Goal: Task Accomplishment & Management: Use online tool/utility

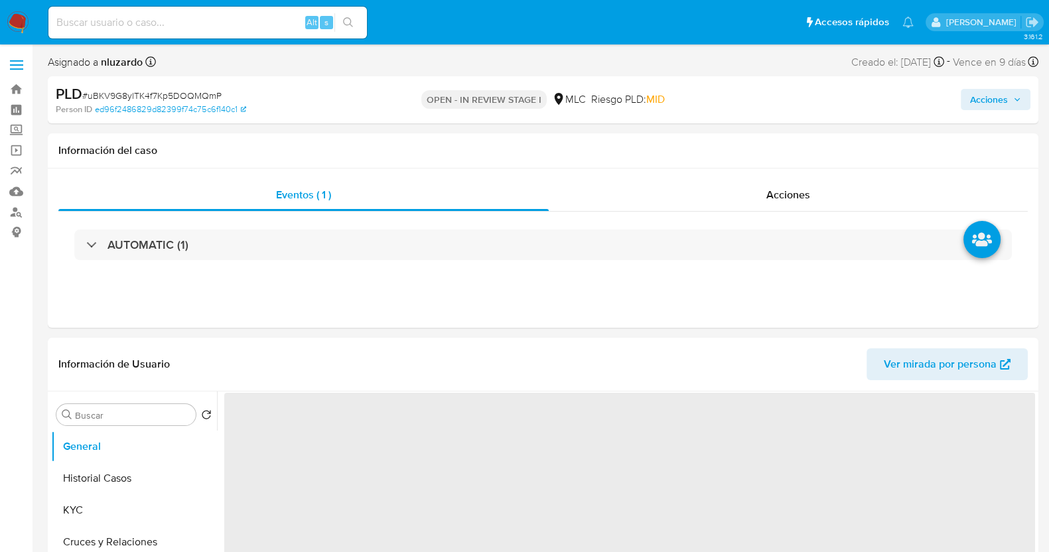
select select "10"
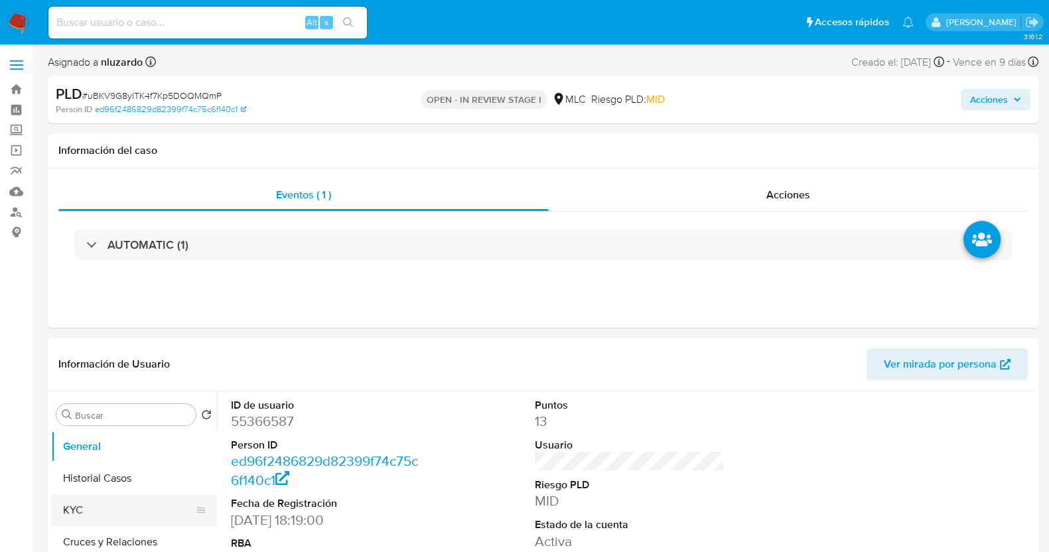
click at [85, 504] on button "KYC" at bounding box center [128, 510] width 155 height 32
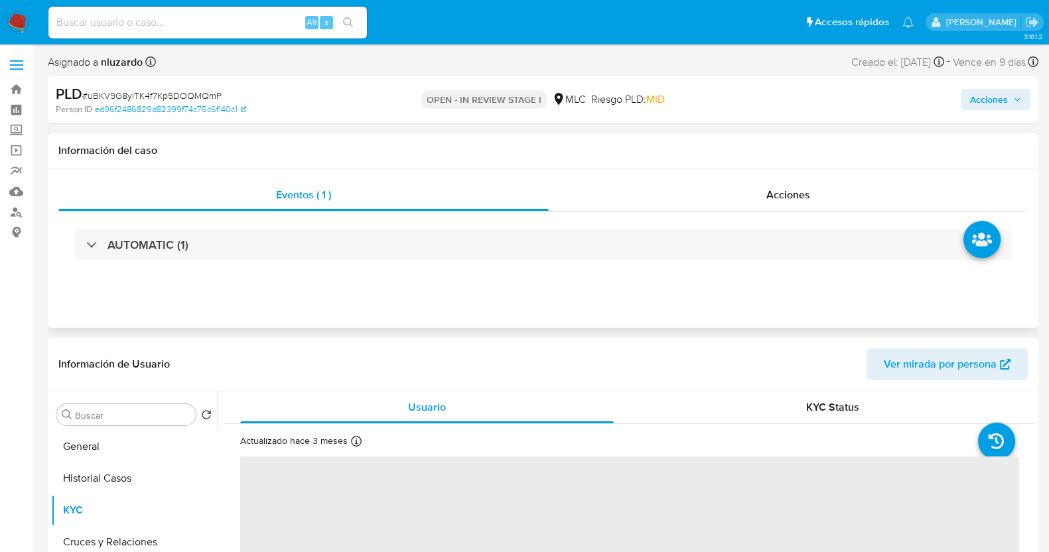
scroll to position [82, 0]
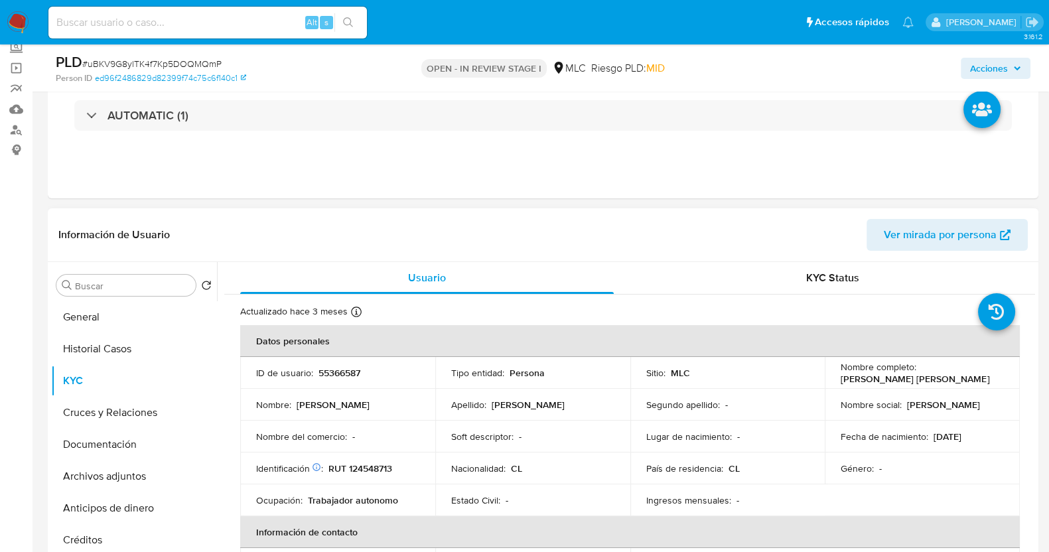
drag, startPoint x: 646, startPoint y: 249, endPoint x: 631, endPoint y: 313, distance: 66.1
click at [646, 249] on header "Información de Usuario Ver mirada por persona" at bounding box center [542, 235] width 969 height 32
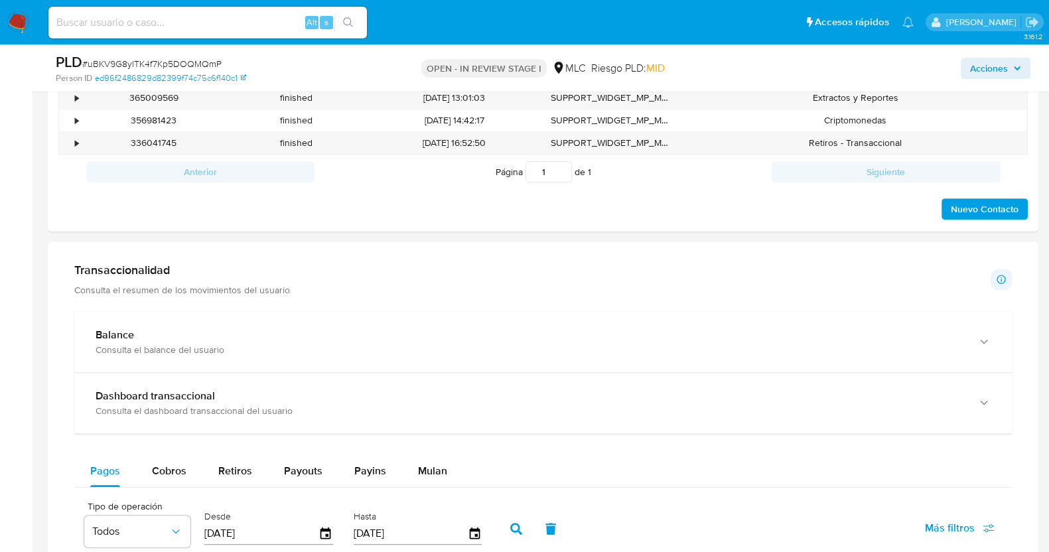
scroll to position [829, 0]
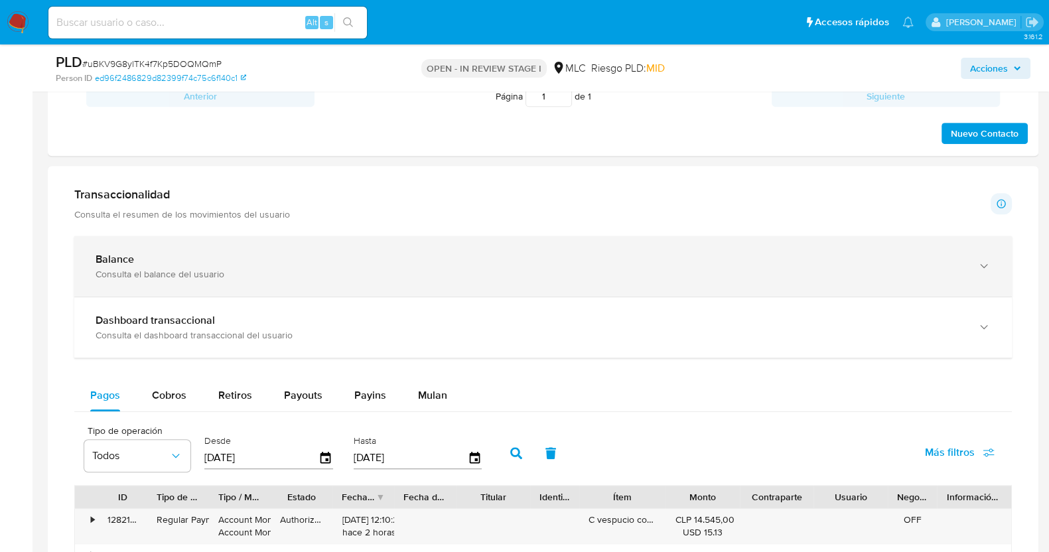
click at [362, 274] on div "Consulta el balance del usuario" at bounding box center [530, 274] width 868 height 12
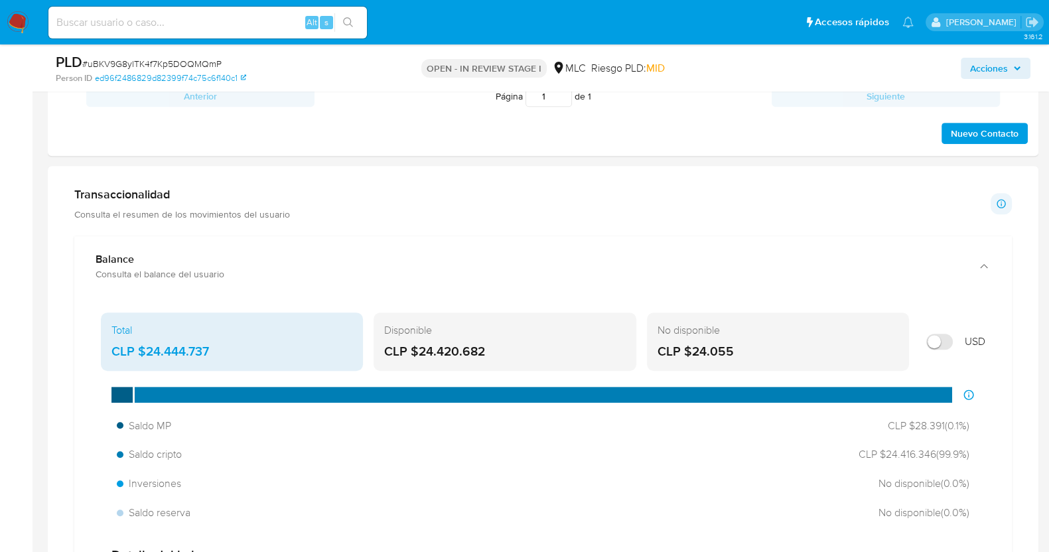
click at [949, 336] on input "Mostrar en USD" at bounding box center [939, 342] width 27 height 16
checkbox input "true"
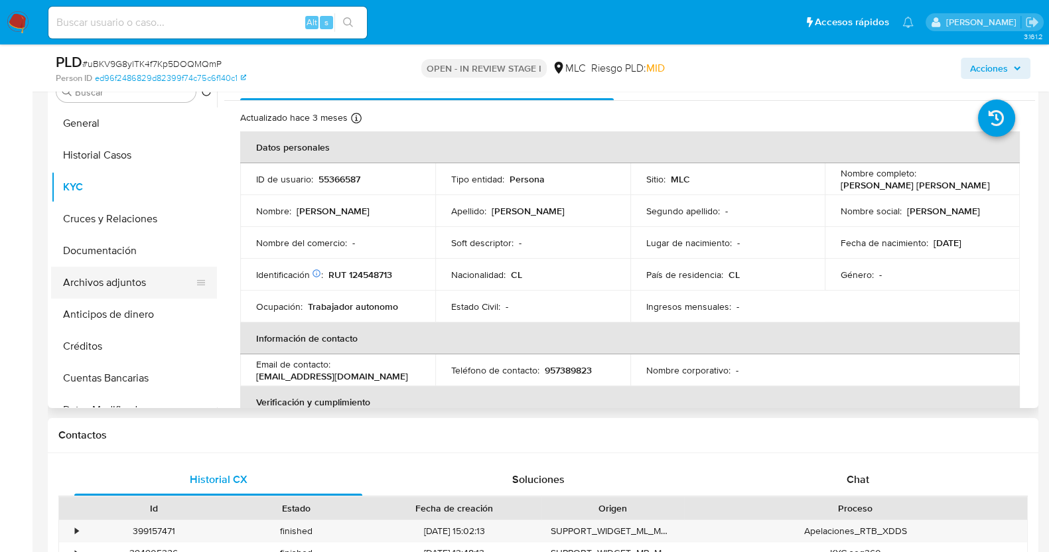
scroll to position [249, 0]
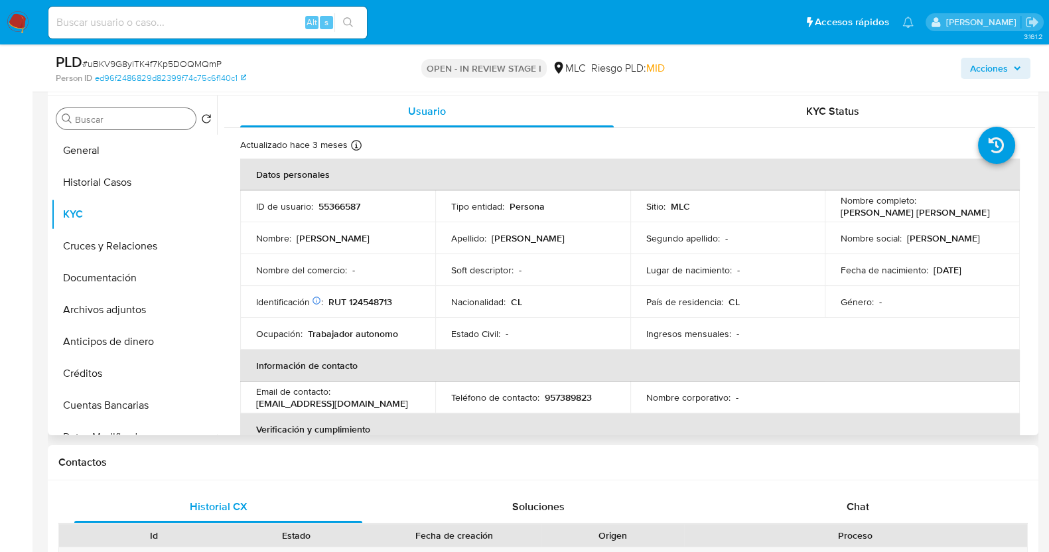
click at [92, 116] on input "Buscar" at bounding box center [132, 119] width 115 height 12
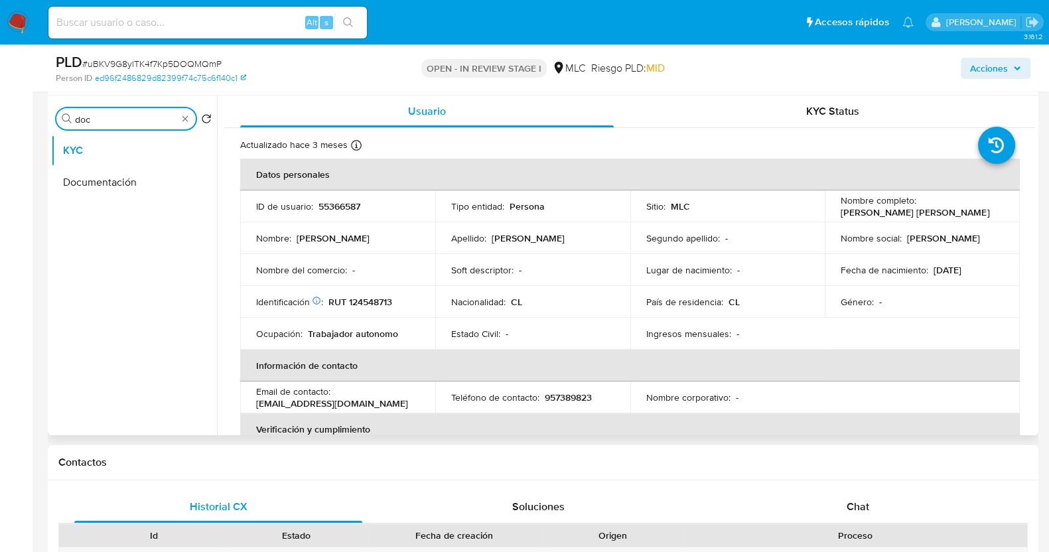
type input "doc"
click at [88, 202] on ul "KYC Documentación" at bounding box center [134, 284] width 166 height 299
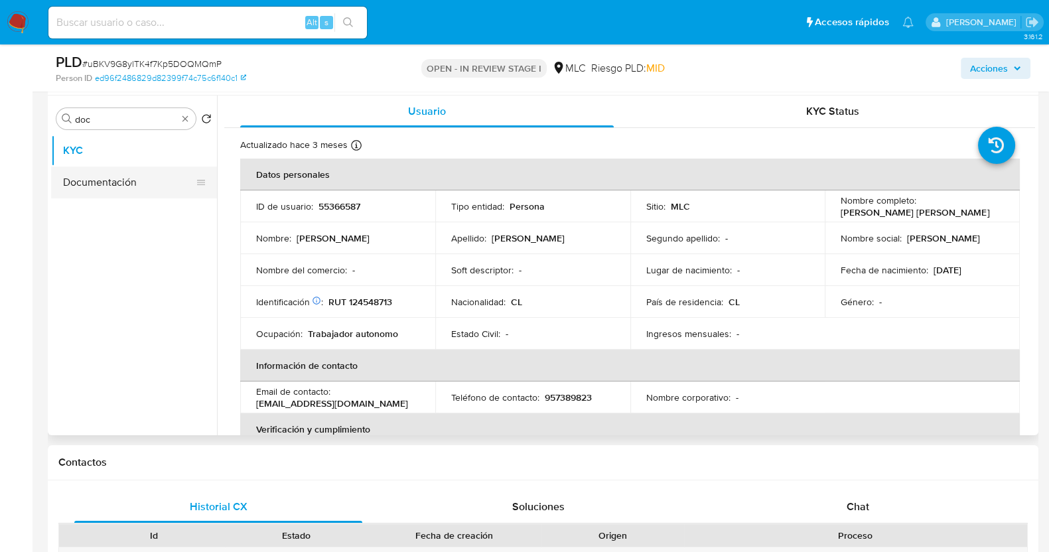
click at [90, 188] on button "Documentación" at bounding box center [128, 183] width 155 height 32
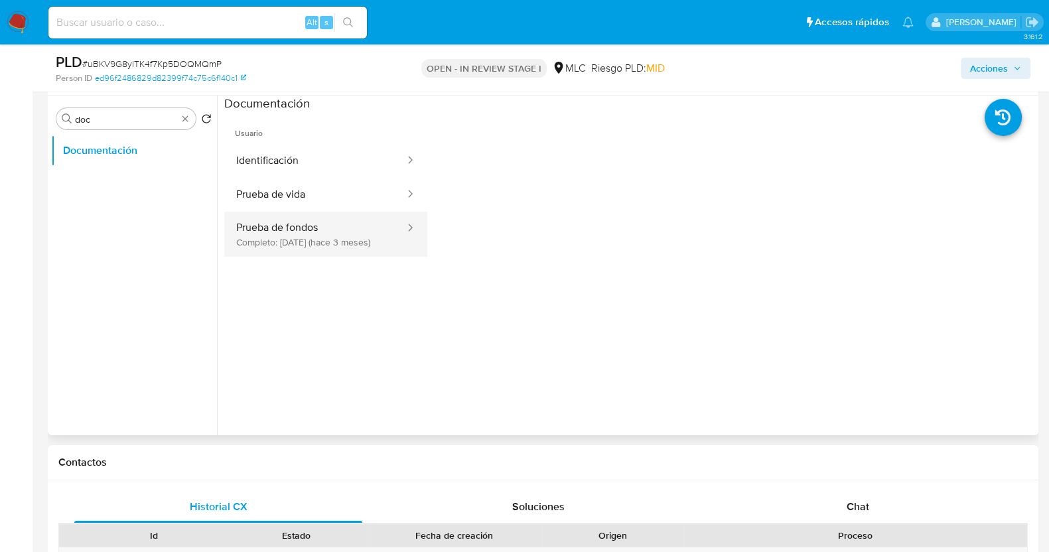
click at [277, 233] on button "Prueba de fondos Completo: 12/07/2025 (hace 3 meses)" at bounding box center [315, 234] width 182 height 45
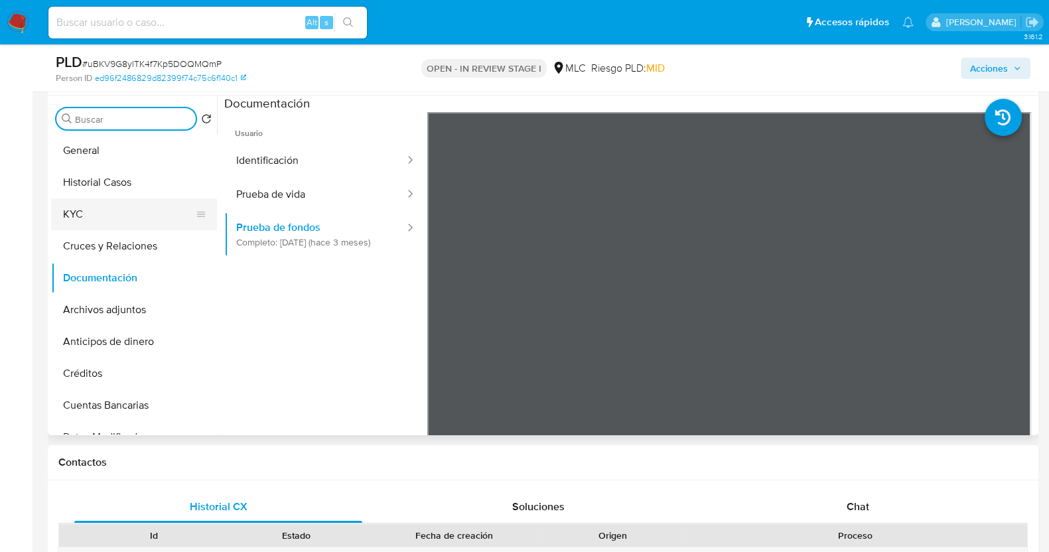
click at [110, 211] on button "KYC" at bounding box center [128, 214] width 155 height 32
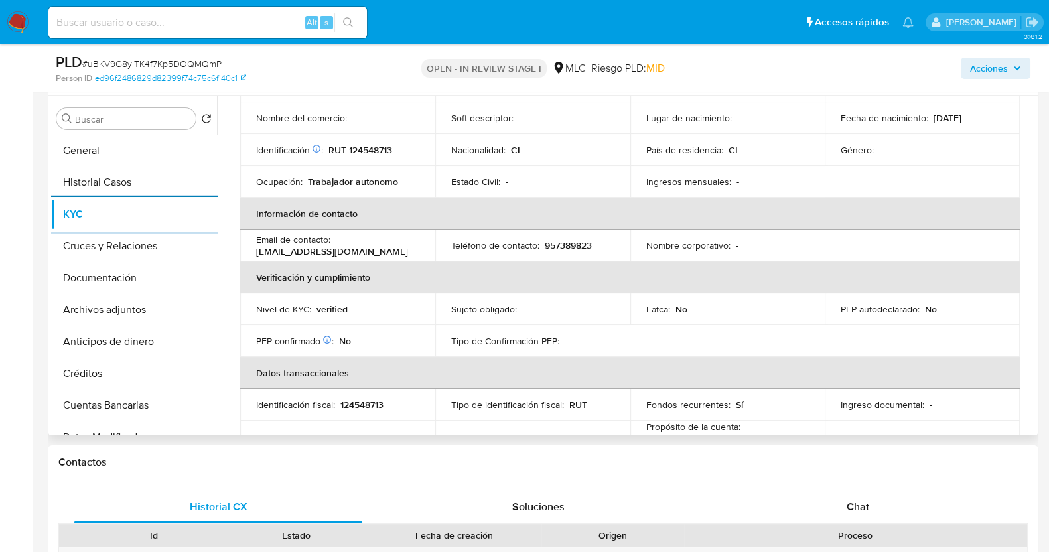
scroll to position [0, 0]
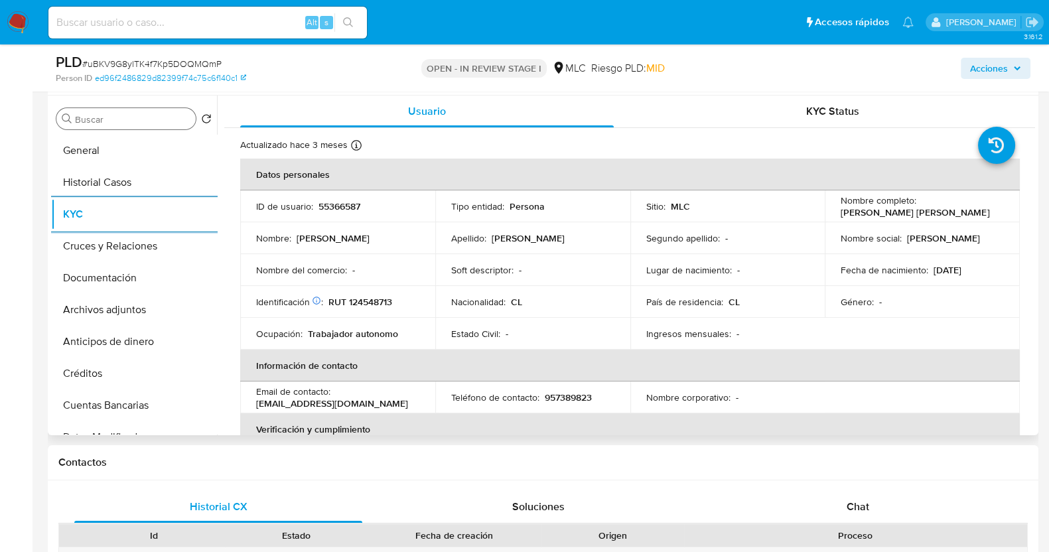
click at [119, 124] on input "Buscar" at bounding box center [132, 119] width 115 height 12
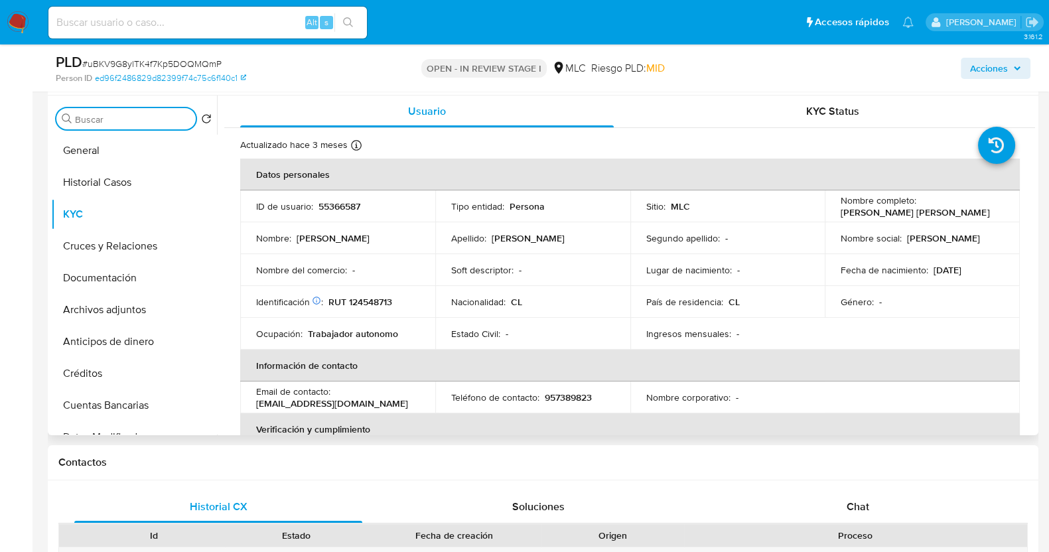
click at [119, 120] on input "Buscar" at bounding box center [132, 119] width 115 height 12
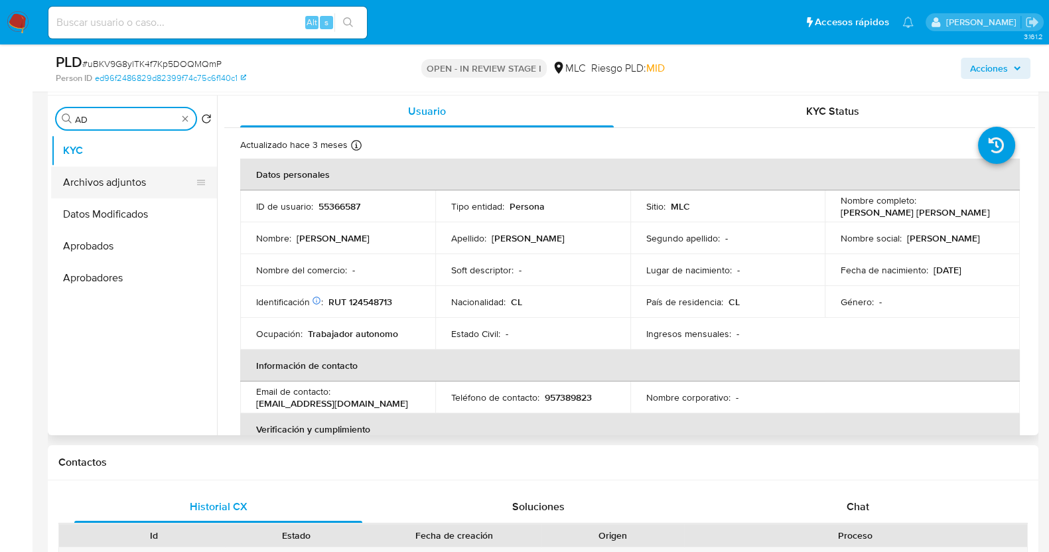
type input "AD"
click at [122, 180] on button "Archivos adjuntos" at bounding box center [128, 183] width 155 height 32
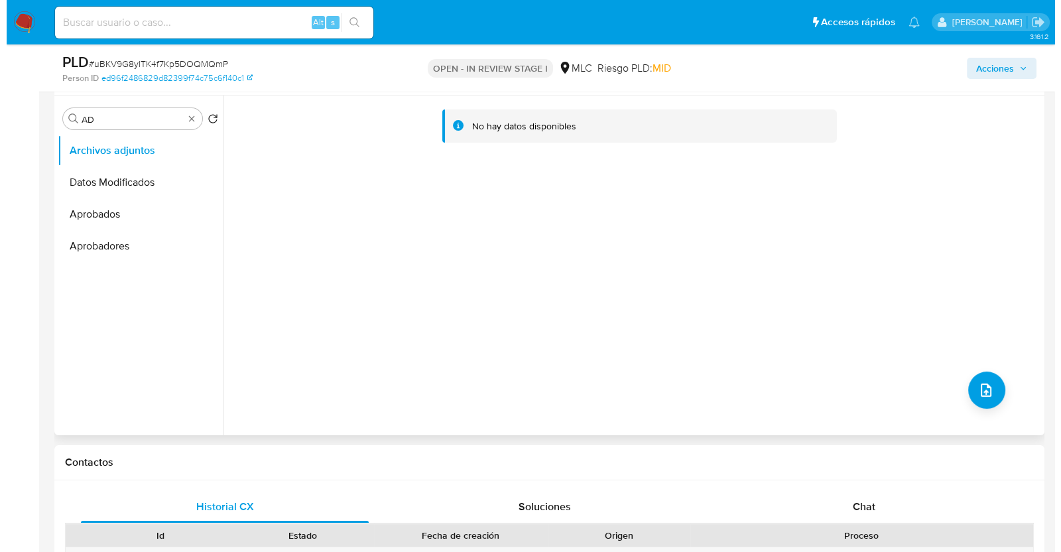
scroll to position [165, 0]
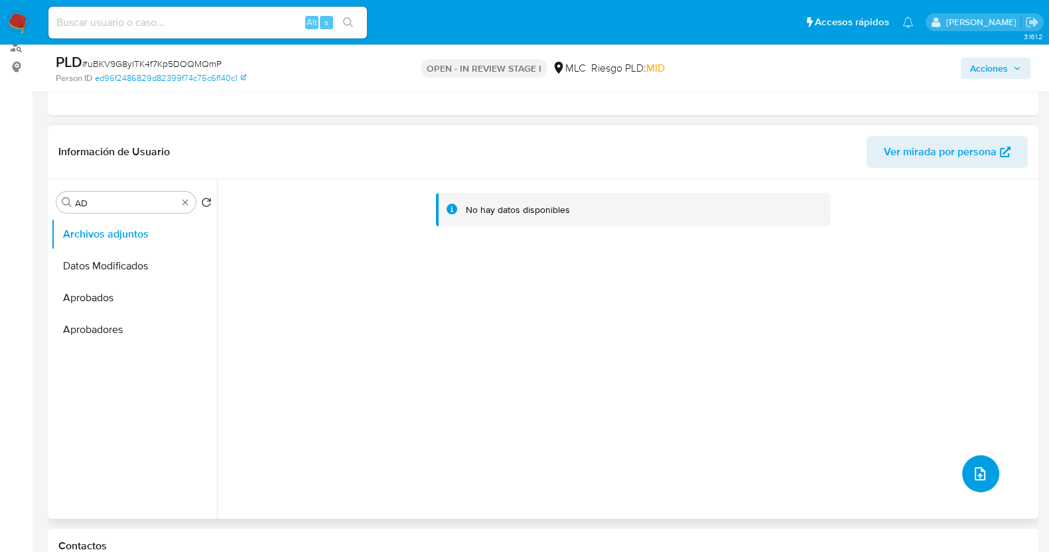
click at [979, 483] on button "upload-file" at bounding box center [980, 473] width 37 height 37
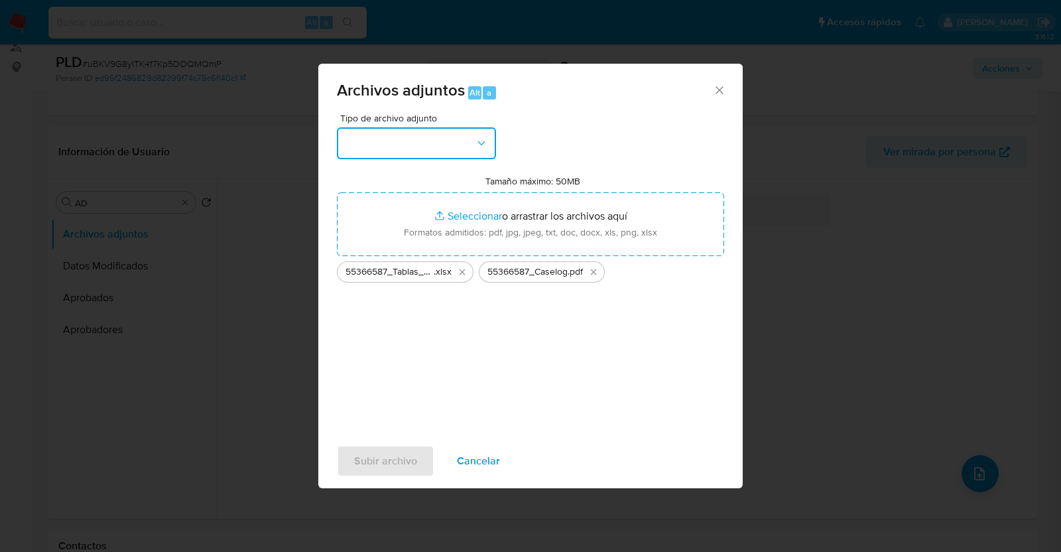
click at [475, 149] on icon "button" at bounding box center [481, 143] width 13 height 13
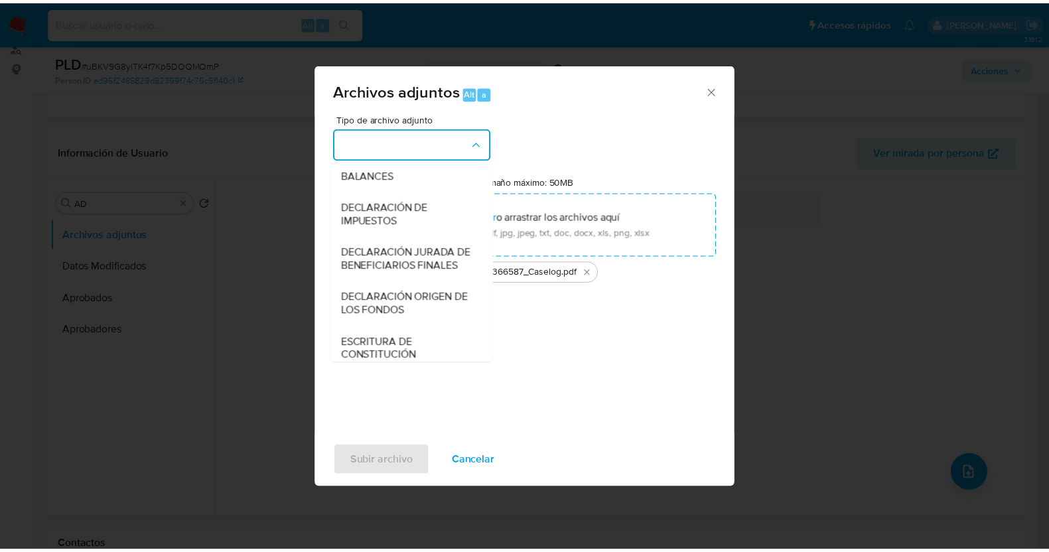
scroll to position [220, 0]
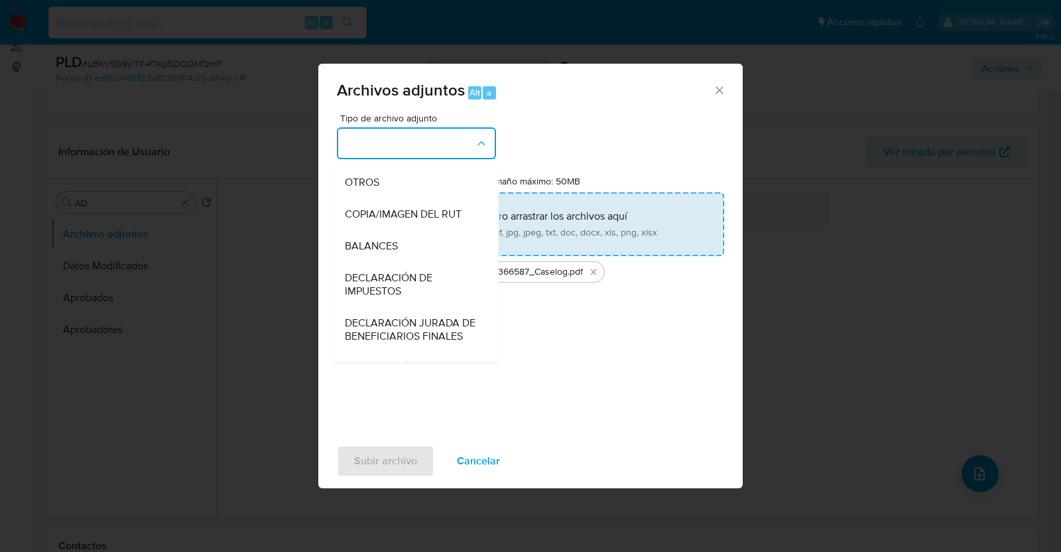
click at [366, 198] on div "OTROS" at bounding box center [412, 183] width 135 height 32
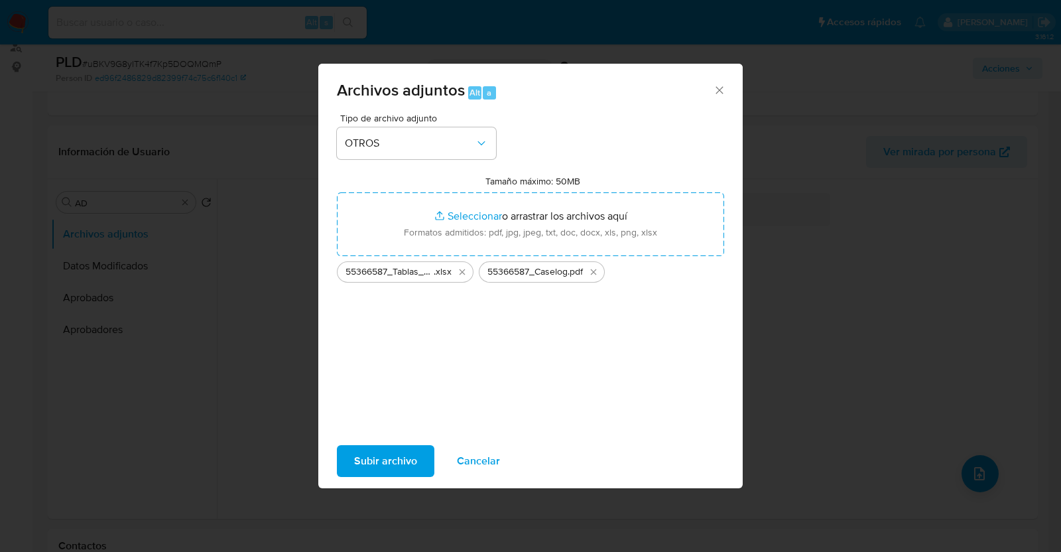
click at [407, 447] on span "Subir archivo" at bounding box center [385, 460] width 63 height 29
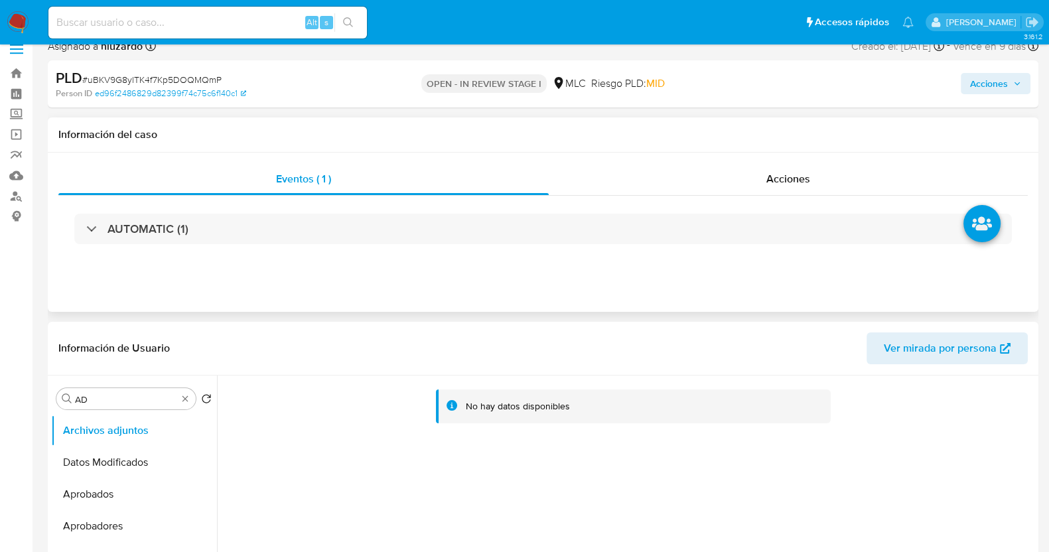
scroll to position [0, 0]
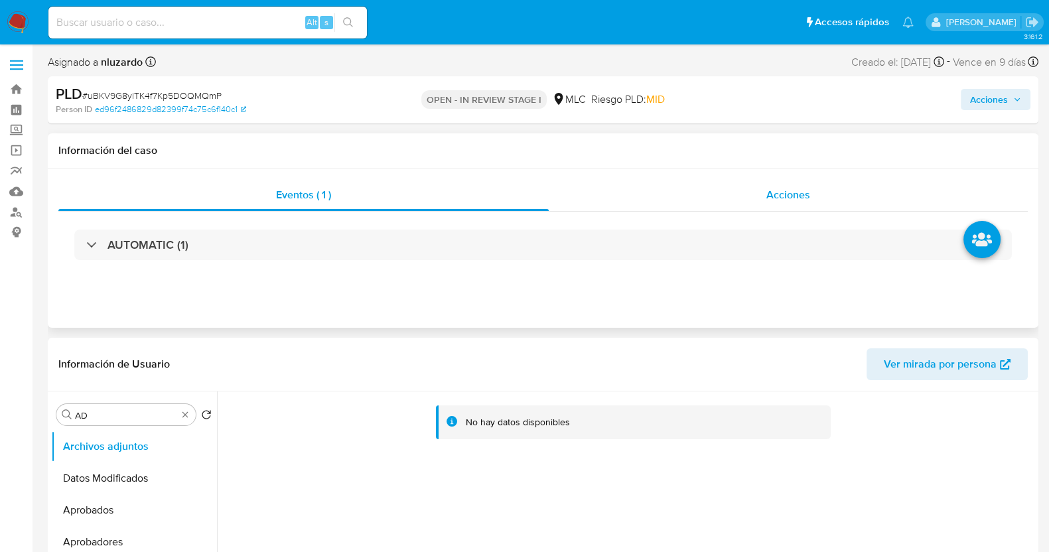
click at [714, 193] on div "Acciones" at bounding box center [788, 195] width 479 height 32
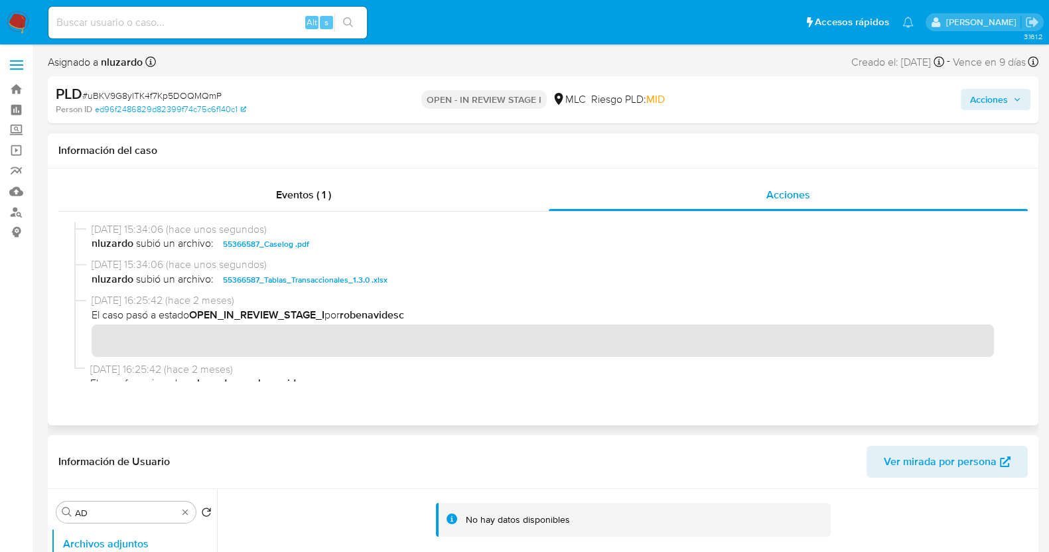
click at [323, 249] on span "nluzardo subió un archivo: 55366587_Caselog .pdf" at bounding box center [549, 244] width 915 height 16
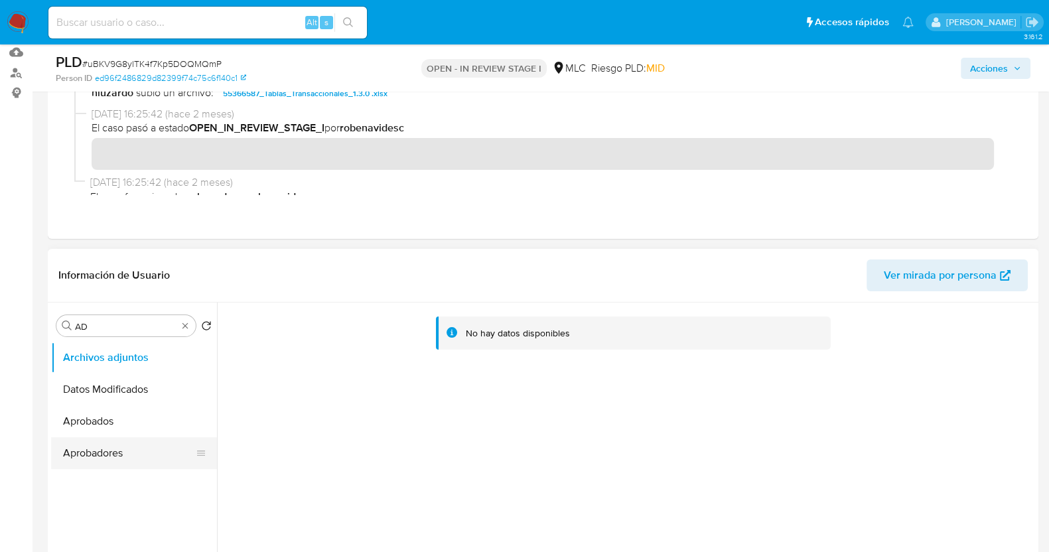
scroll to position [165, 0]
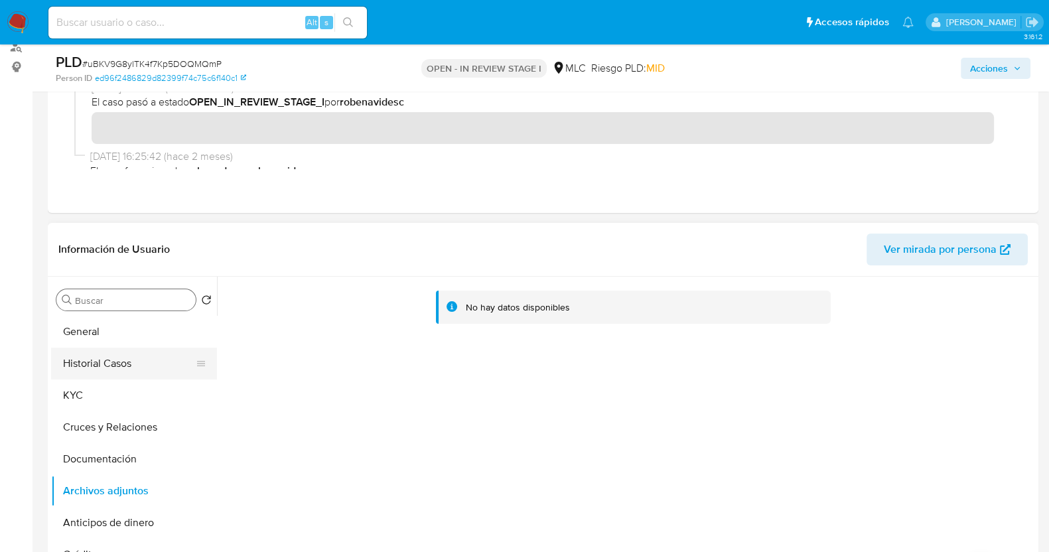
click at [125, 373] on button "Historial Casos" at bounding box center [128, 364] width 155 height 32
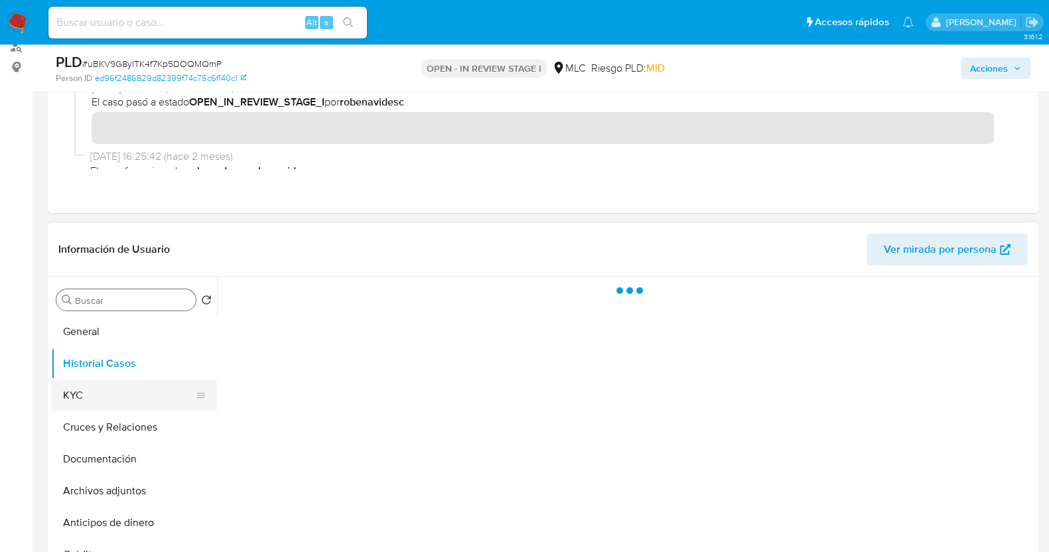
click at [118, 386] on button "KYC" at bounding box center [128, 395] width 155 height 32
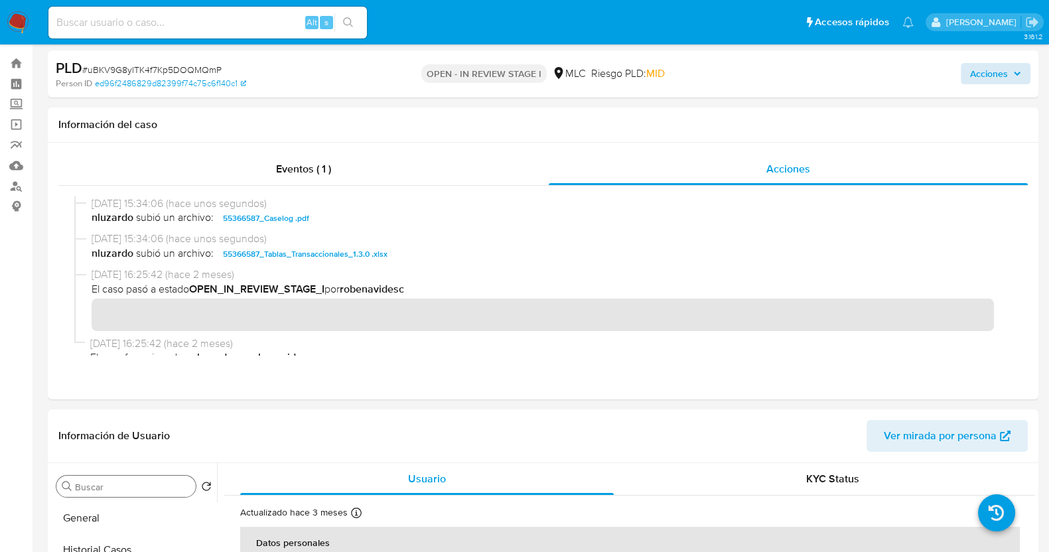
scroll to position [0, 0]
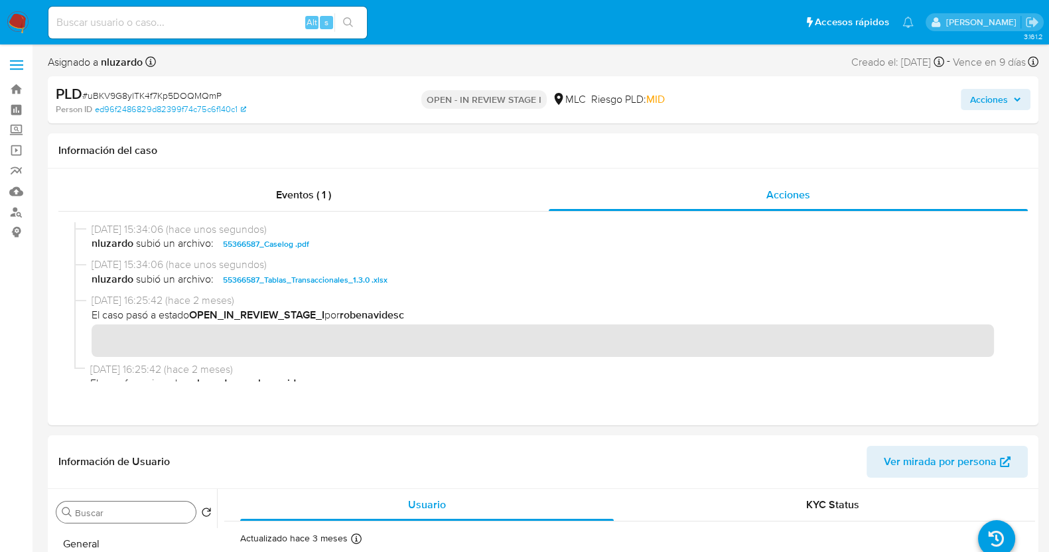
click at [992, 83] on div "PLD # uBKV9G8ylTK4f7Kp5DOQMQmP Person ID ed96f2486829d82399f74c75c6f140c1 OPEN …" at bounding box center [543, 99] width 990 height 47
click at [987, 96] on span "Acciones" at bounding box center [989, 99] width 38 height 21
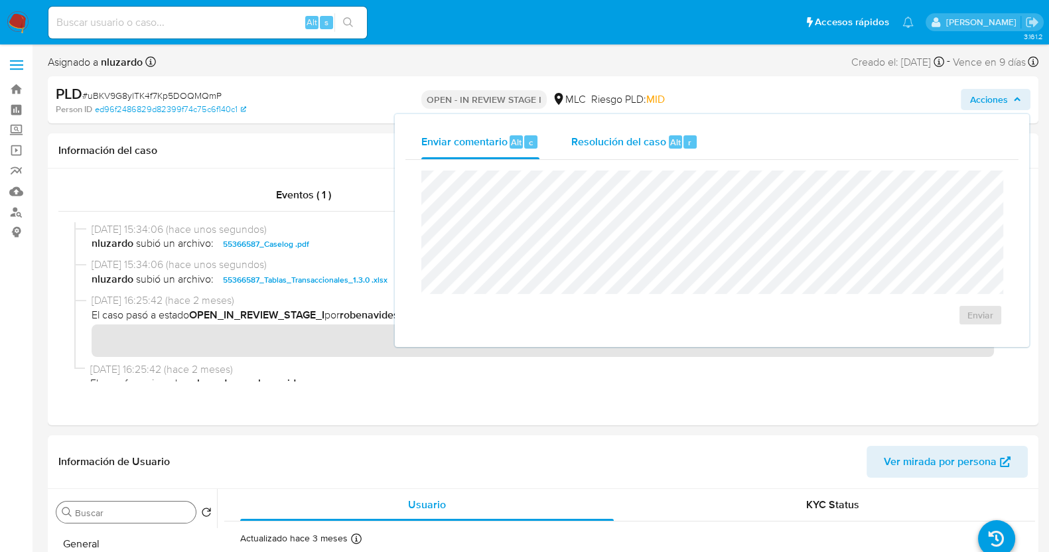
click at [673, 137] on span "Alt" at bounding box center [675, 142] width 11 height 13
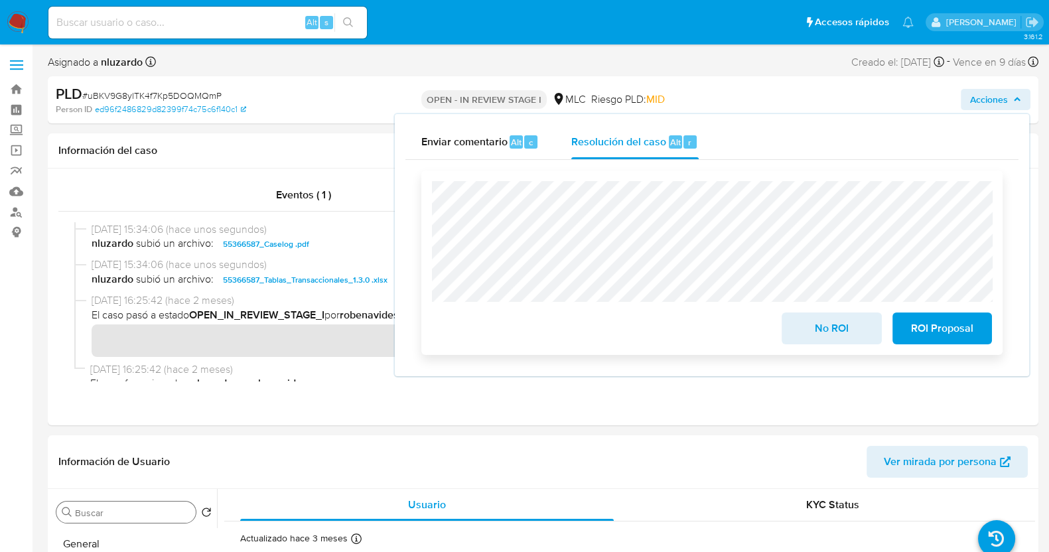
click at [815, 334] on span "No ROI" at bounding box center [831, 328] width 65 height 29
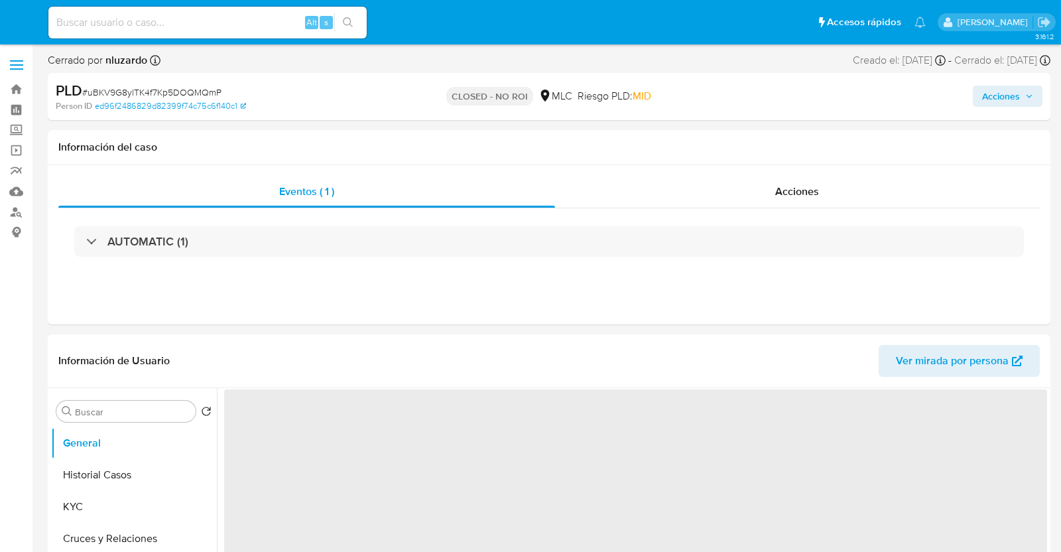
select select "10"
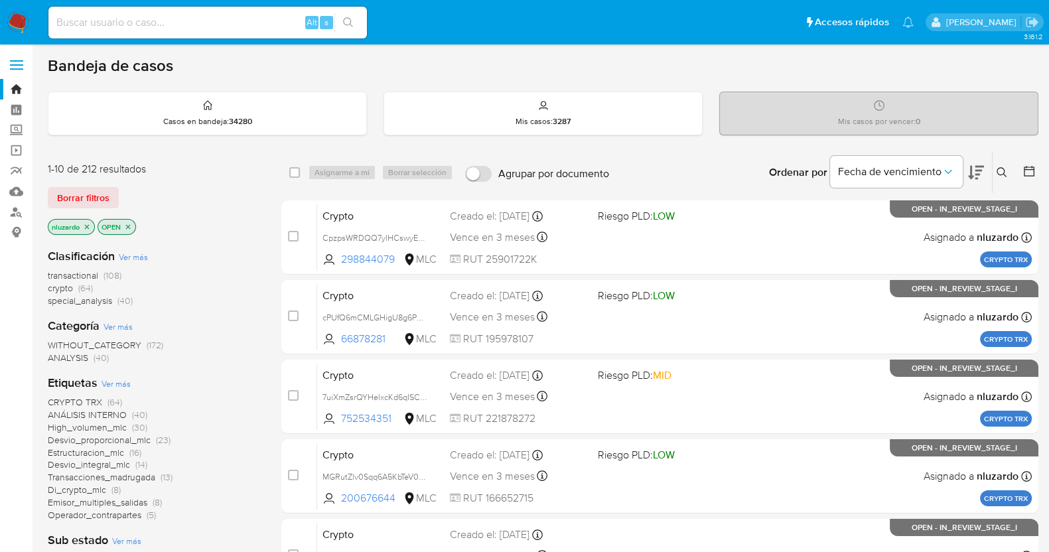
click at [996, 172] on icon at bounding box center [1001, 172] width 11 height 11
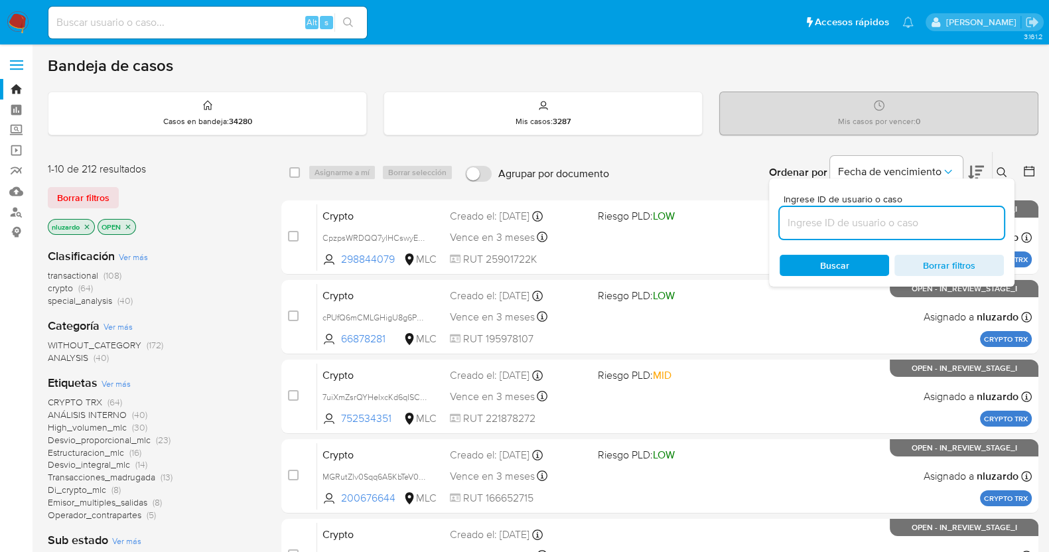
click at [847, 223] on input at bounding box center [892, 222] width 224 height 17
type input "154936578"
click at [826, 258] on span "Buscar" at bounding box center [834, 265] width 29 height 21
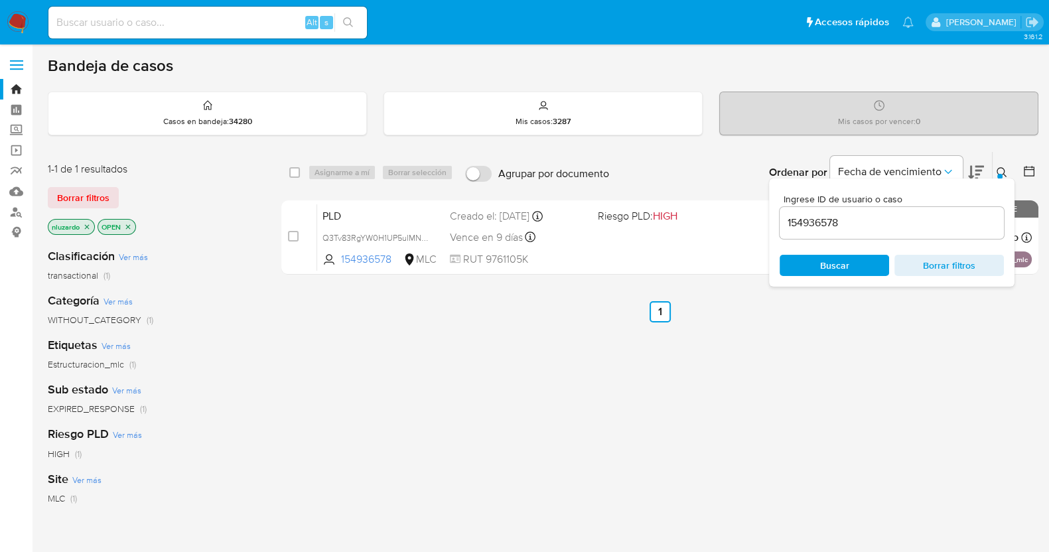
click at [846, 352] on div "select-all-cases-checkbox Asignarme a mí Borrar selección Agrupar por documento…" at bounding box center [659, 451] width 757 height 601
click at [996, 165] on button at bounding box center [1003, 173] width 22 height 16
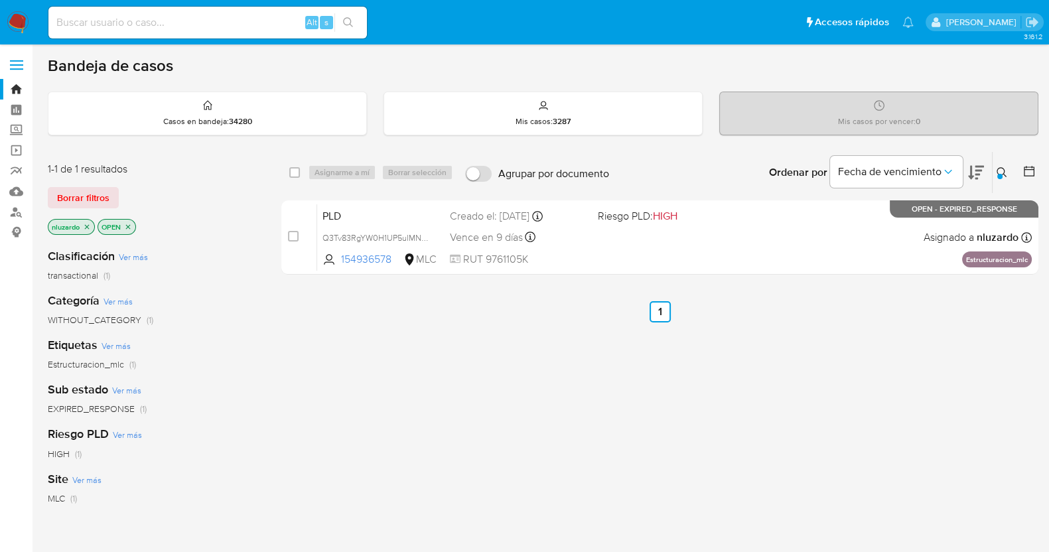
drag, startPoint x: 861, startPoint y: 387, endPoint x: 838, endPoint y: 326, distance: 65.3
click at [862, 387] on div "select-all-cases-checkbox Asignarme a mí Borrar selección Agrupar por documento…" at bounding box center [659, 451] width 757 height 601
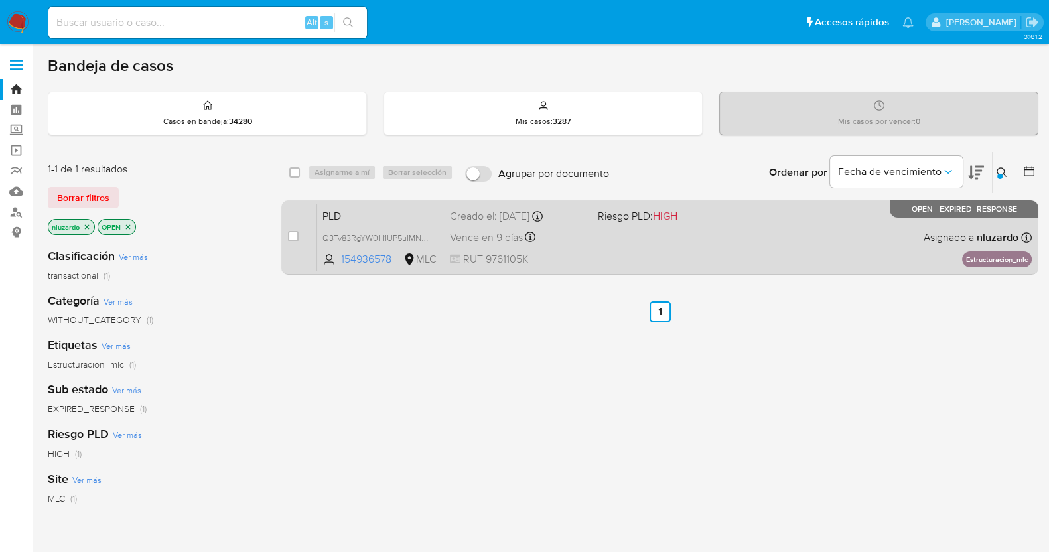
click at [789, 238] on div "PLD Q3Tv83RgYW0H1UP5uIMNdyHy 154936578 MLC Riesgo PLD: HIGH Creado el: 12/07/20…" at bounding box center [674, 237] width 715 height 67
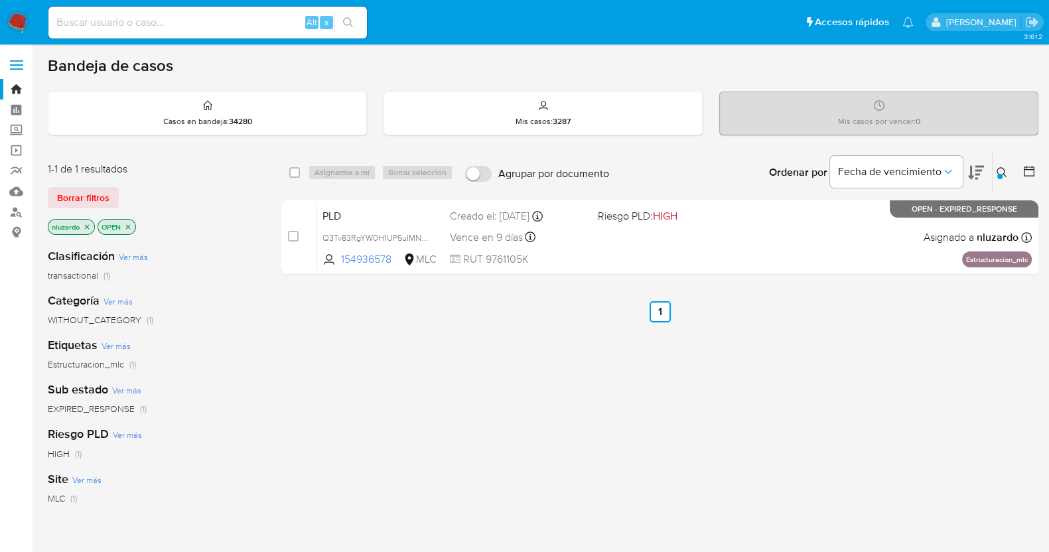
drag, startPoint x: 575, startPoint y: 273, endPoint x: 724, endPoint y: 273, distance: 149.9
click at [724, 273] on div "select-all-cases-checkbox Asignarme a mí Borrar selección Agrupar por documento…" at bounding box center [659, 215] width 757 height 129
drag, startPoint x: 563, startPoint y: 443, endPoint x: 600, endPoint y: 332, distance: 117.7
click at [562, 443] on div "select-all-cases-checkbox Asignarme a mí Borrar selección Agrupar por documento…" at bounding box center [659, 451] width 757 height 601
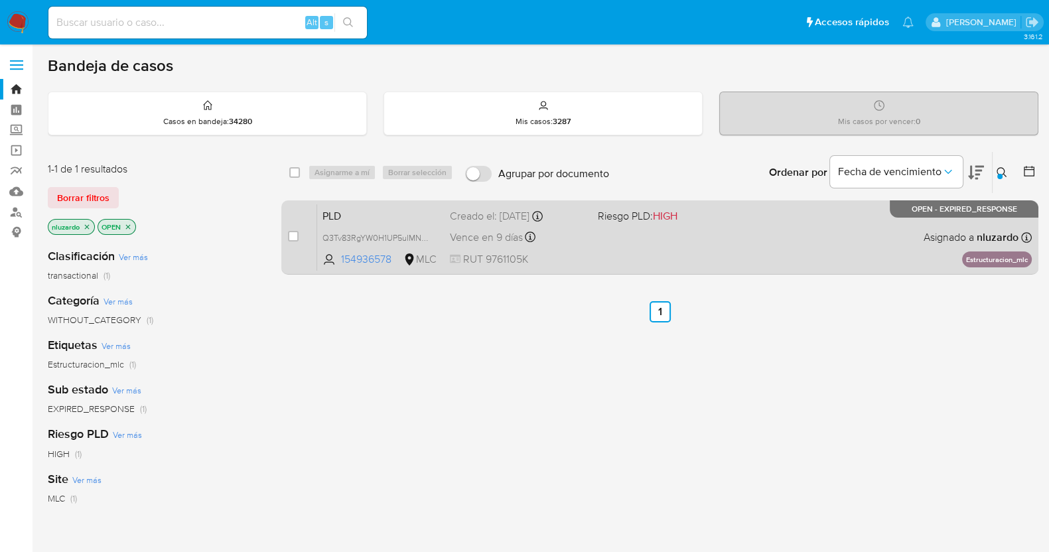
click at [708, 254] on div "PLD Q3Tv83RgYW0H1UP5uIMNdyHy 154936578 MLC Riesgo PLD: HIGH Creado el: 12/07/20…" at bounding box center [674, 237] width 715 height 67
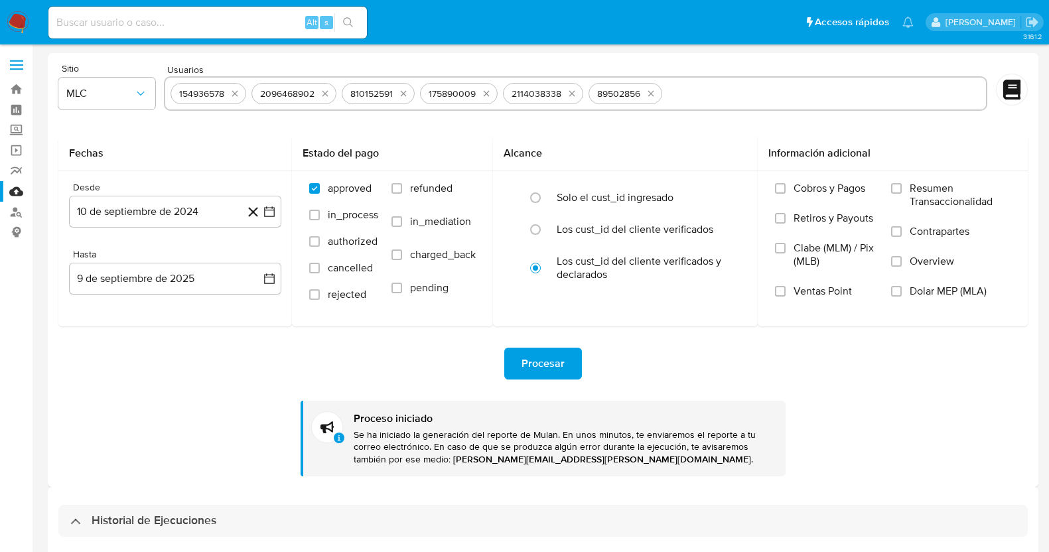
select select "10"
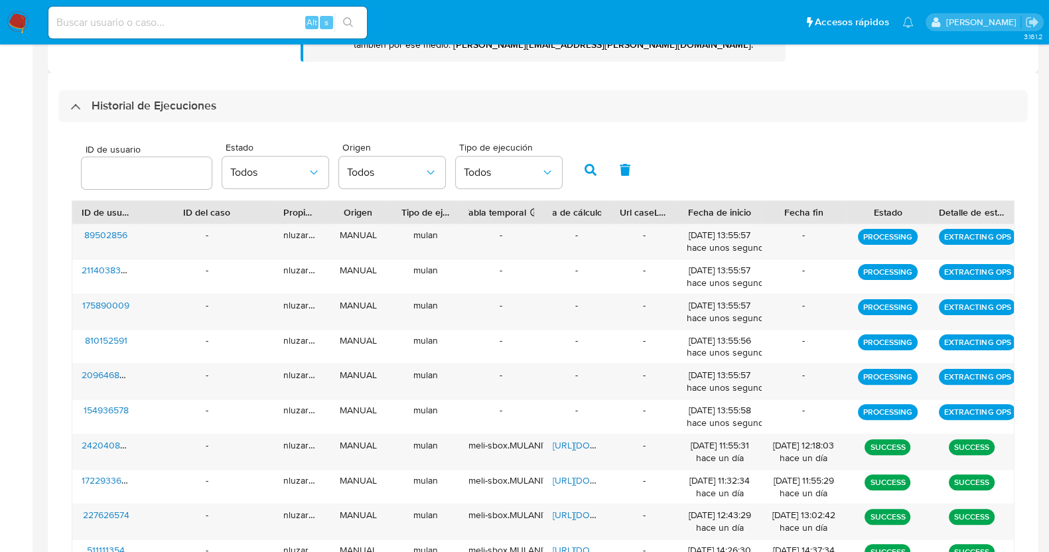
drag, startPoint x: 176, startPoint y: 415, endPoint x: 59, endPoint y: 401, distance: 117.5
click at [59, 401] on div "ID de usuario Estado Todos Origen Todos Tipo de ejecución Todos ID de usuario I…" at bounding box center [542, 373] width 969 height 502
click at [53, 407] on div "Historial de Ejecuciones ID de usuario Estado Todos Origen Todos Tipo de ejecuc…" at bounding box center [543, 356] width 990 height 569
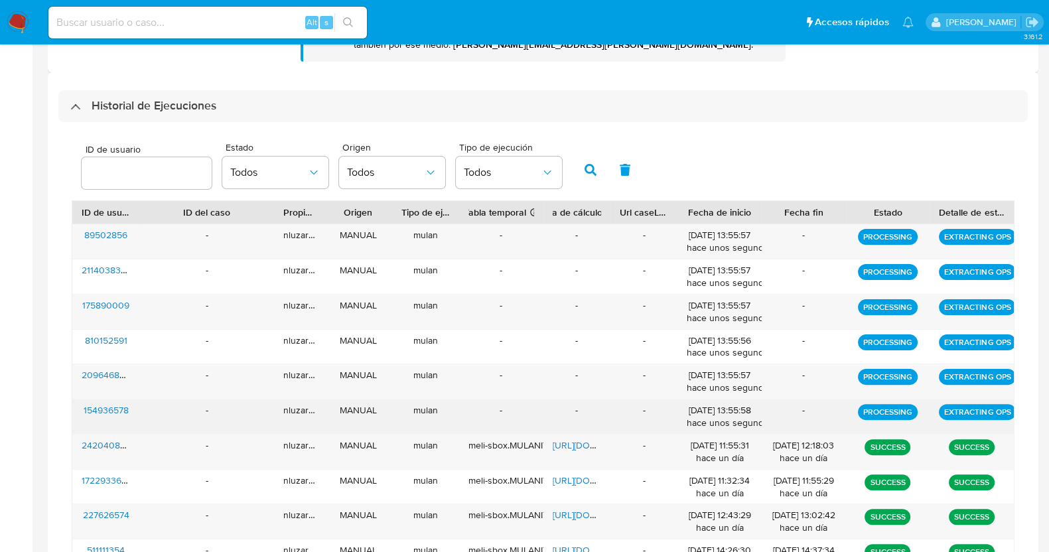
click at [144, 411] on div "-" at bounding box center [206, 416] width 135 height 34
click at [135, 409] on div "154936578" at bounding box center [105, 416] width 67 height 34
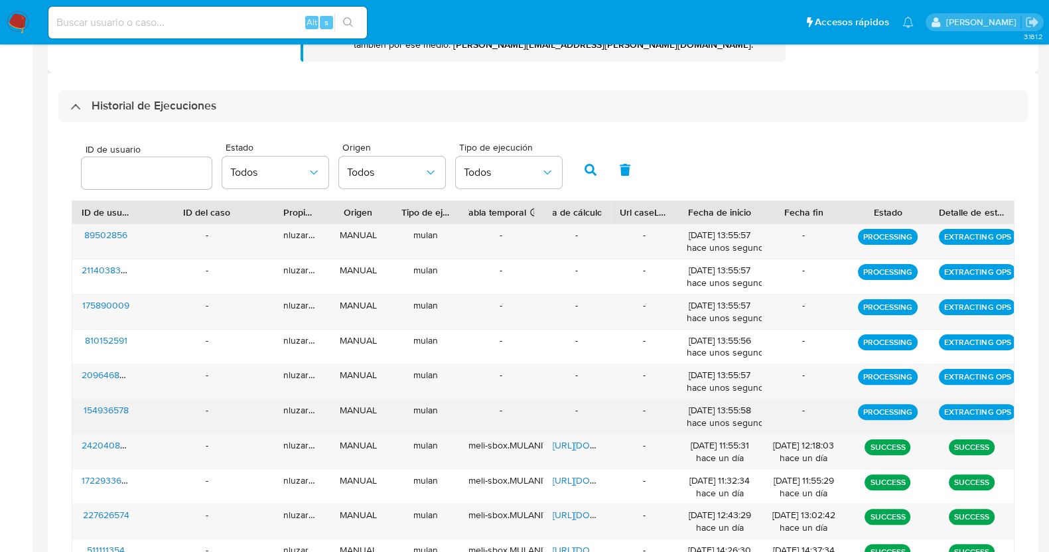
click at [135, 409] on div "154936578" at bounding box center [105, 416] width 67 height 34
click at [149, 410] on div "-" at bounding box center [206, 416] width 135 height 34
click at [138, 418] on div "154936578" at bounding box center [105, 416] width 67 height 34
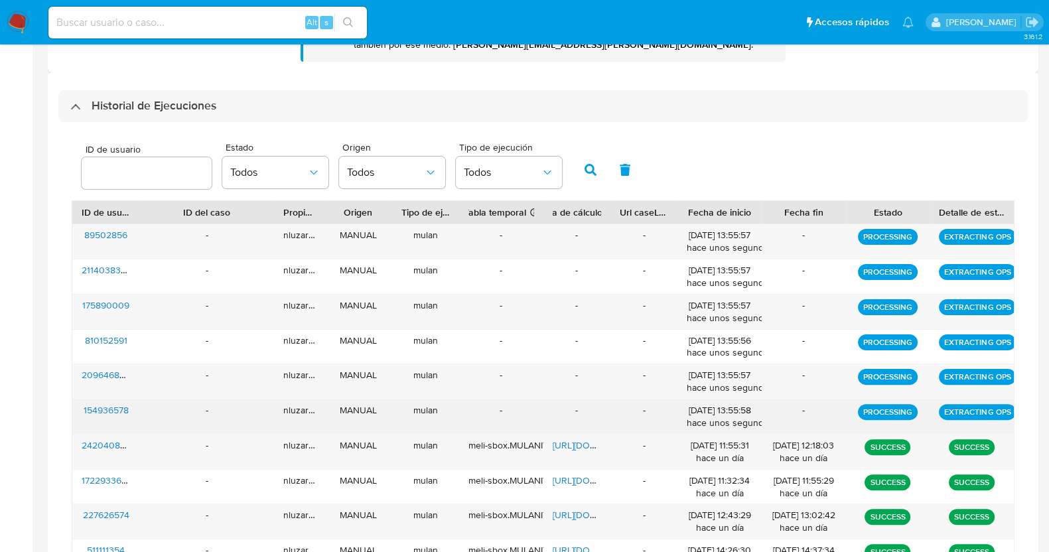
click at [138, 418] on div "154936578" at bounding box center [105, 416] width 67 height 34
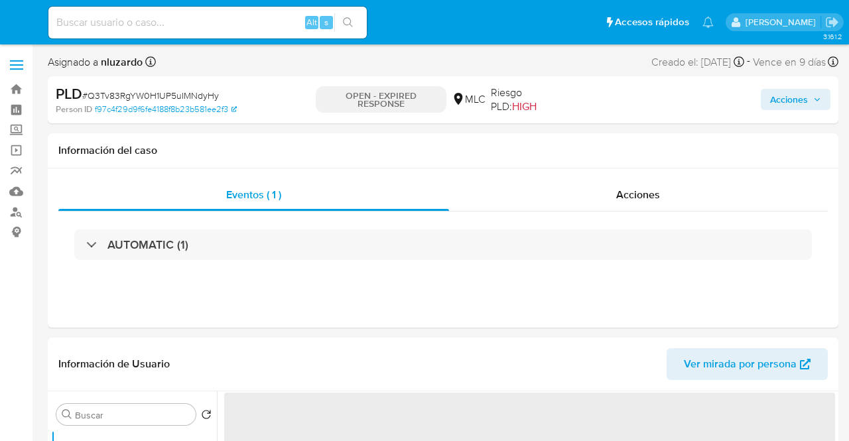
select select "10"
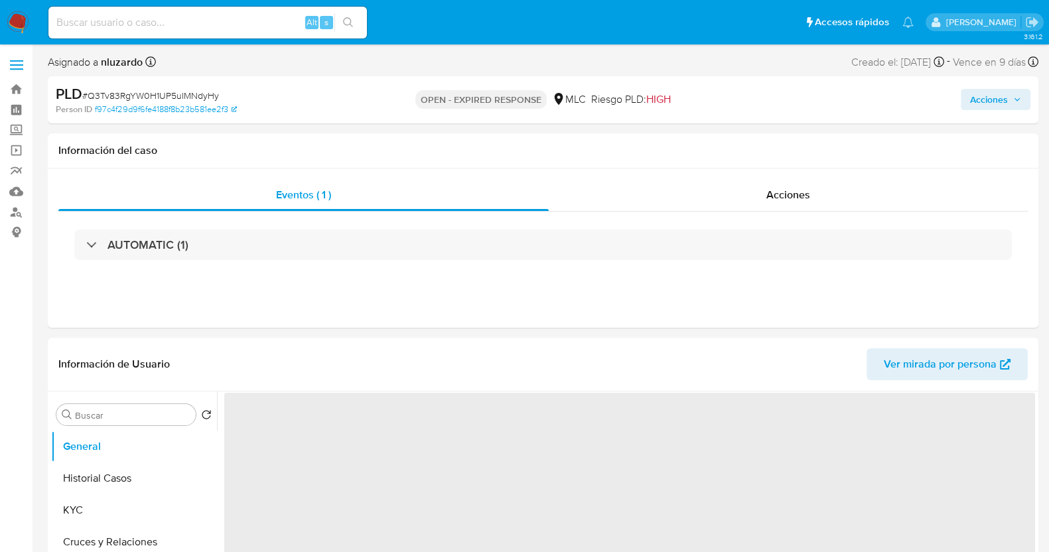
select select "10"
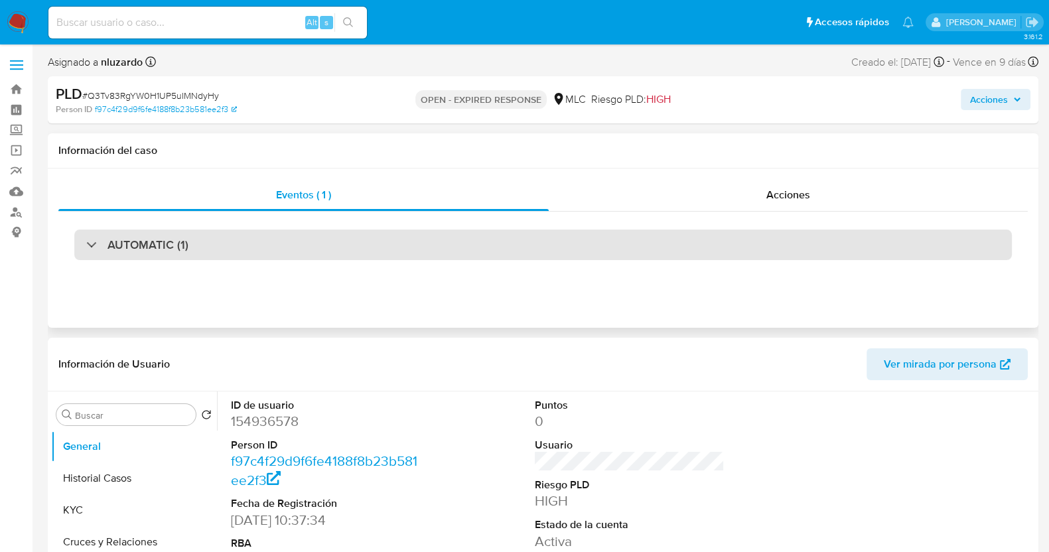
click at [180, 241] on h3 "AUTOMATIC (1)" at bounding box center [147, 245] width 81 height 15
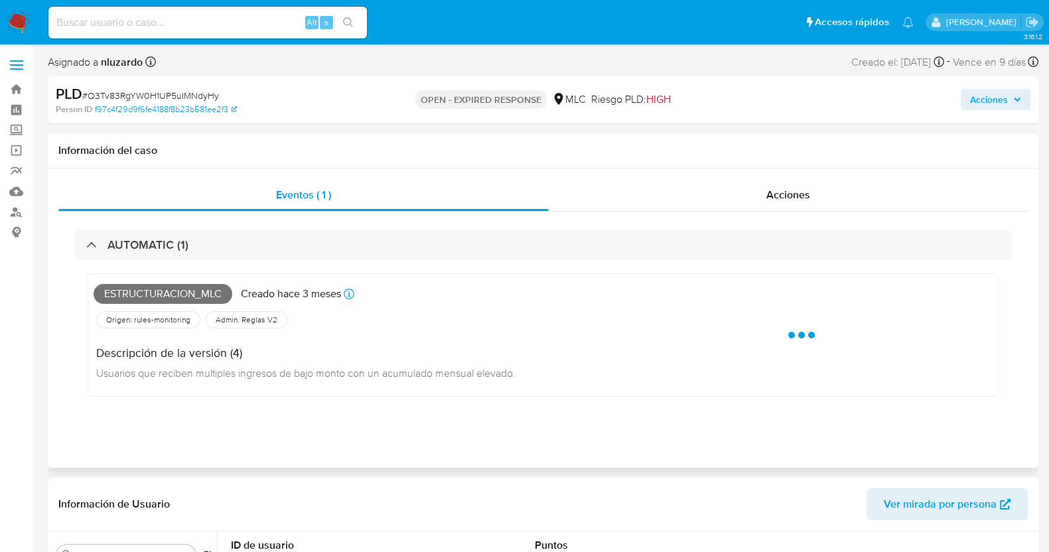
click at [176, 287] on span "Estructuracion_mlc" at bounding box center [163, 294] width 139 height 20
copy span "Estructuracion_mlc"
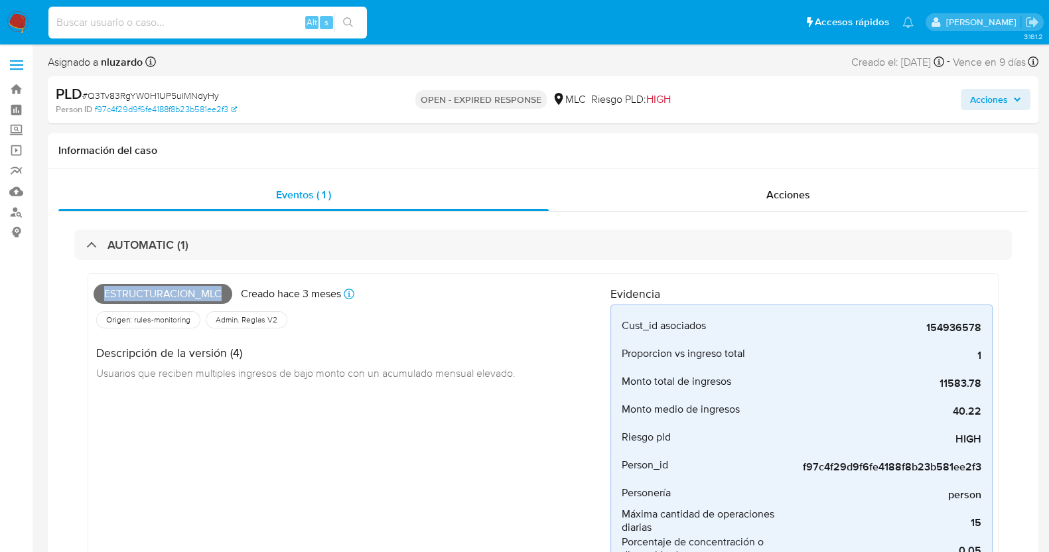
click at [171, 25] on input at bounding box center [207, 22] width 318 height 17
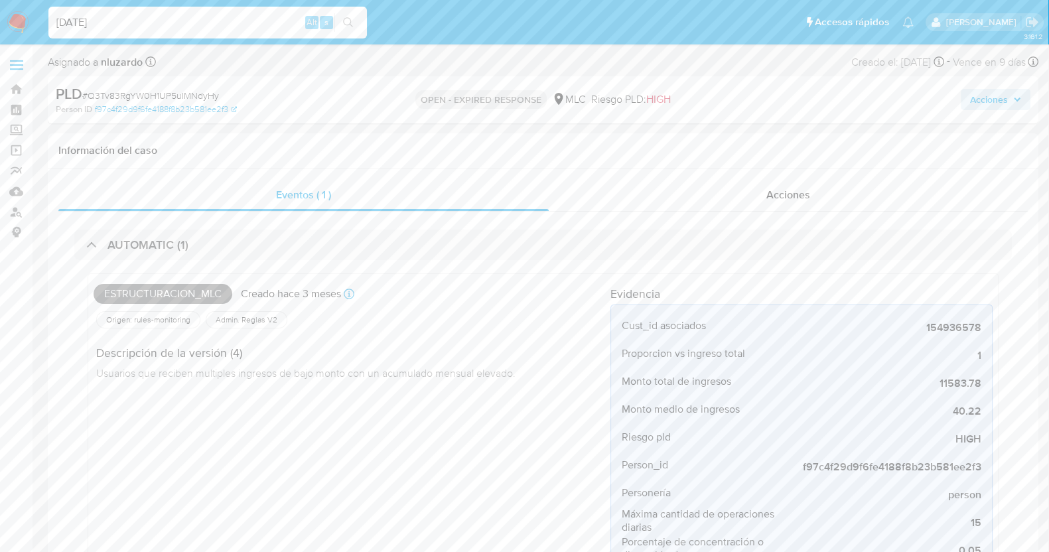
type input "[DATE]"
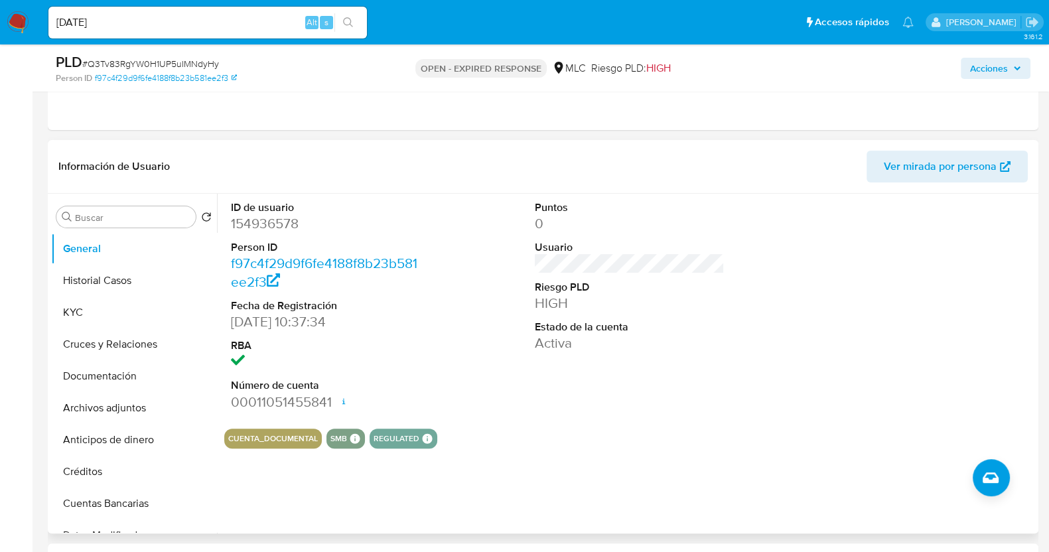
scroll to position [580, 0]
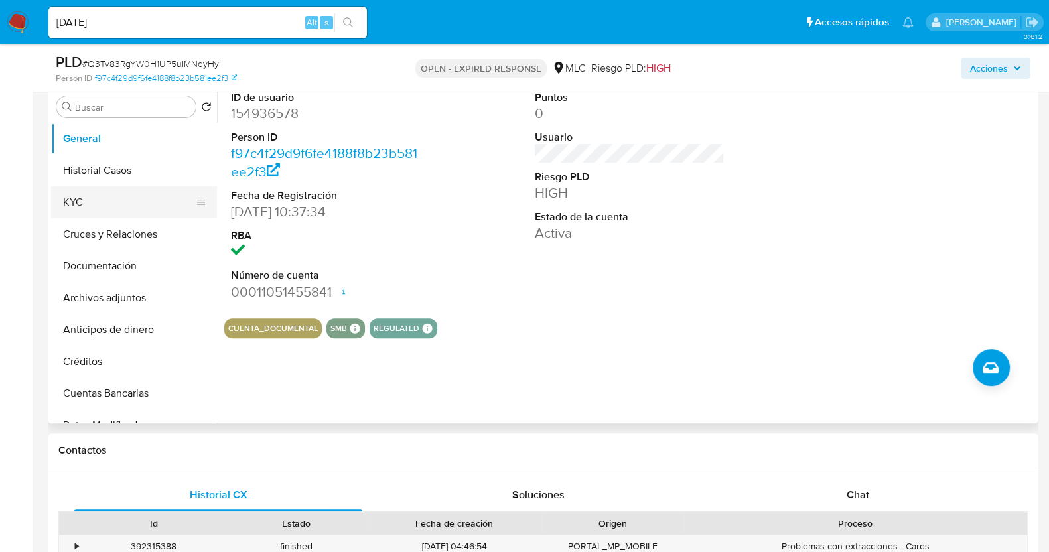
click at [109, 186] on button "KYC" at bounding box center [128, 202] width 155 height 32
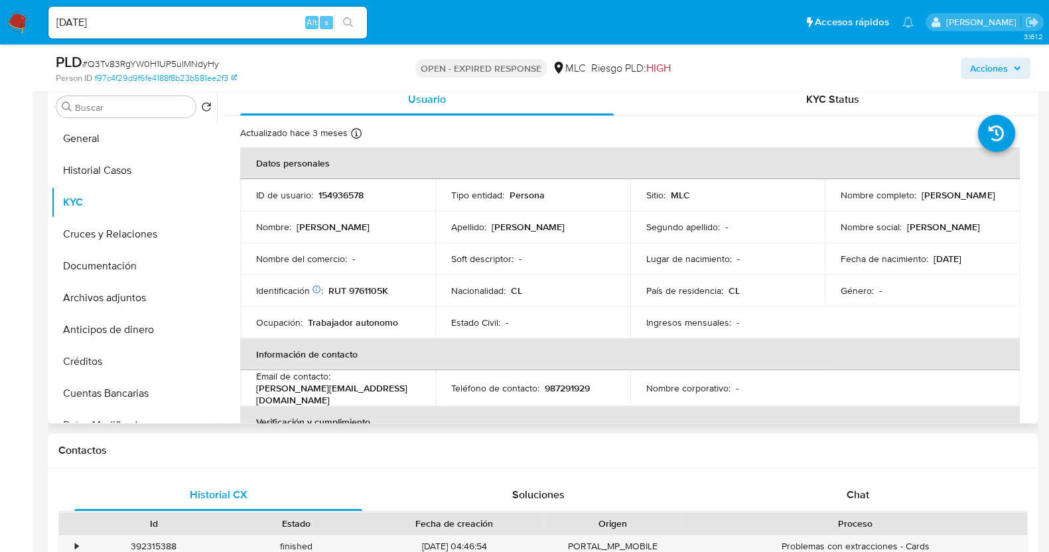
click at [921, 199] on p "[PERSON_NAME] [PERSON_NAME] Yavara [PERSON_NAME]" at bounding box center [957, 195] width 73 height 12
drag, startPoint x: 949, startPoint y: 206, endPoint x: 983, endPoint y: 198, distance: 35.6
click at [983, 198] on td "Nombre completo : Sandra Elizabeth Yavara Henríquez" at bounding box center [922, 195] width 195 height 32
copy p "[PERSON_NAME] [PERSON_NAME] Yavara [PERSON_NAME]"
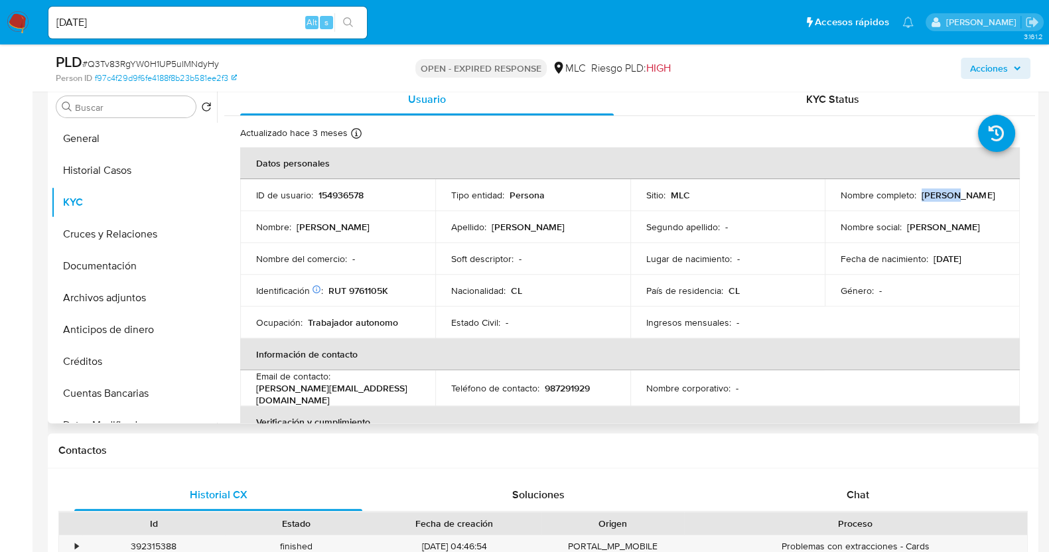
drag, startPoint x: 535, startPoint y: 275, endPoint x: 506, endPoint y: 273, distance: 29.3
click at [535, 275] on td "Nacionalidad : CL" at bounding box center [532, 291] width 195 height 32
click at [364, 285] on p "RUT 9761105K" at bounding box center [358, 291] width 60 height 12
copy p "9761105K"
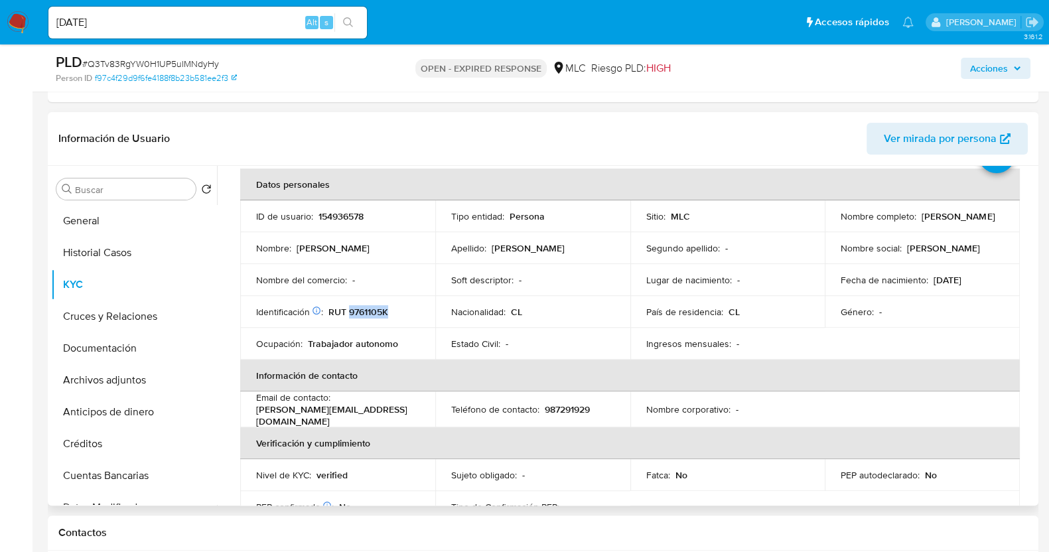
scroll to position [82, 0]
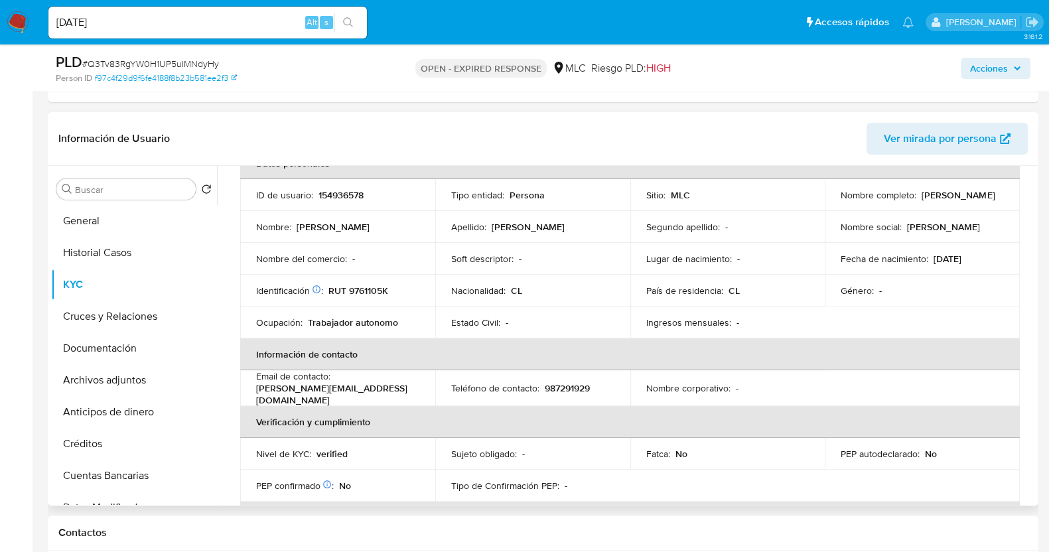
click at [652, 338] on th "Información de contacto" at bounding box center [630, 354] width 780 height 32
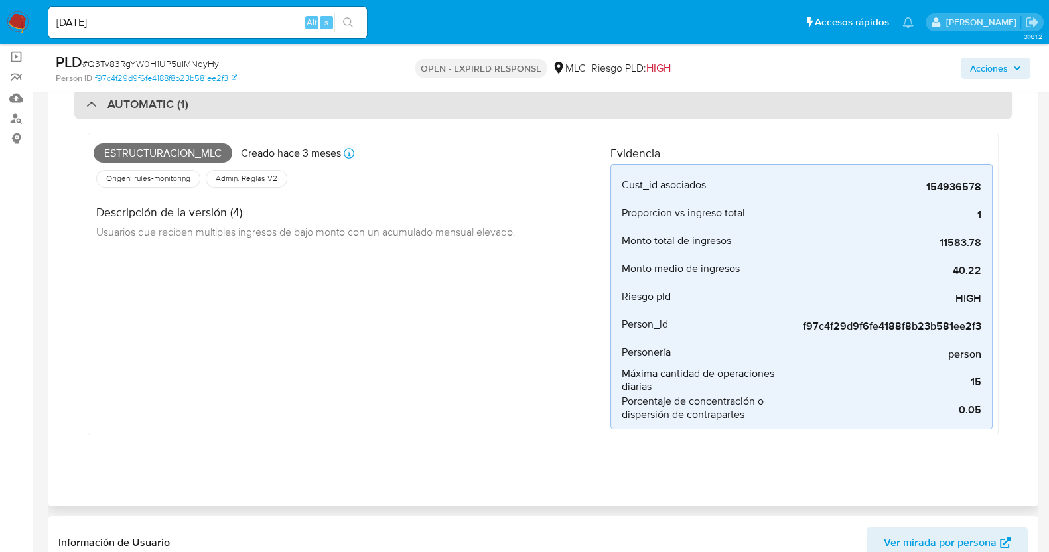
scroll to position [0, 0]
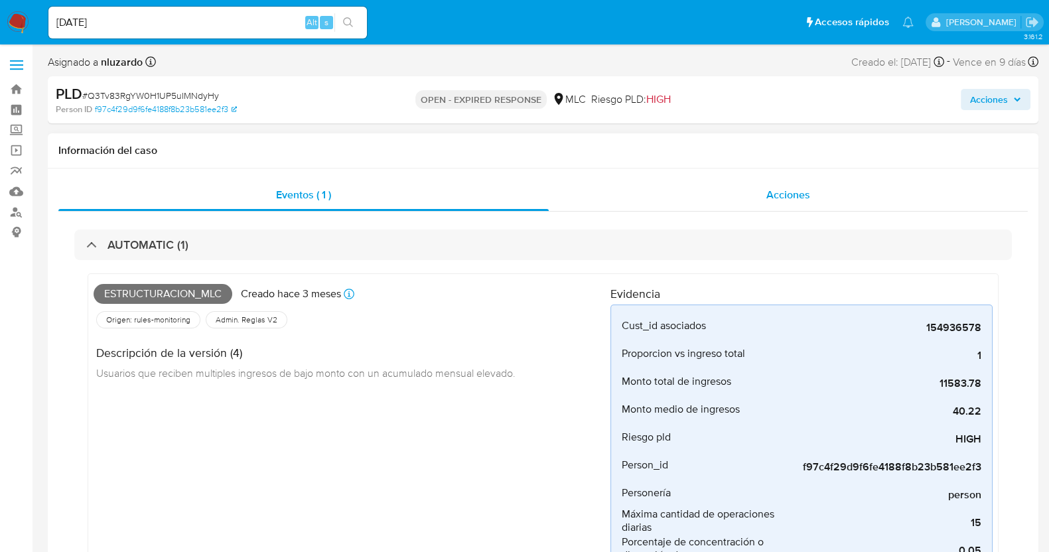
click at [707, 206] on div "Acciones" at bounding box center [788, 195] width 479 height 32
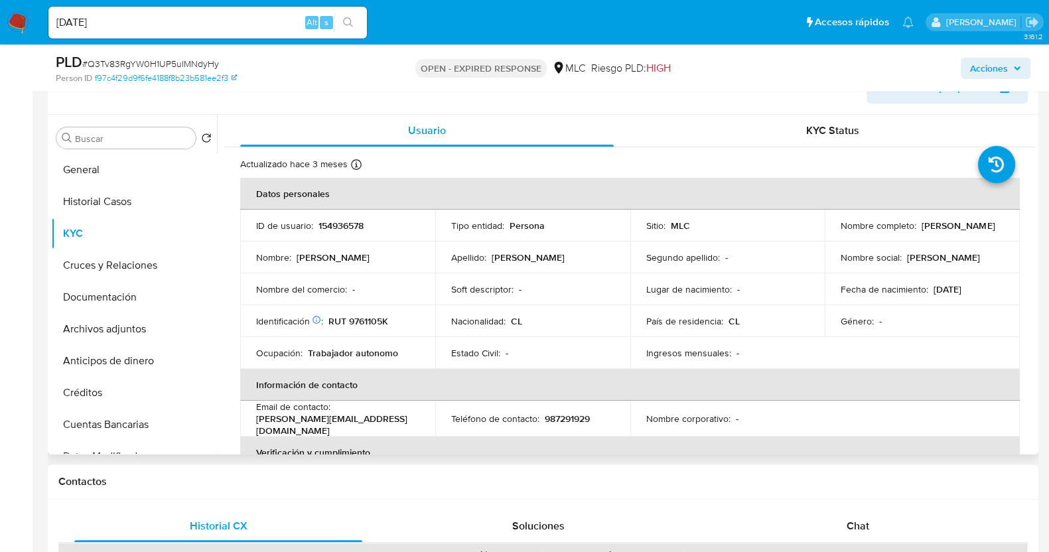
scroll to position [331, 0]
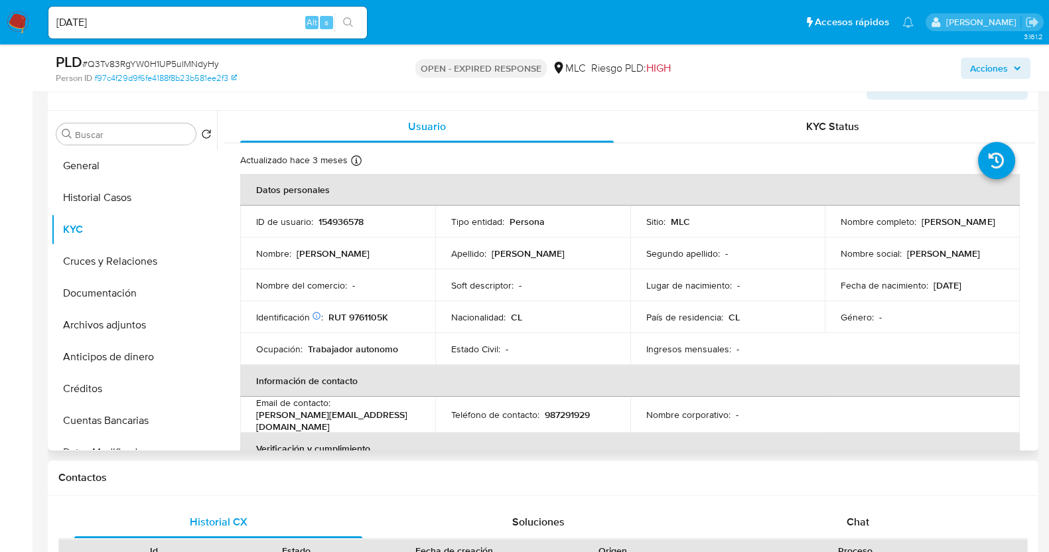
click at [647, 318] on p "País de residencia :" at bounding box center [684, 317] width 77 height 12
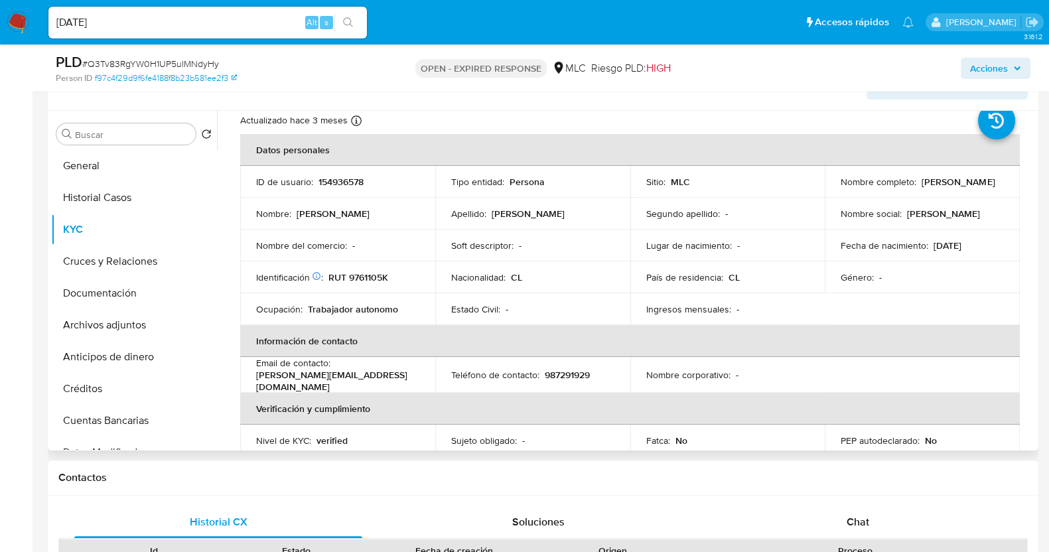
scroll to position [48, 0]
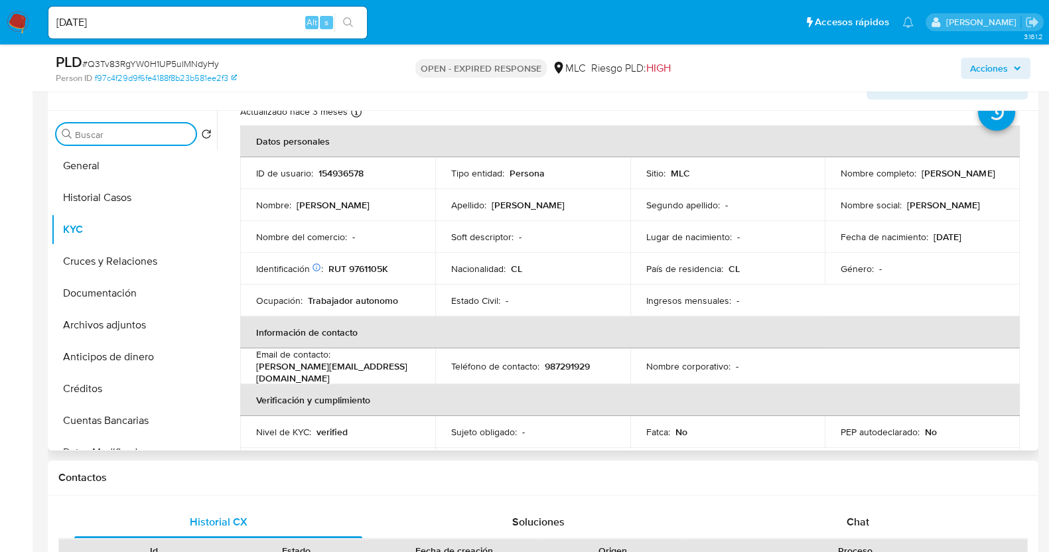
click at [83, 134] on input "Buscar" at bounding box center [132, 135] width 115 height 12
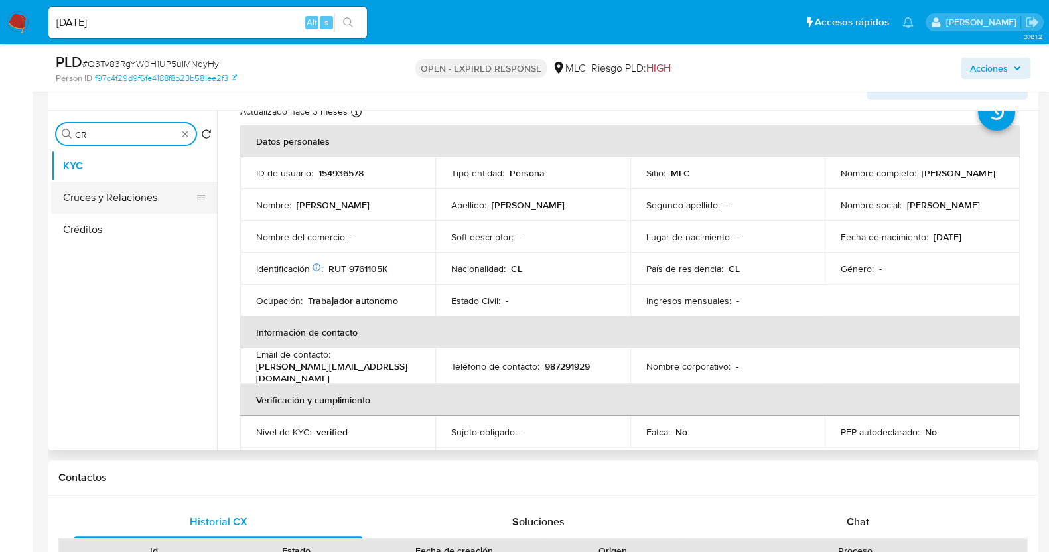
type input "CR"
click at [92, 198] on button "Cruces y Relaciones" at bounding box center [128, 198] width 155 height 32
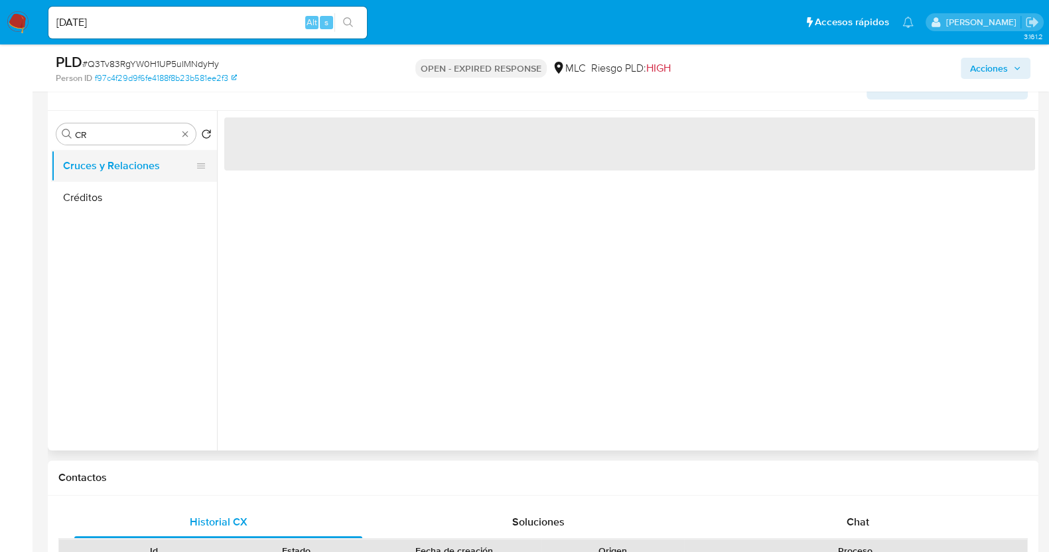
scroll to position [0, 0]
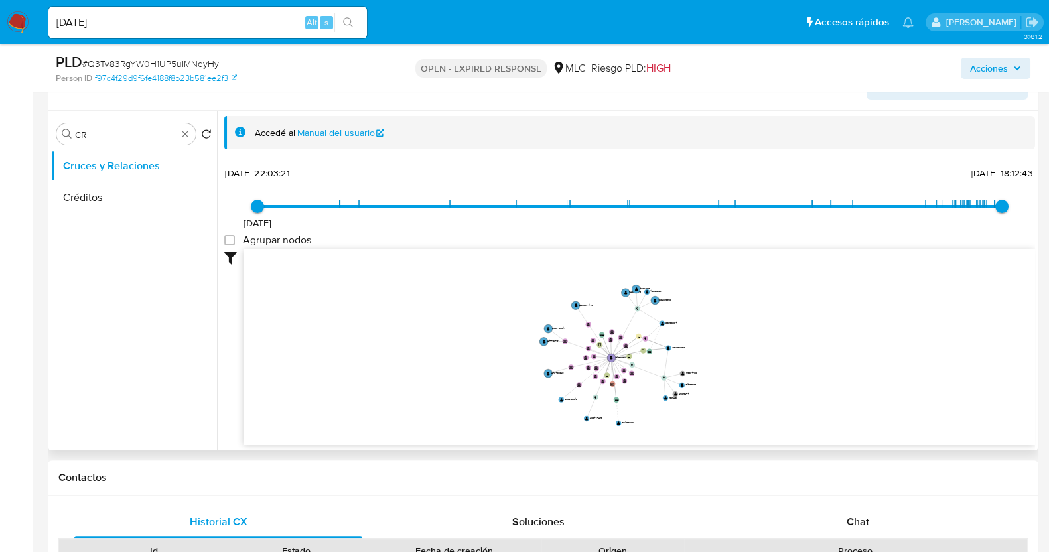
drag, startPoint x: 643, startPoint y: 371, endPoint x: 609, endPoint y: 367, distance: 34.1
click at [609, 367] on icon "device-6504ef8c9b46dac6b75cba57  user-154936578  154936578 user-2528976516  …" at bounding box center [638, 345] width 791 height 192
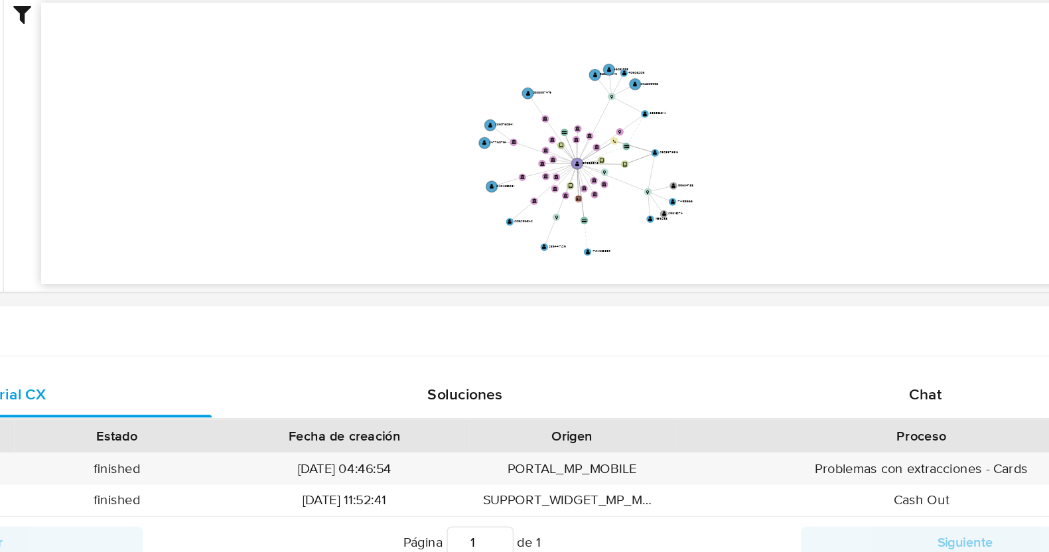
scroll to position [429, 0]
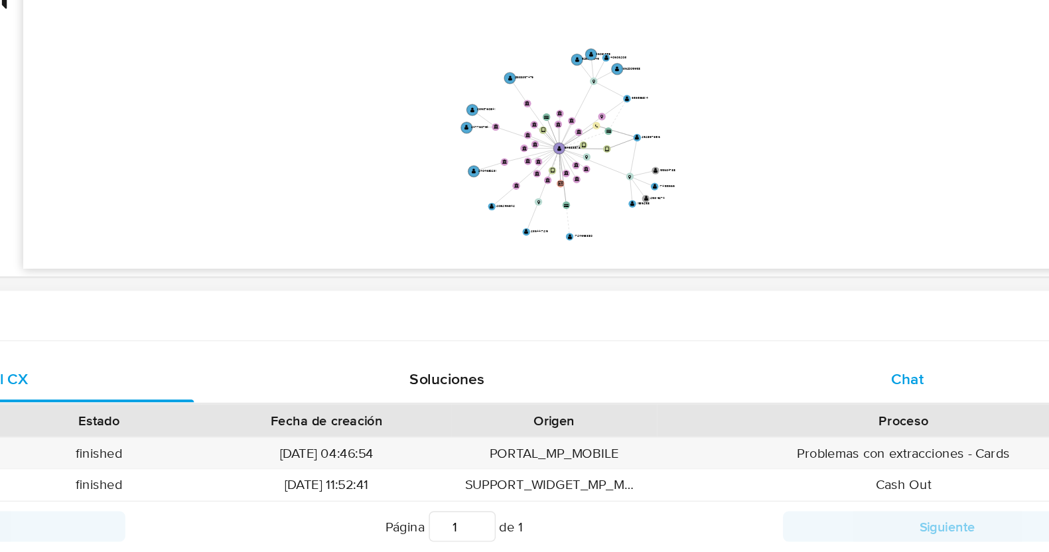
click at [847, 432] on div "Chat" at bounding box center [858, 425] width 288 height 32
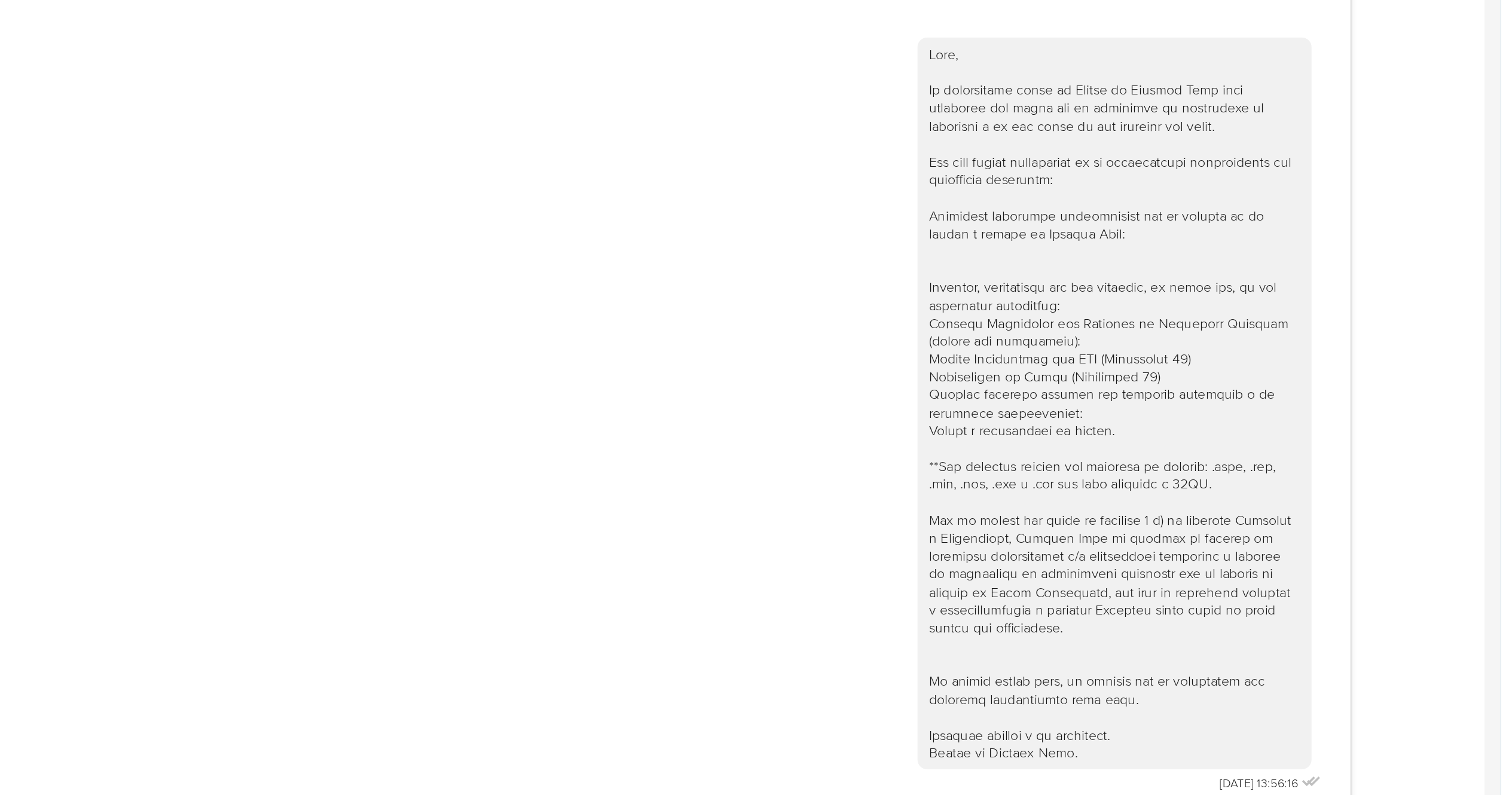
scroll to position [760, 0]
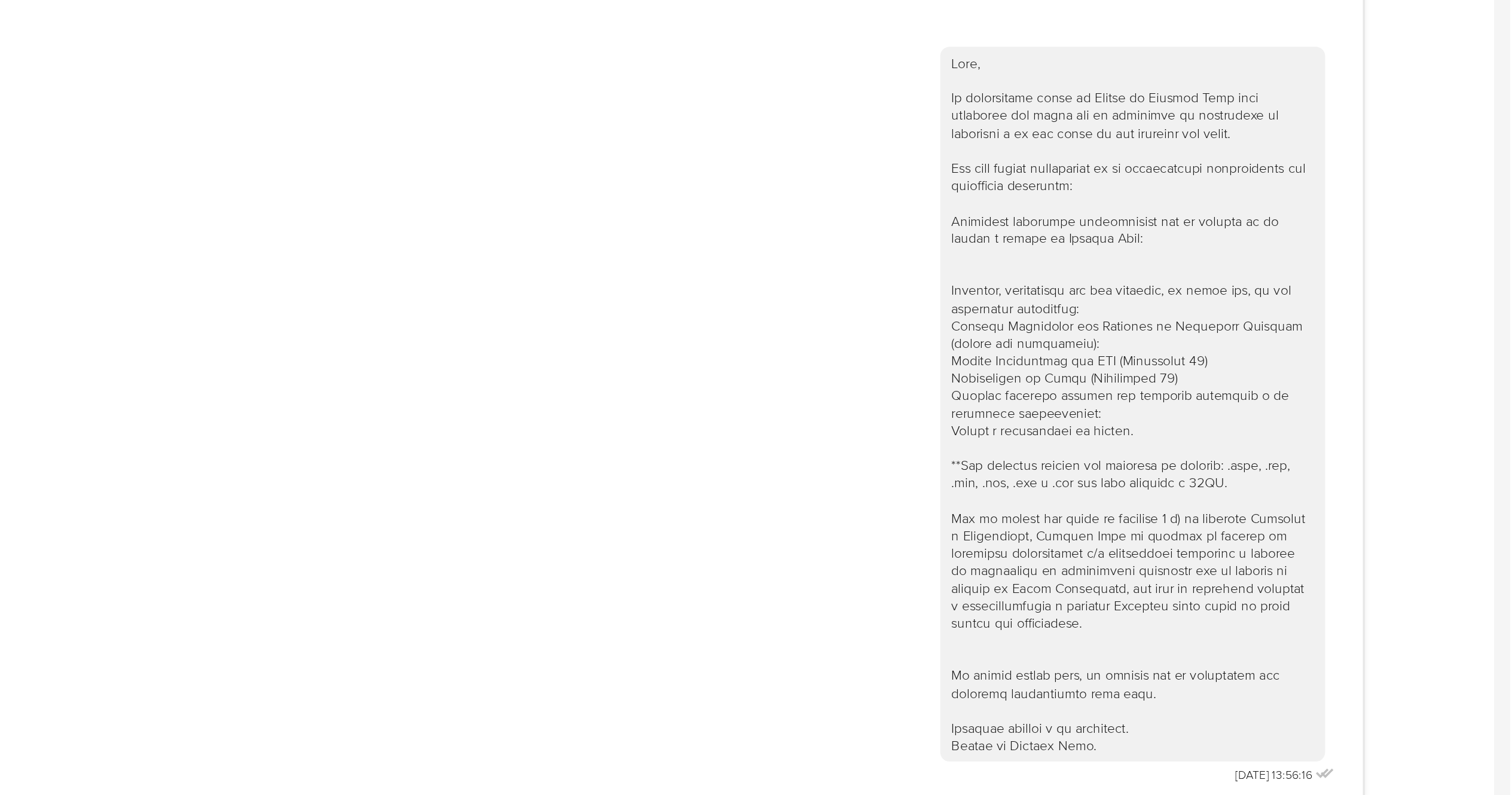
click at [944, 497] on div "18/08/2025 13:56:16" at bounding box center [772, 369] width 1295 height 482
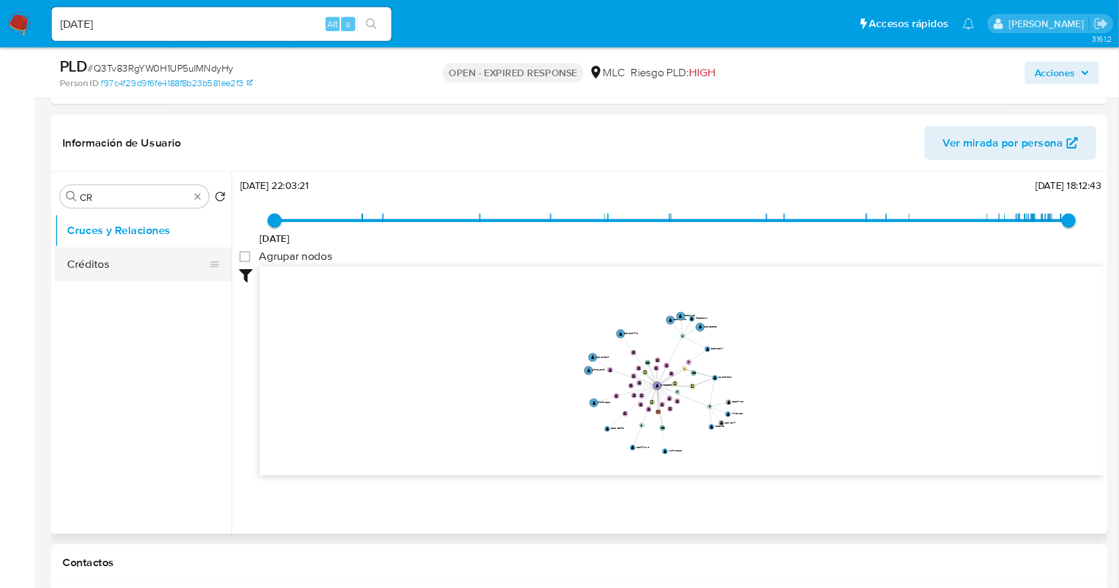
scroll to position [353, 0]
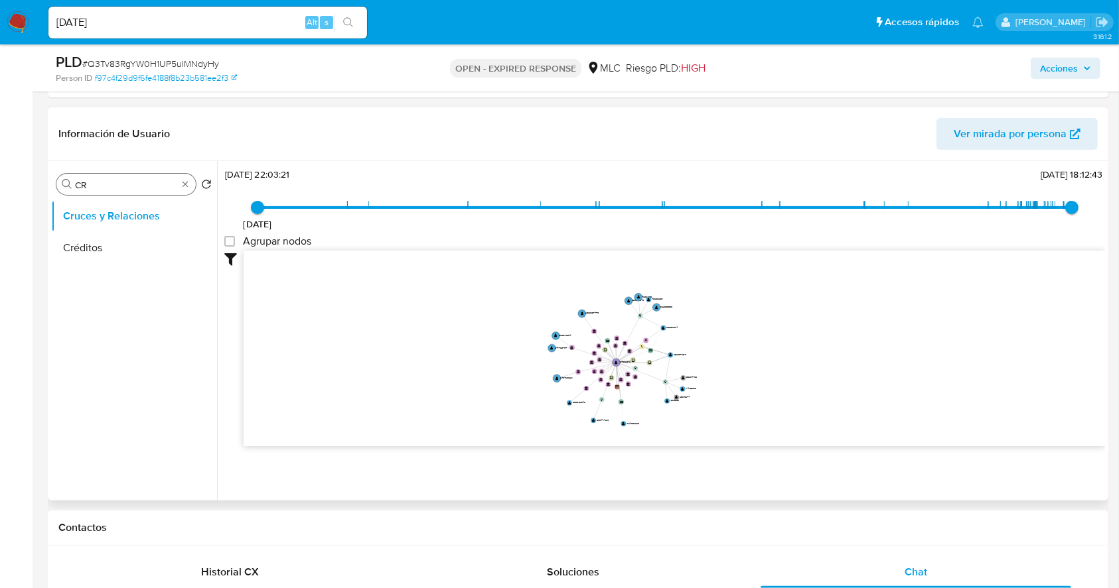
click at [114, 186] on input "CR" at bounding box center [126, 185] width 102 height 12
type input "DOC"
click at [124, 257] on button "Documentación" at bounding box center [134, 248] width 166 height 32
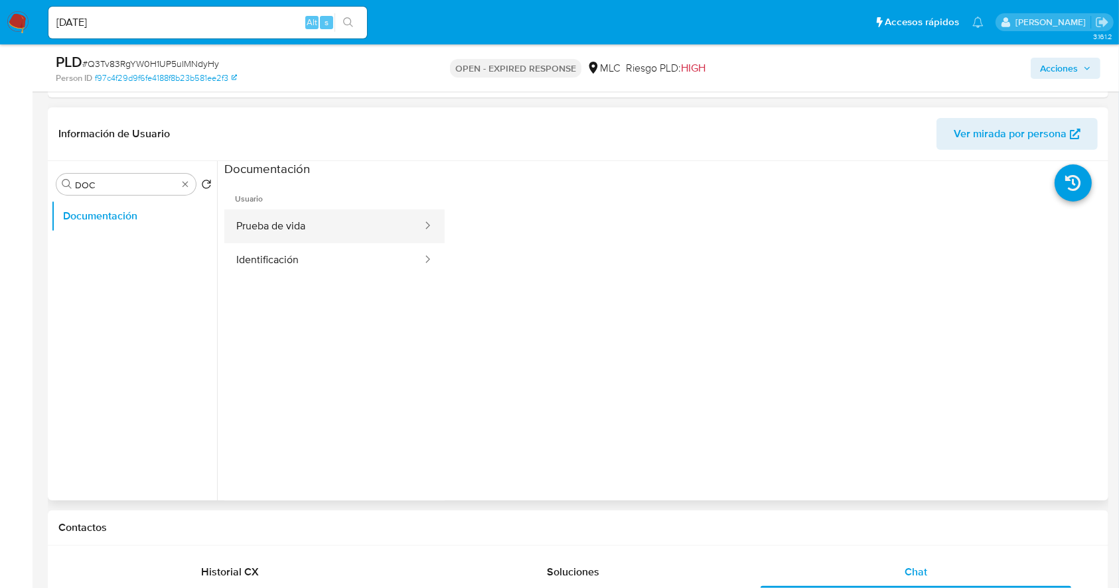
click at [393, 233] on button "Prueba de vida" at bounding box center [323, 227] width 199 height 34
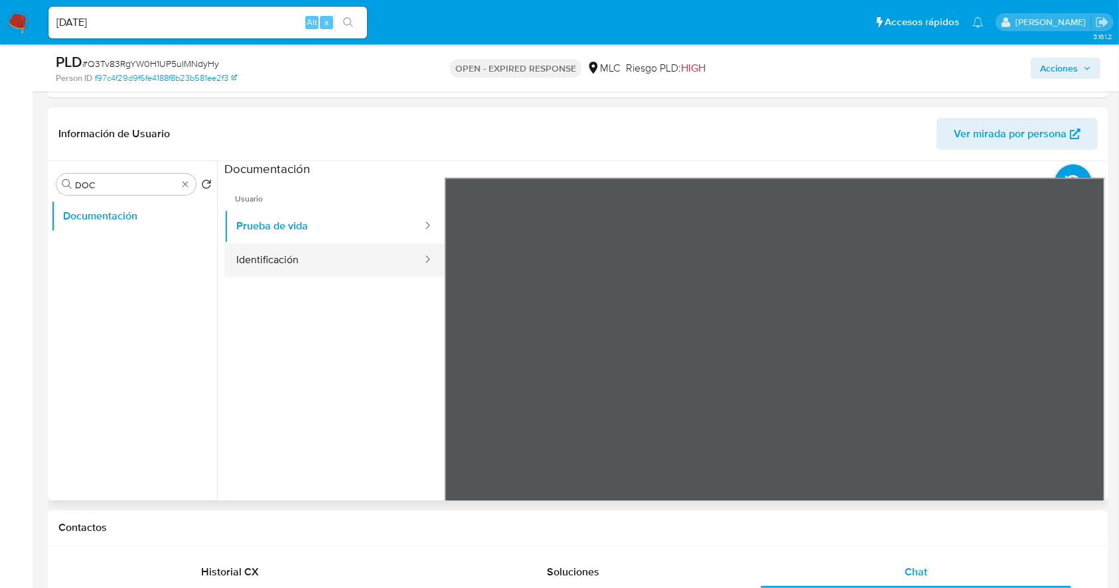
click at [251, 253] on button "Identificación" at bounding box center [323, 260] width 199 height 34
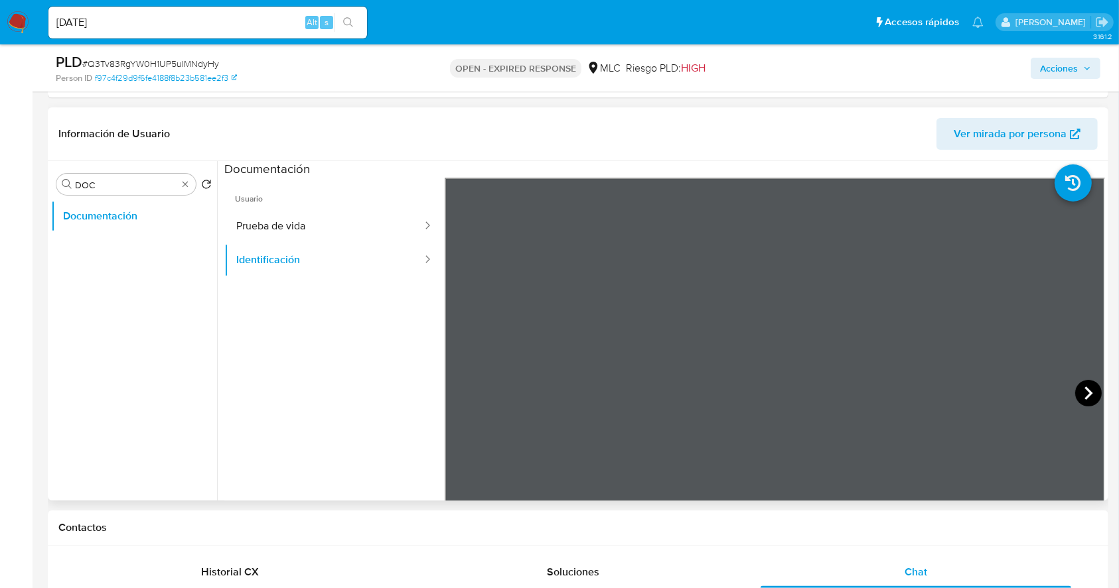
click at [1048, 393] on icon at bounding box center [1088, 393] width 8 height 13
click at [356, 222] on button "Prueba de vida" at bounding box center [323, 227] width 199 height 34
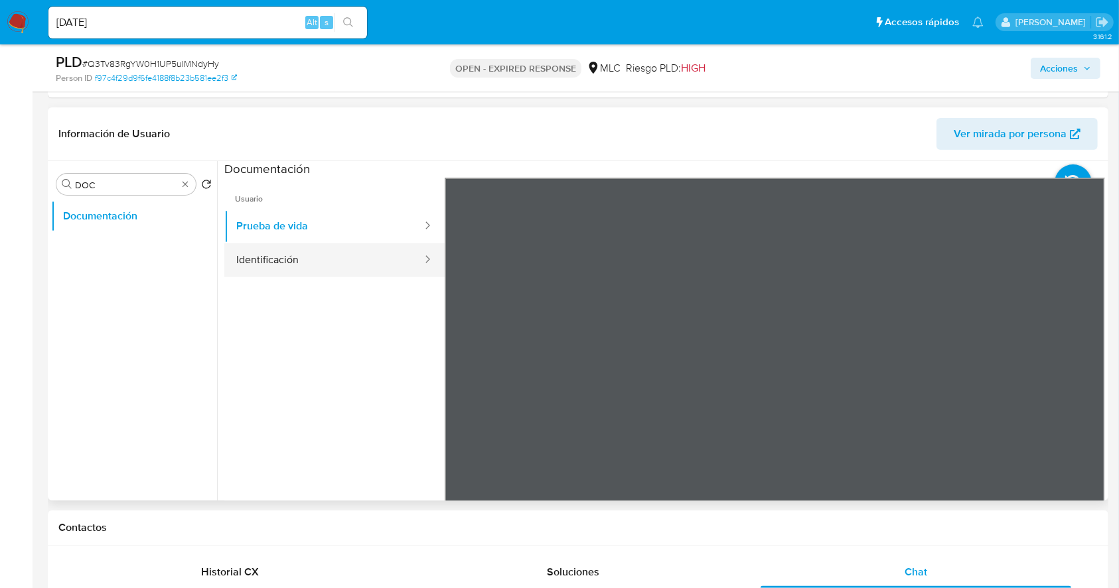
click at [310, 261] on button "Identificación" at bounding box center [323, 260] width 199 height 34
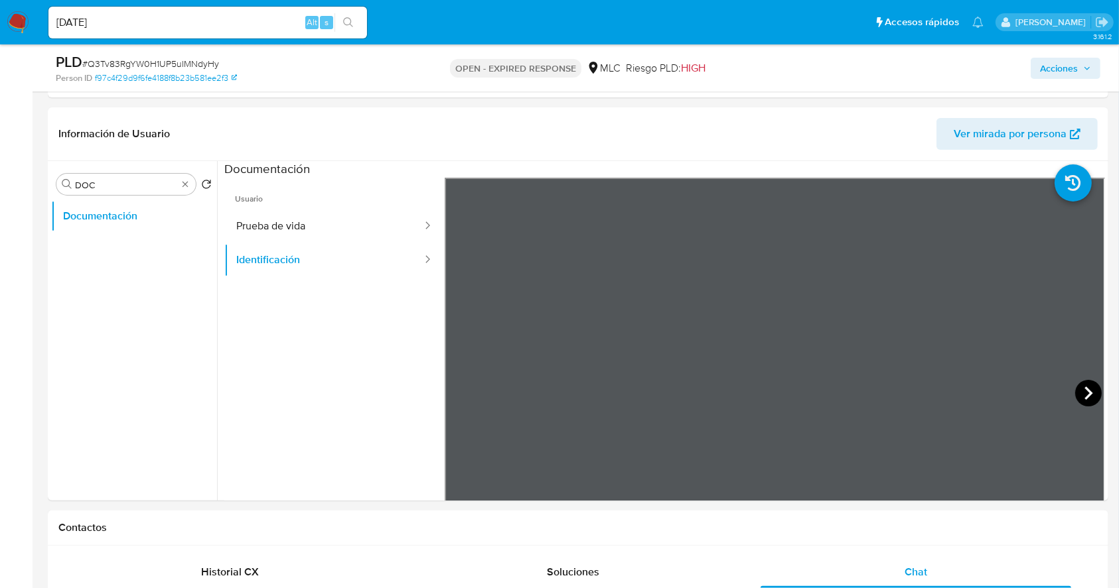
click at [1048, 393] on icon at bounding box center [1088, 393] width 27 height 27
click at [461, 387] on icon at bounding box center [460, 393] width 8 height 13
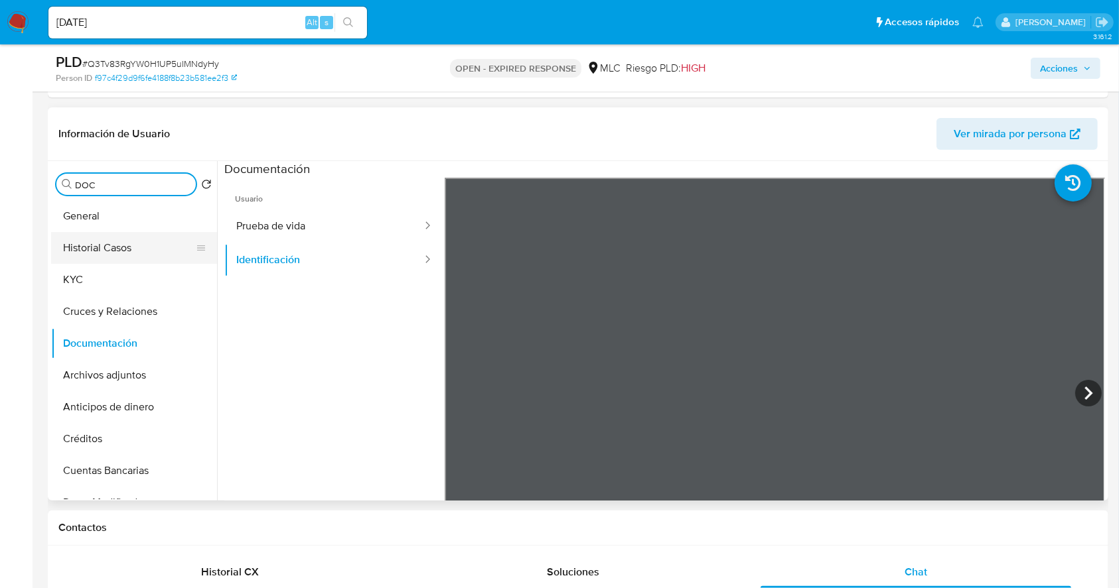
click at [122, 244] on button "Historial Casos" at bounding box center [128, 248] width 155 height 32
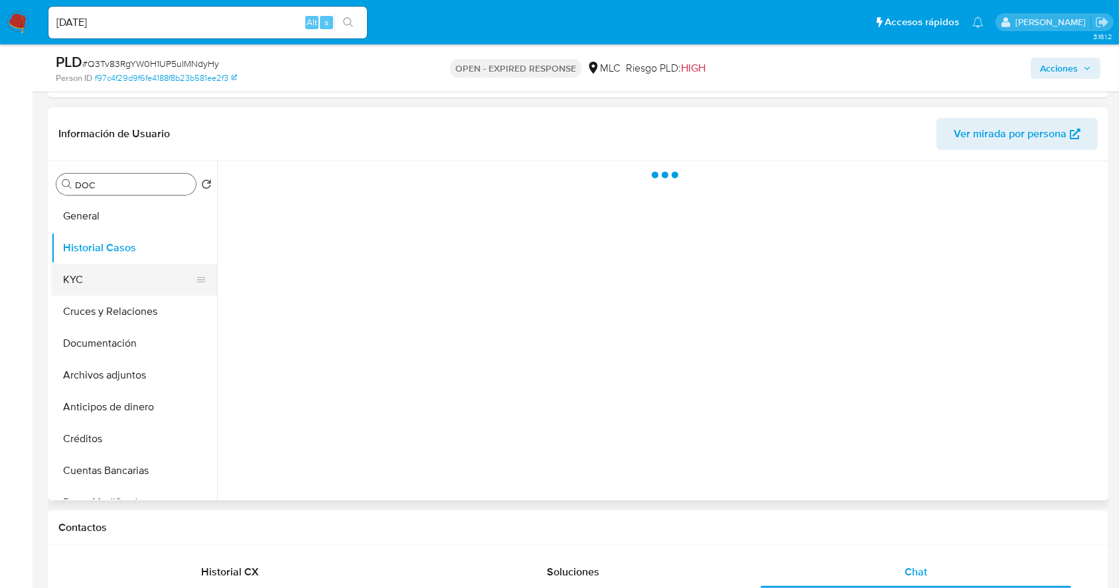
click at [115, 278] on button "KYC" at bounding box center [128, 280] width 155 height 32
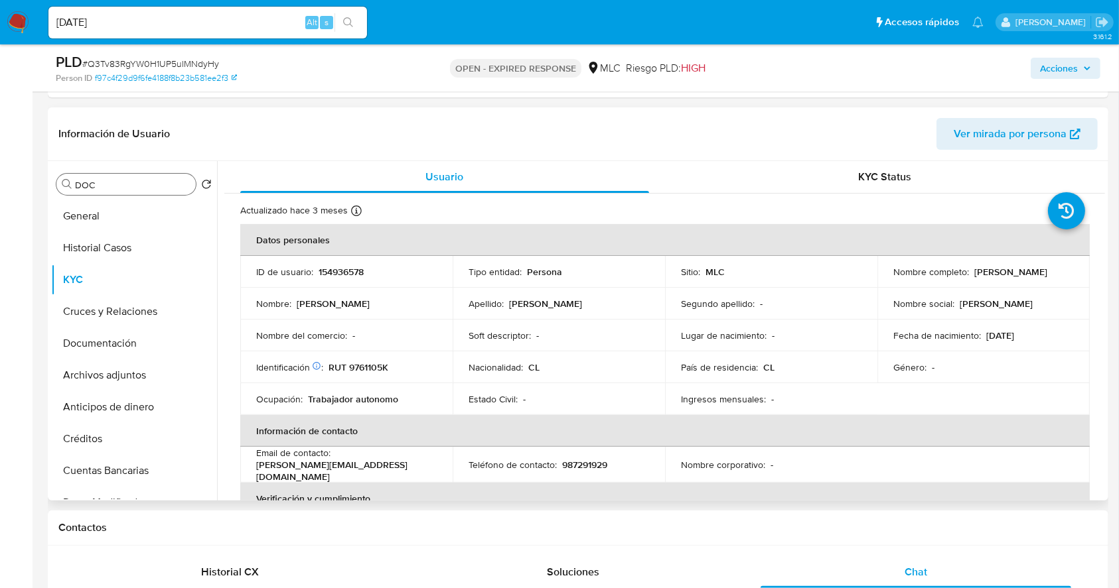
click at [974, 278] on p "[PERSON_NAME] [PERSON_NAME] Yavara [PERSON_NAME]" at bounding box center [1010, 272] width 73 height 12
drag, startPoint x: 1031, startPoint y: 280, endPoint x: 1066, endPoint y: 278, distance: 35.2
click at [1048, 278] on div "Nombre completo : Sandra Elizabeth Yavara Henríquez" at bounding box center [983, 272] width 180 height 12
copy p "[PERSON_NAME] [PERSON_NAME] Yavara [PERSON_NAME]"
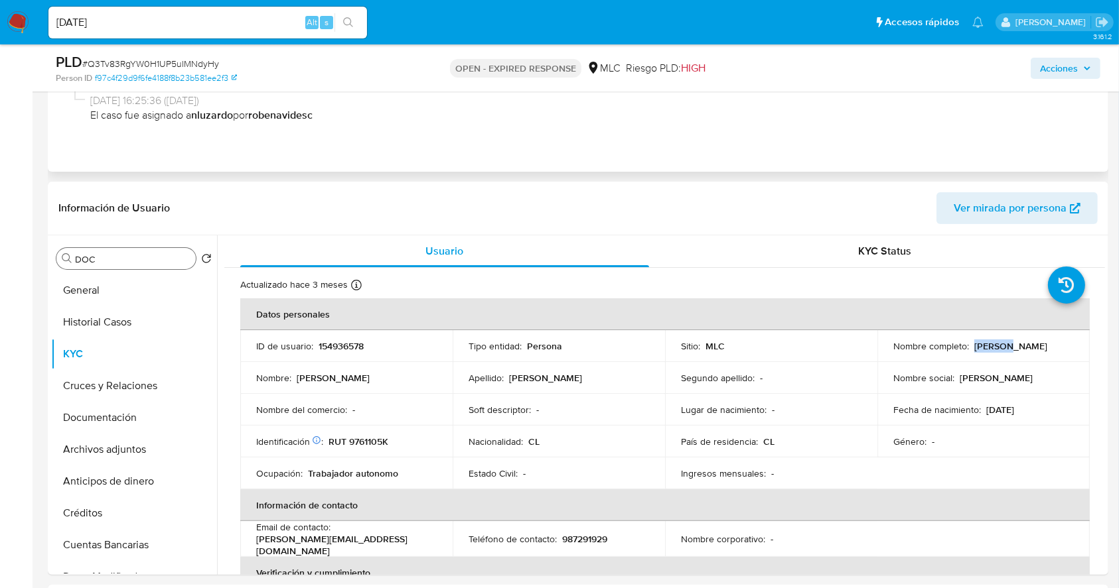
scroll to position [103, 0]
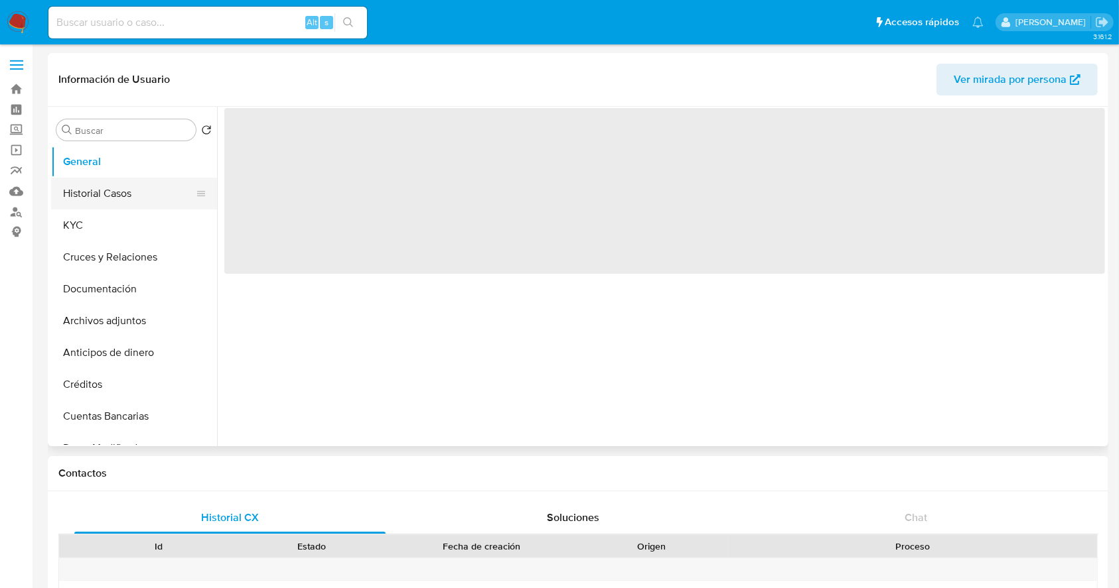
select select "10"
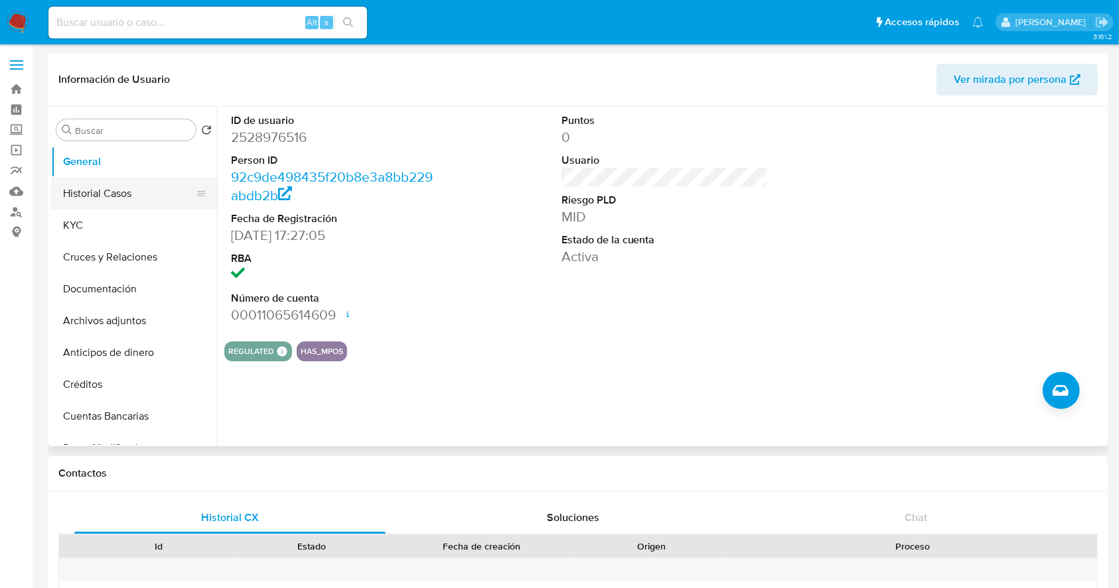
click at [121, 194] on button "Historial Casos" at bounding box center [128, 194] width 155 height 32
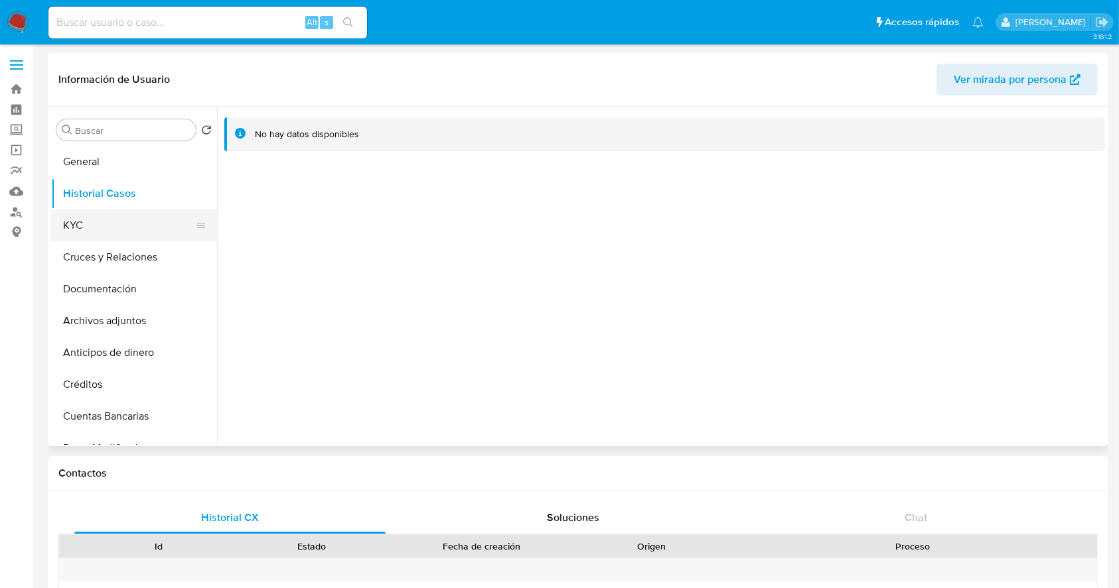
click at [116, 223] on button "KYC" at bounding box center [128, 226] width 155 height 32
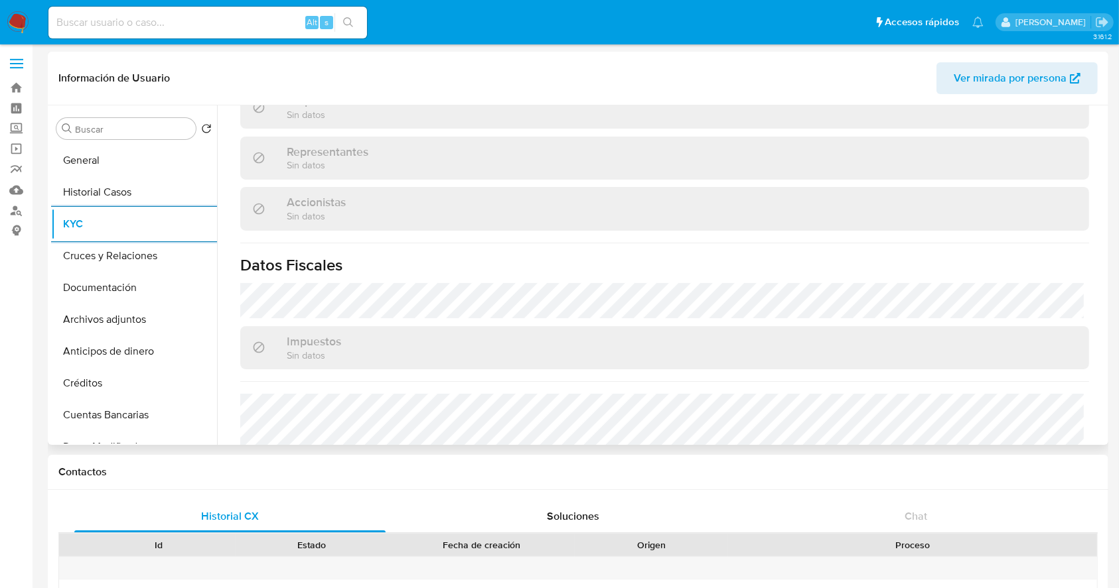
scroll to position [638, 0]
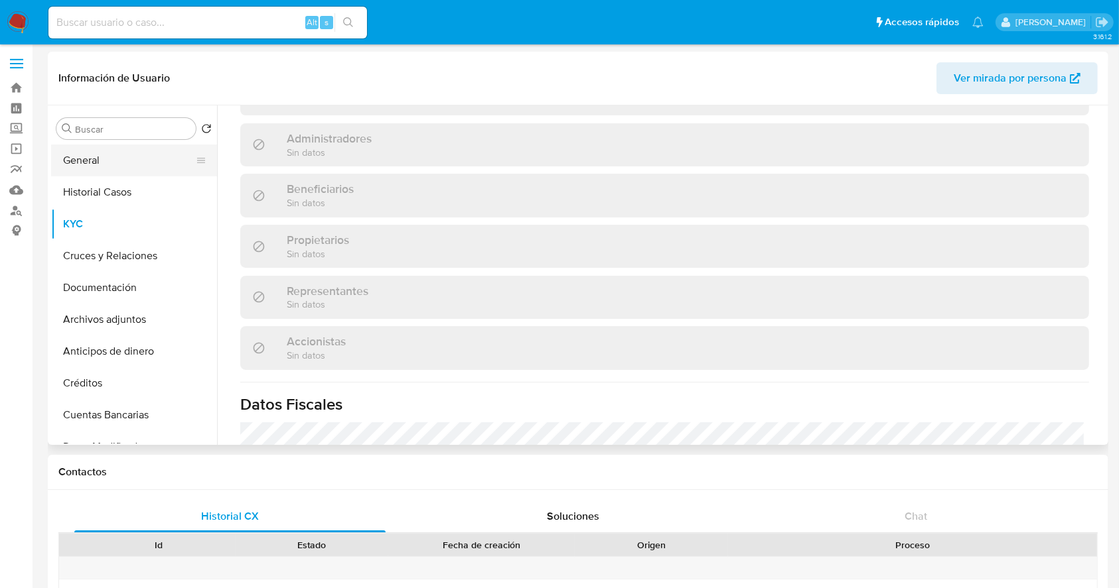
click at [102, 161] on button "General" at bounding box center [128, 161] width 155 height 32
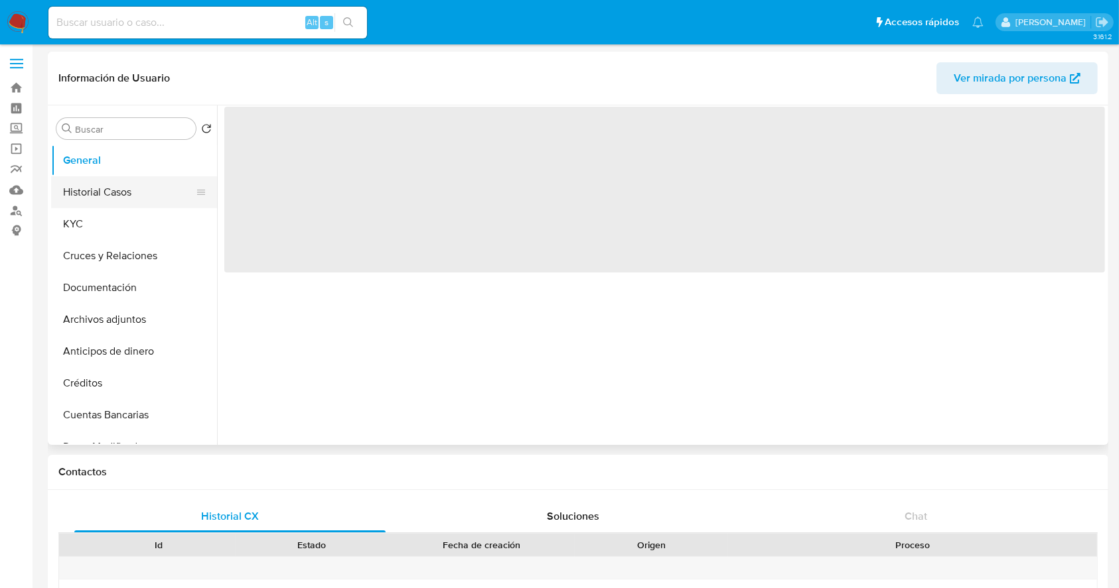
click at [112, 192] on button "Historial Casos" at bounding box center [128, 192] width 155 height 32
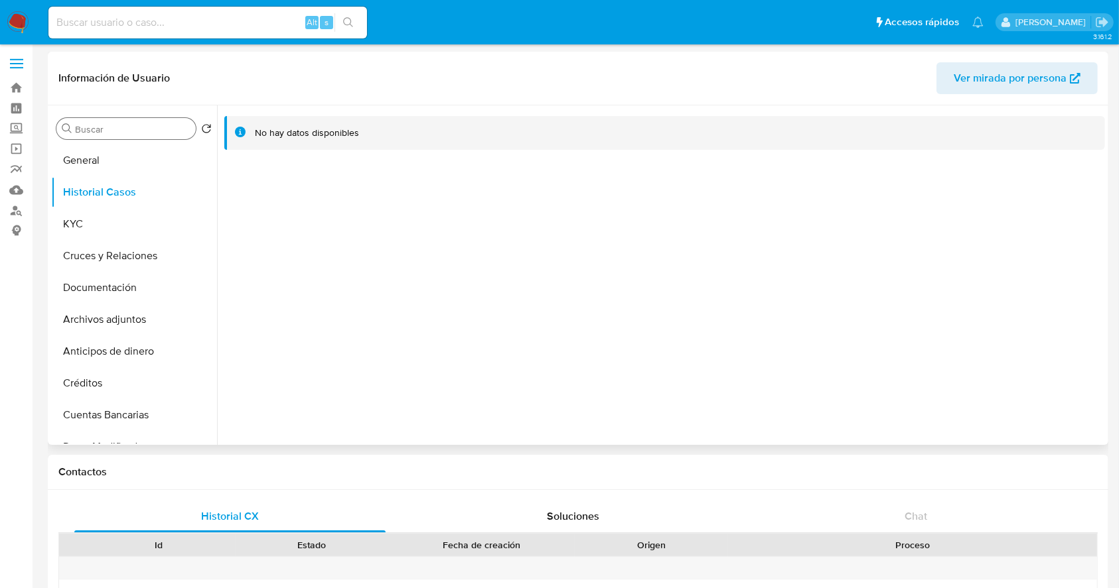
click at [150, 130] on input "Buscar" at bounding box center [132, 129] width 115 height 12
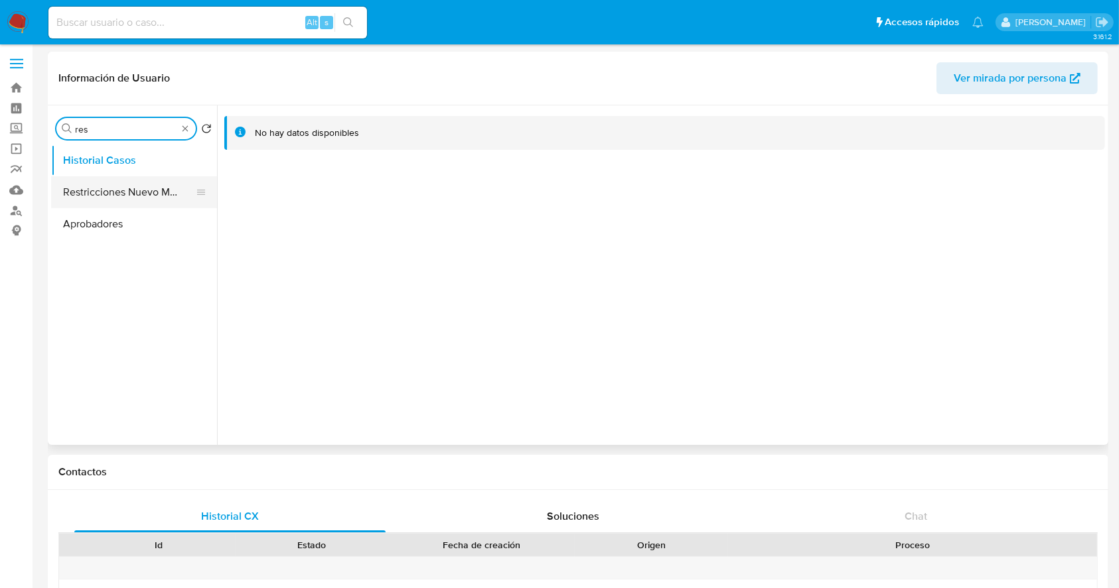
type input "res"
click at [127, 192] on button "Restricciones Nuevo Mundo" at bounding box center [128, 192] width 155 height 32
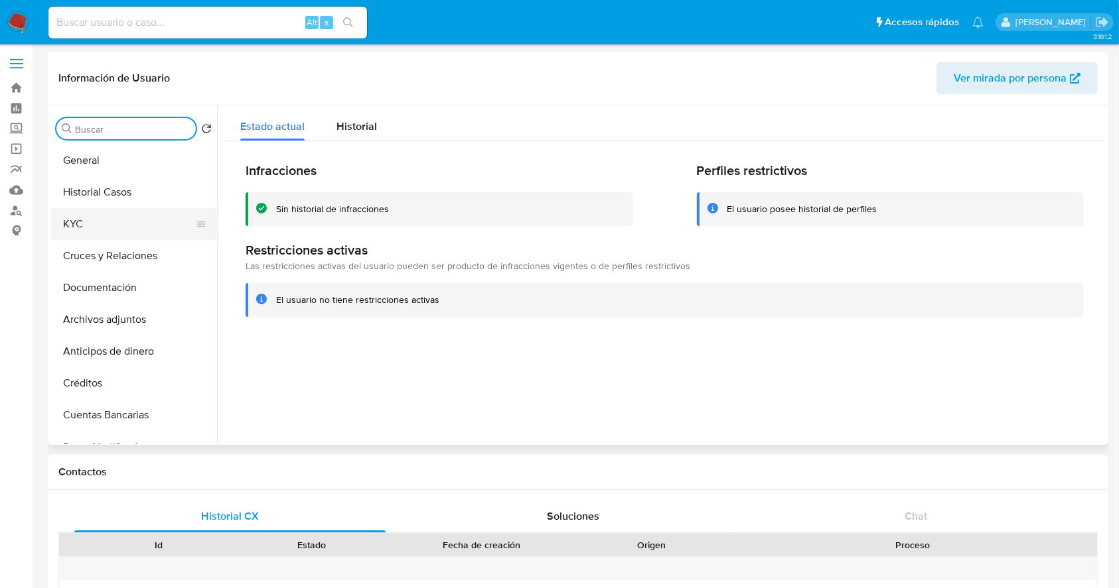
click at [125, 229] on button "KYC" at bounding box center [128, 224] width 155 height 32
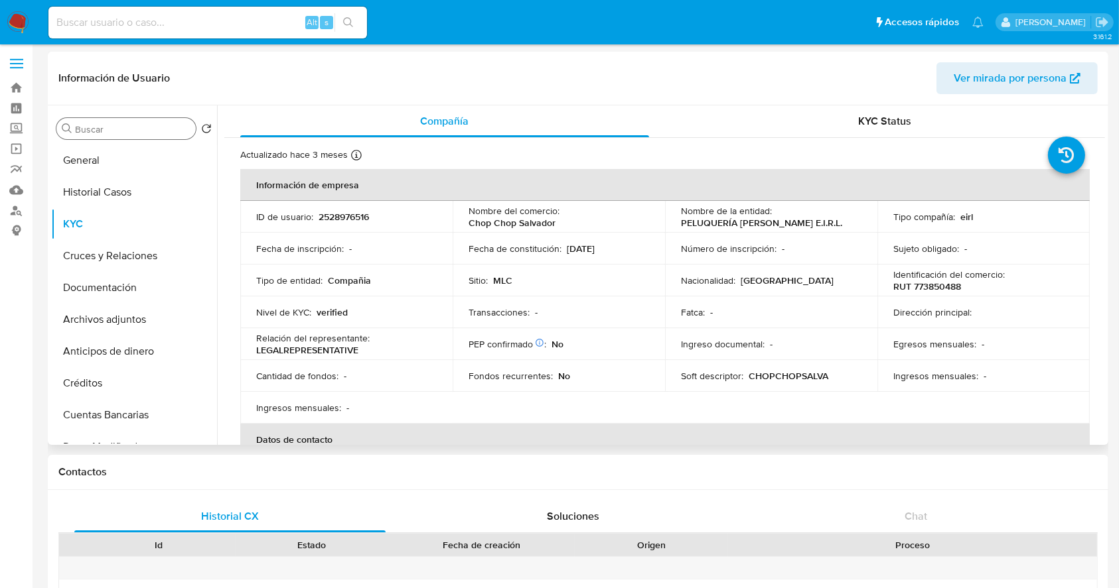
click at [766, 382] on p "CHOPCHOPSALVA" at bounding box center [788, 376] width 80 height 12
copy div "Soft descriptor : CHOPCHOPSALVA"
click at [509, 226] on p "Chop Chop Salvador" at bounding box center [511, 223] width 87 height 12
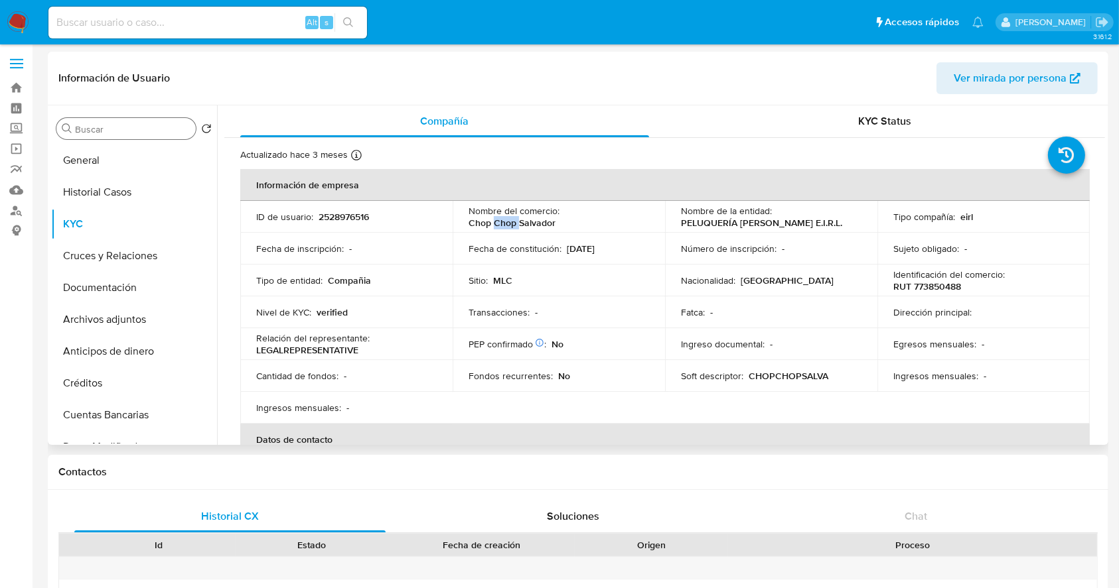
click at [509, 226] on p "Chop Chop Salvador" at bounding box center [511, 223] width 87 height 12
copy div "Nombre del comercio : Chop Chop Salvador"
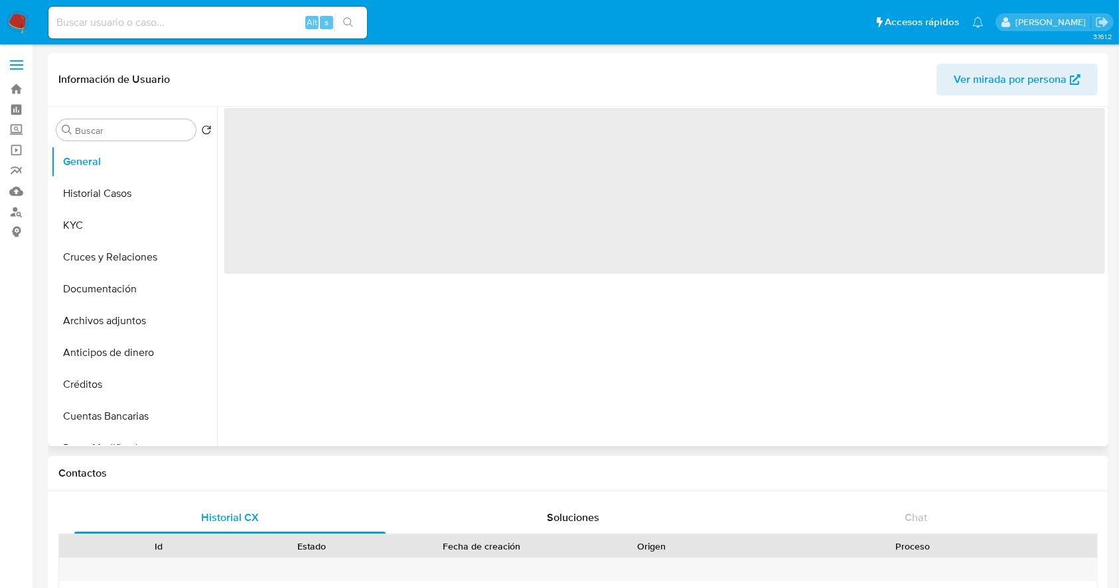
select select "10"
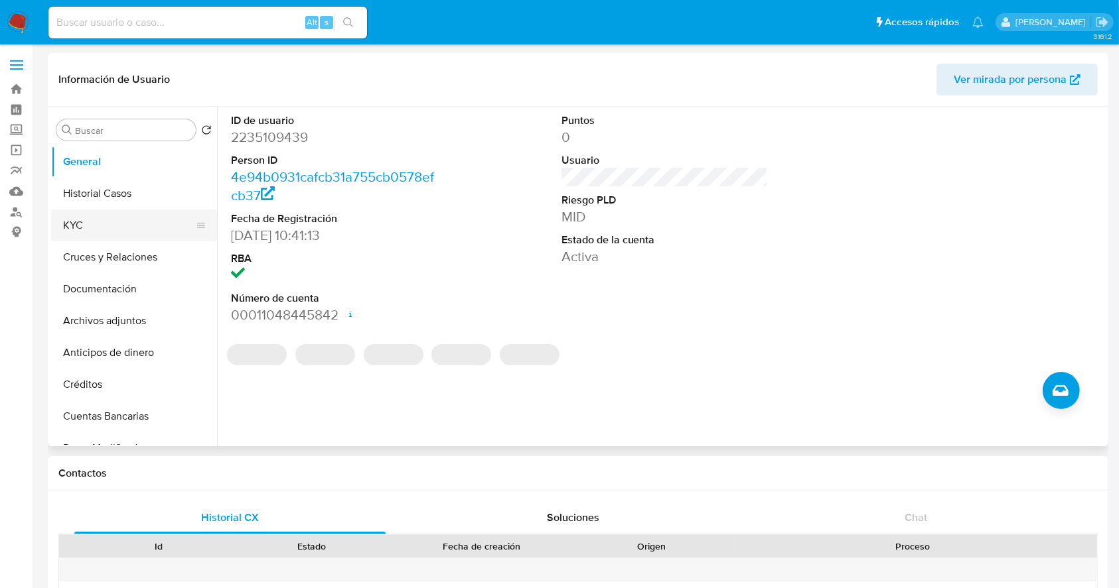
click at [121, 218] on button "KYC" at bounding box center [128, 226] width 155 height 32
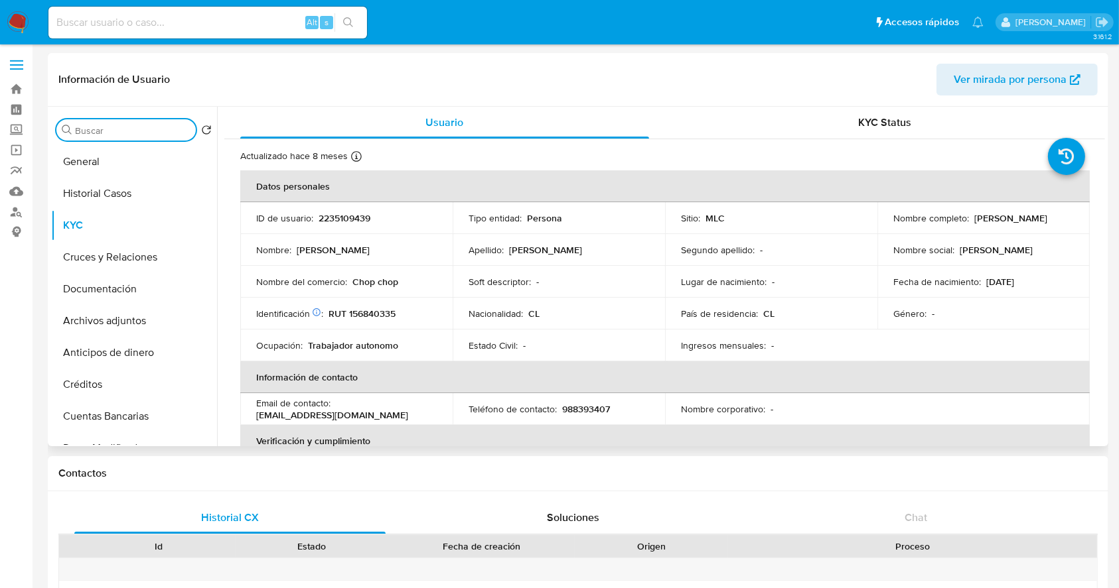
click at [123, 129] on input "Buscar" at bounding box center [132, 131] width 115 height 12
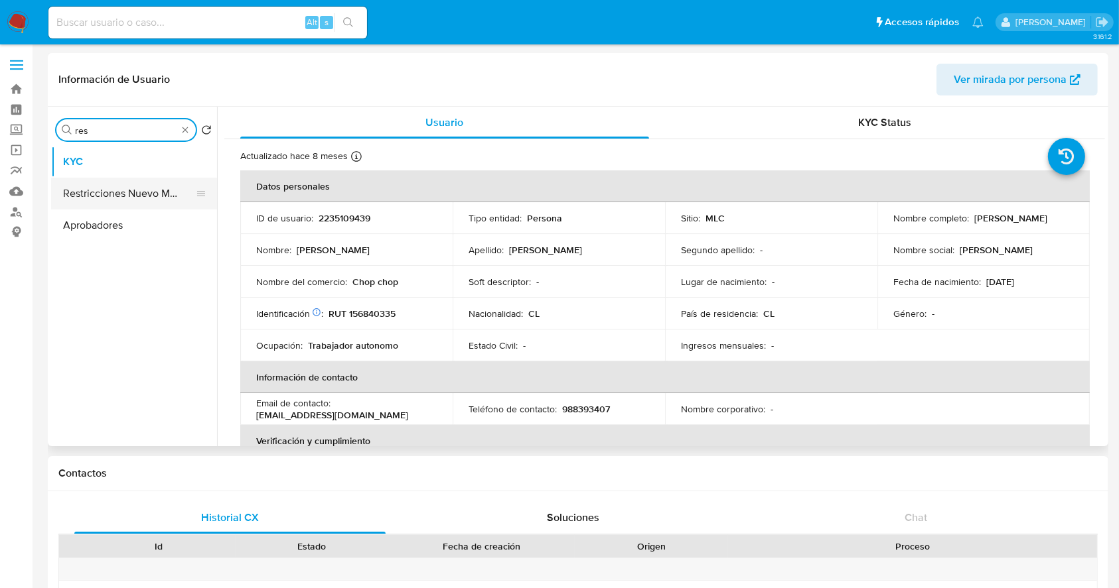
type input "res"
click at [133, 206] on button "Restricciones Nuevo Mundo" at bounding box center [128, 194] width 155 height 32
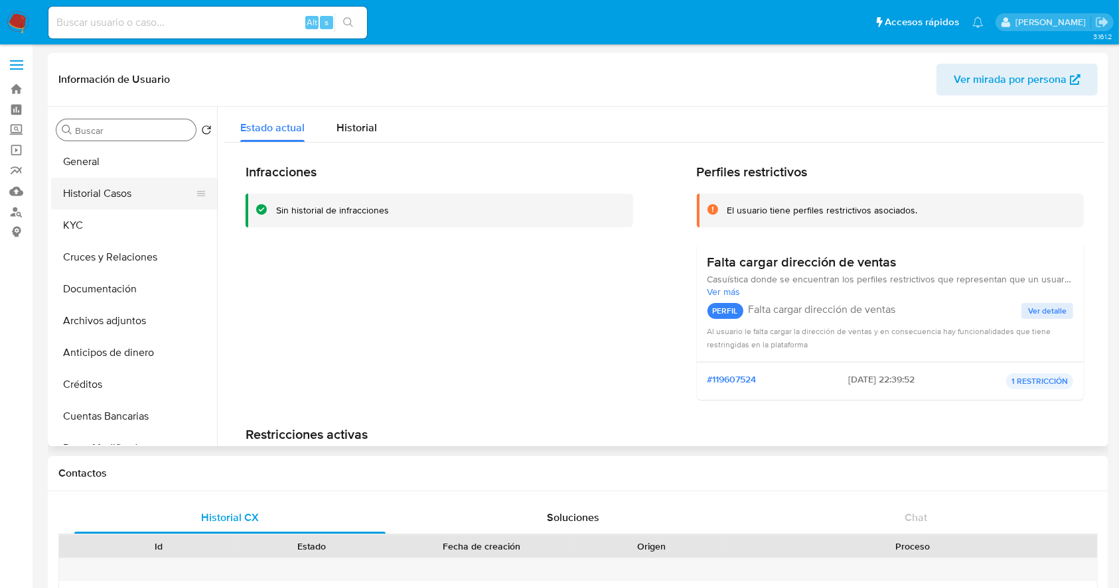
click at [116, 194] on button "Historial Casos" at bounding box center [128, 194] width 155 height 32
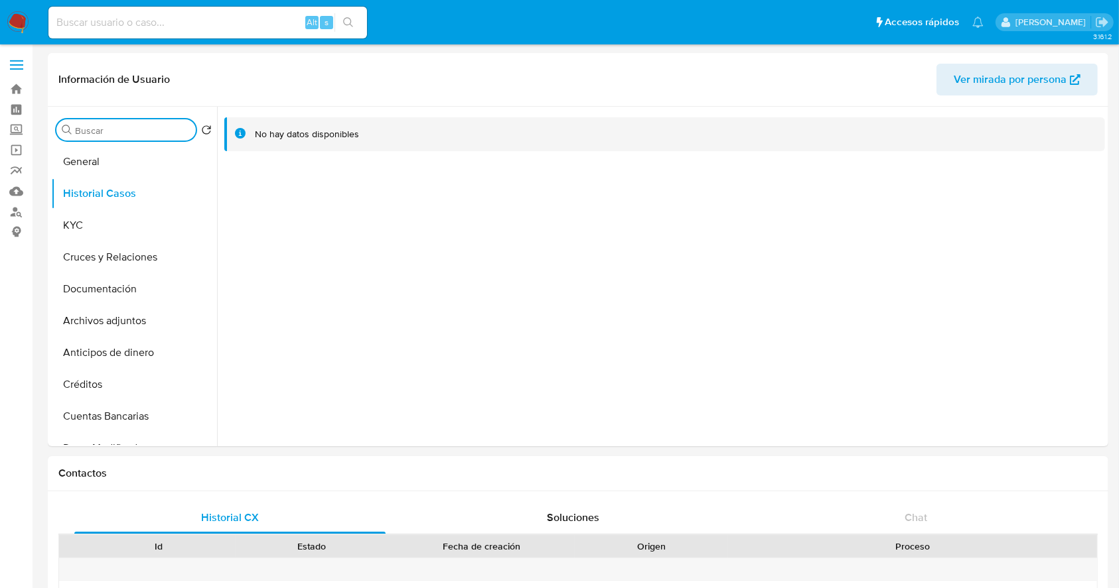
click at [139, 131] on input "Buscar" at bounding box center [132, 131] width 115 height 12
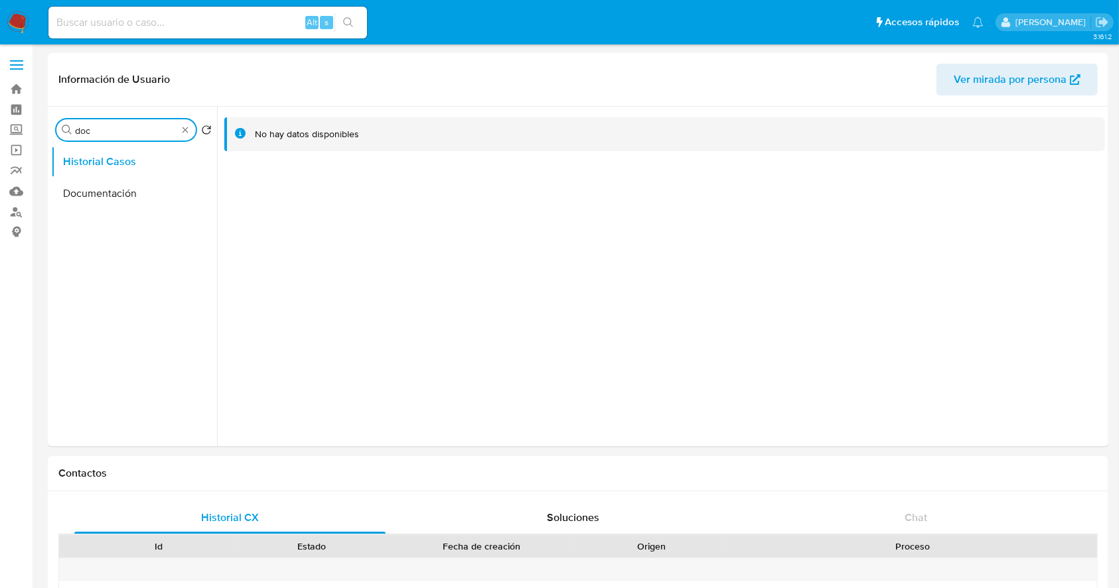
type input "doc"
click at [170, 204] on button "Documentación" at bounding box center [134, 194] width 166 height 32
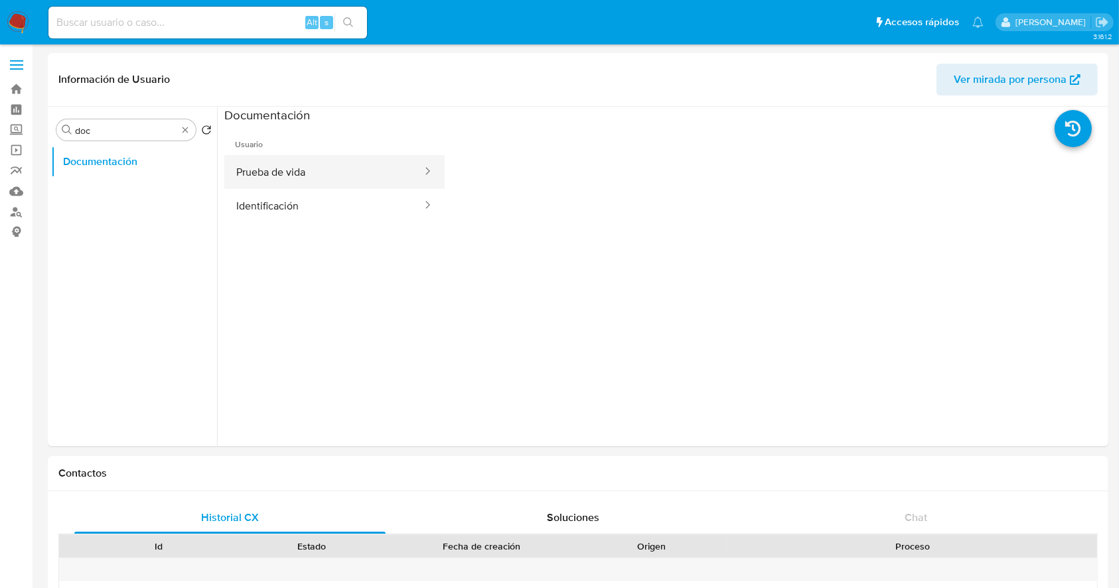
click at [282, 179] on button "Prueba de vida" at bounding box center [323, 172] width 199 height 34
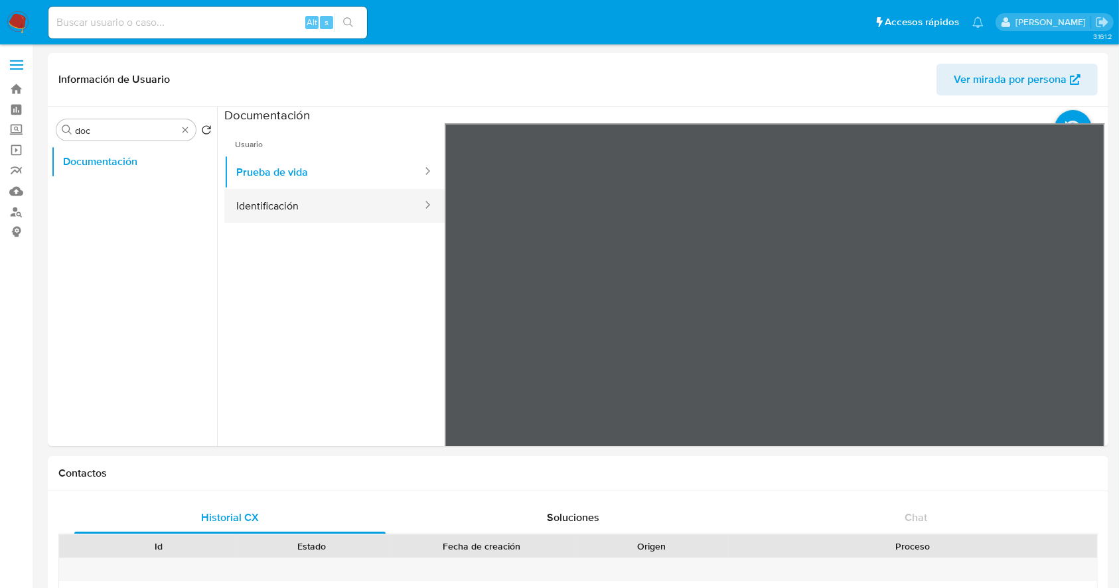
click at [269, 202] on button "Identificación" at bounding box center [323, 206] width 199 height 34
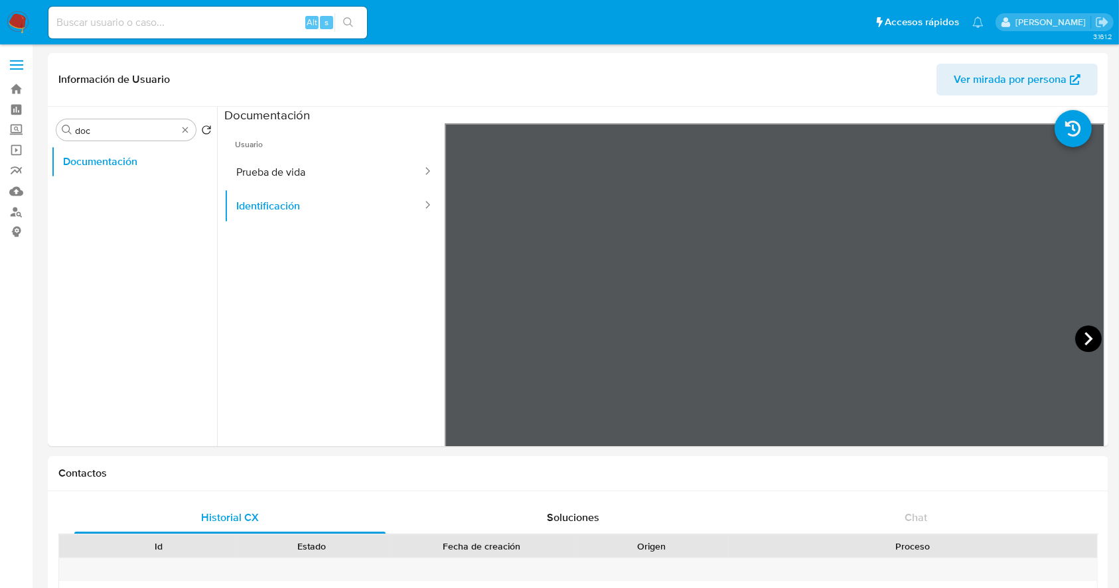
click at [1082, 338] on icon at bounding box center [1088, 339] width 27 height 27
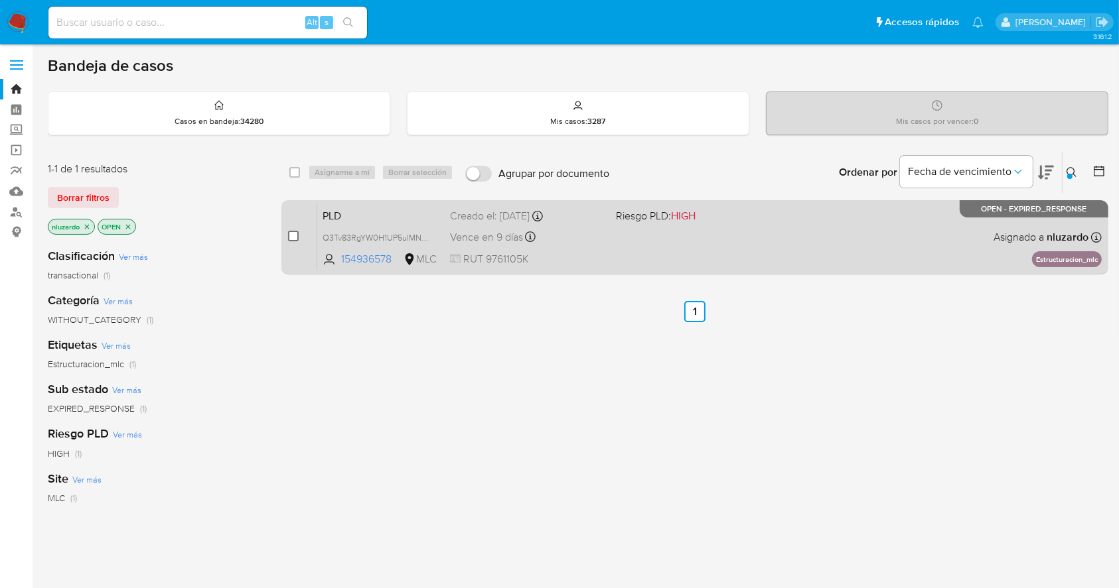
click at [293, 232] on input "checkbox" at bounding box center [293, 236] width 11 height 11
checkbox input "true"
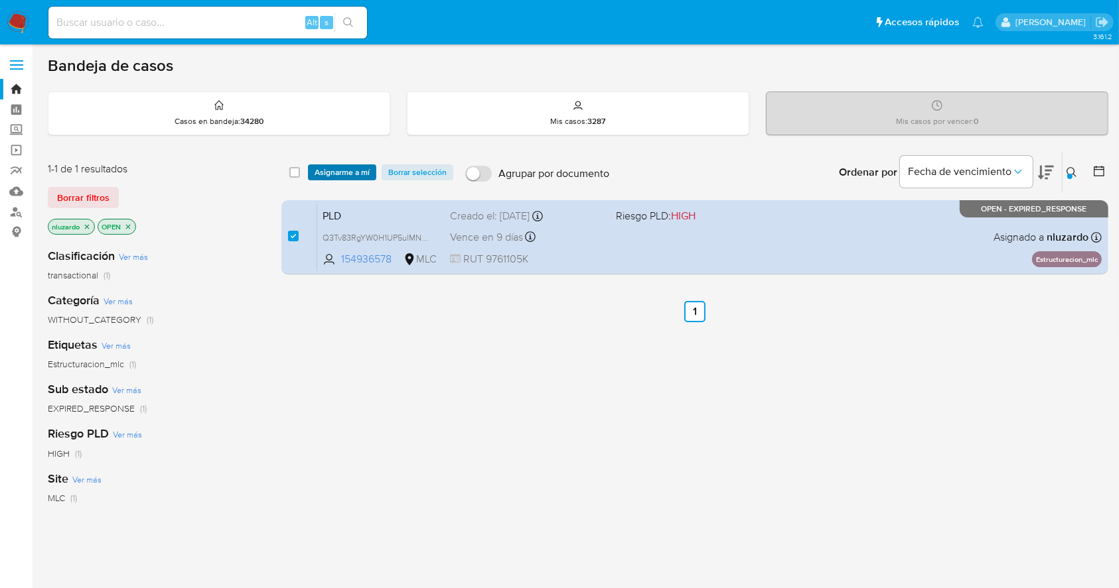
click at [332, 166] on span "Asignarme a mí" at bounding box center [341, 172] width 55 height 13
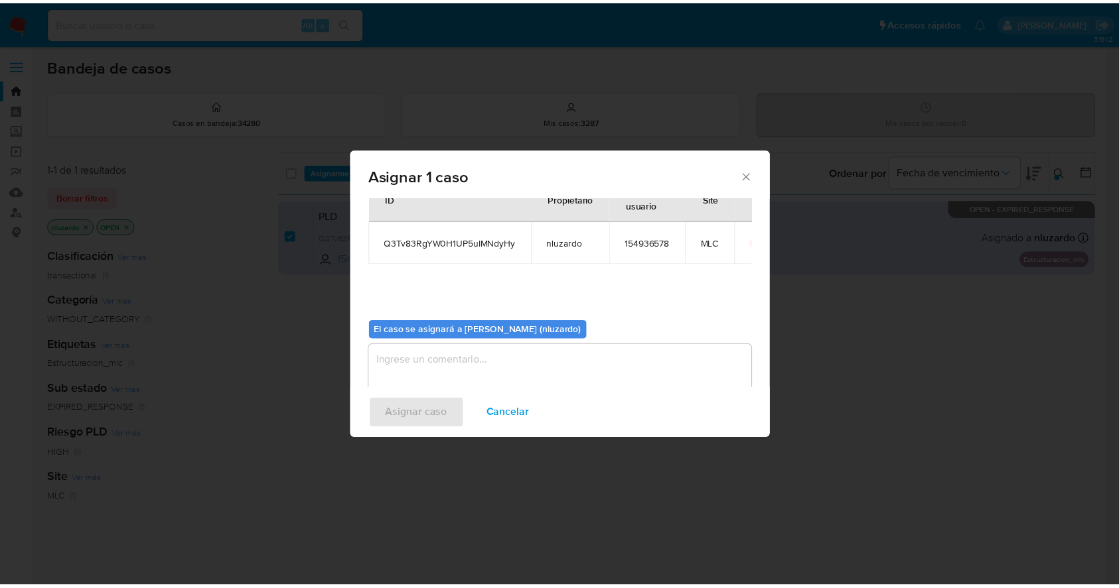
scroll to position [68, 0]
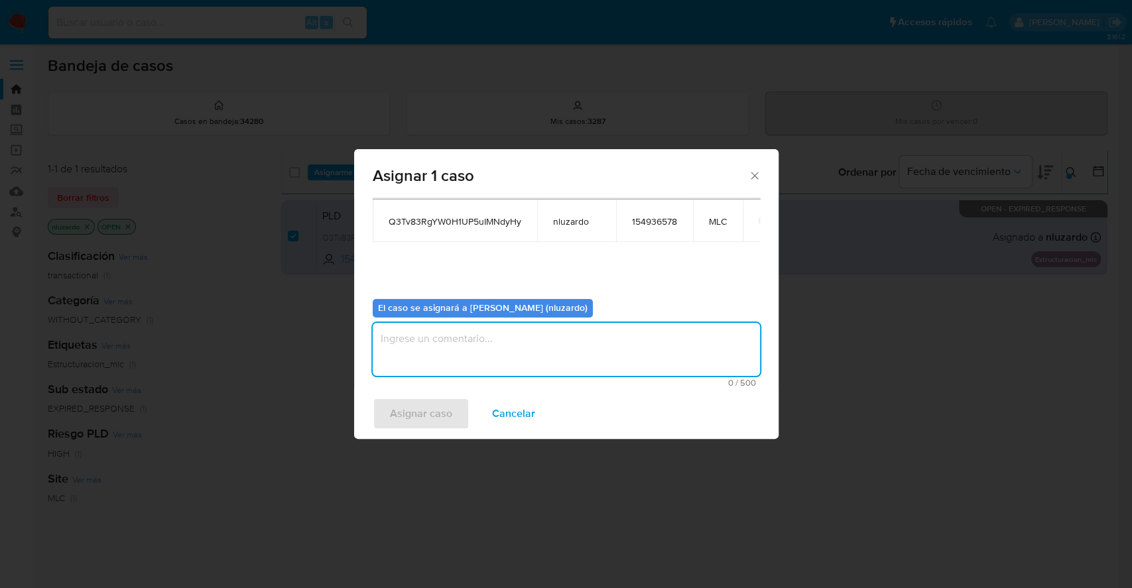
click at [584, 352] on textarea "assign-modal" at bounding box center [566, 349] width 387 height 53
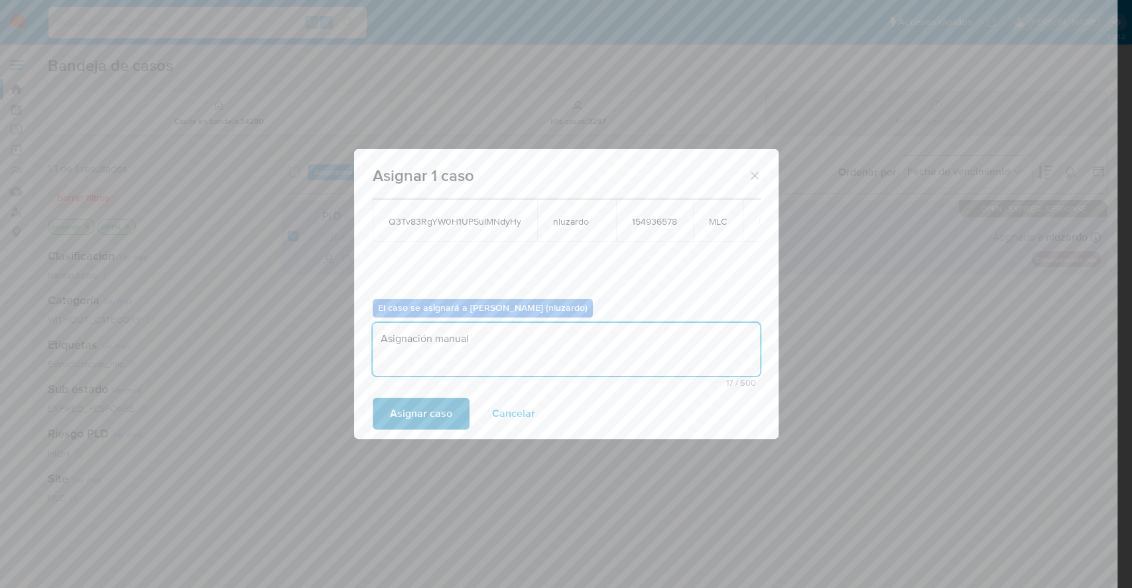
type textarea "Asignación manual"
click at [390, 403] on span "Asignar caso" at bounding box center [421, 413] width 62 height 29
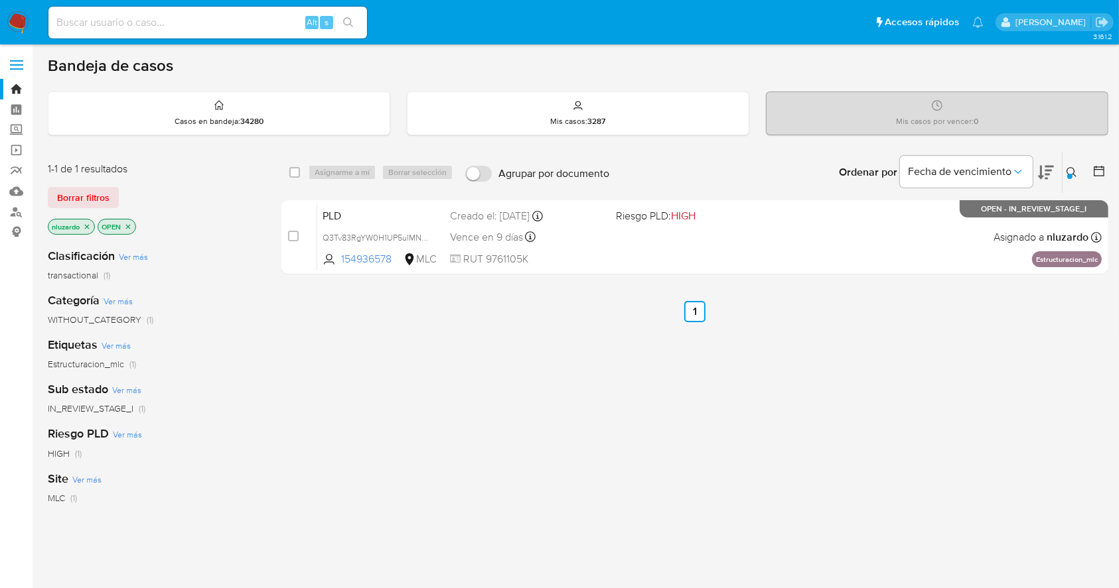
click at [438, 411] on div "select-all-cases-checkbox Asignarme a mí Borrar selección Agrupar por documento…" at bounding box center [694, 451] width 827 height 601
click at [1073, 174] on icon at bounding box center [1071, 172] width 11 height 11
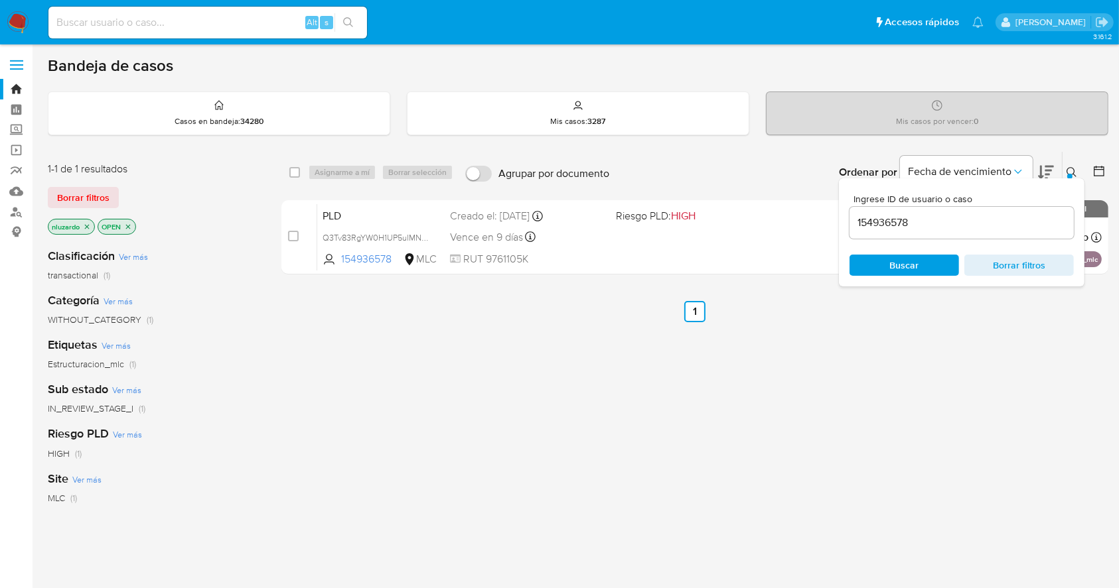
click at [967, 229] on input "154936578" at bounding box center [961, 222] width 224 height 17
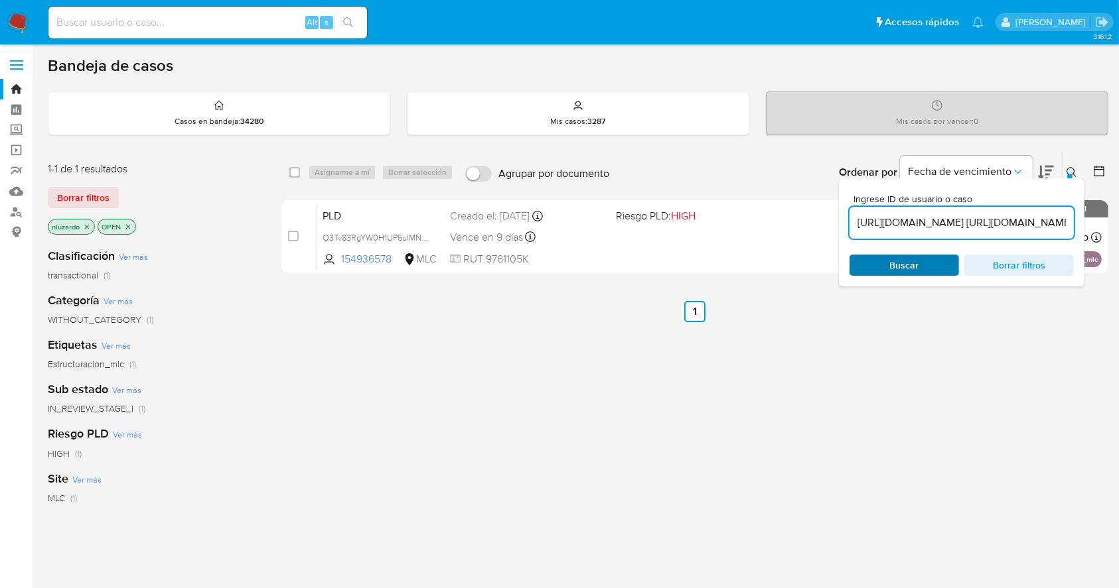
scroll to position [0, 407]
click at [915, 270] on span "Buscar" at bounding box center [904, 265] width 29 height 21
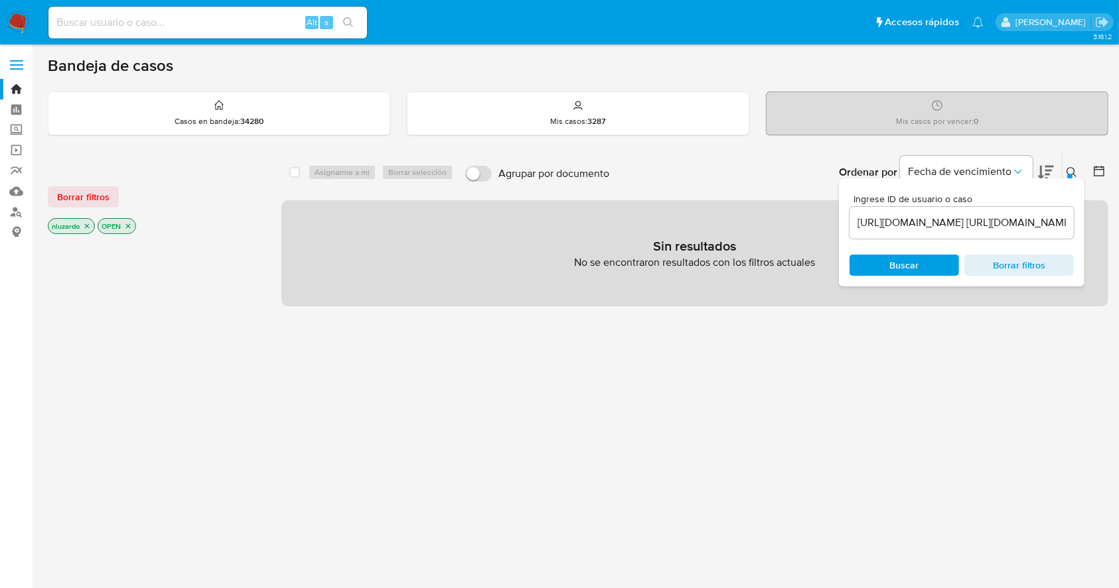
drag, startPoint x: 662, startPoint y: 464, endPoint x: 859, endPoint y: 289, distance: 263.2
click at [665, 464] on div "select-all-cases-checkbox Asignarme a mí Borrar selección Agrupar por documento…" at bounding box center [694, 451] width 827 height 600
click at [931, 211] on div "[URL][DOMAIN_NAME] [URL][DOMAIN_NAME]" at bounding box center [961, 223] width 224 height 32
click at [930, 220] on input "[URL][DOMAIN_NAME] [URL][DOMAIN_NAME]" at bounding box center [961, 222] width 224 height 17
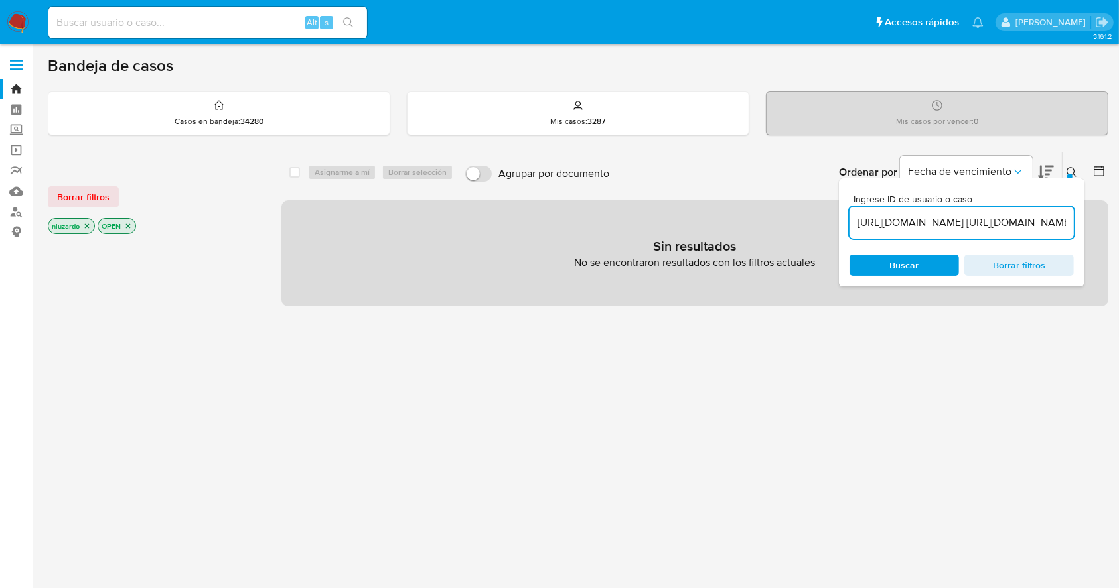
click at [930, 220] on input "[URL][DOMAIN_NAME] [URL][DOMAIN_NAME]" at bounding box center [961, 222] width 224 height 17
paste input "2096468902"
type input "2096468902"
click at [914, 275] on span "Buscar" at bounding box center [904, 265] width 29 height 21
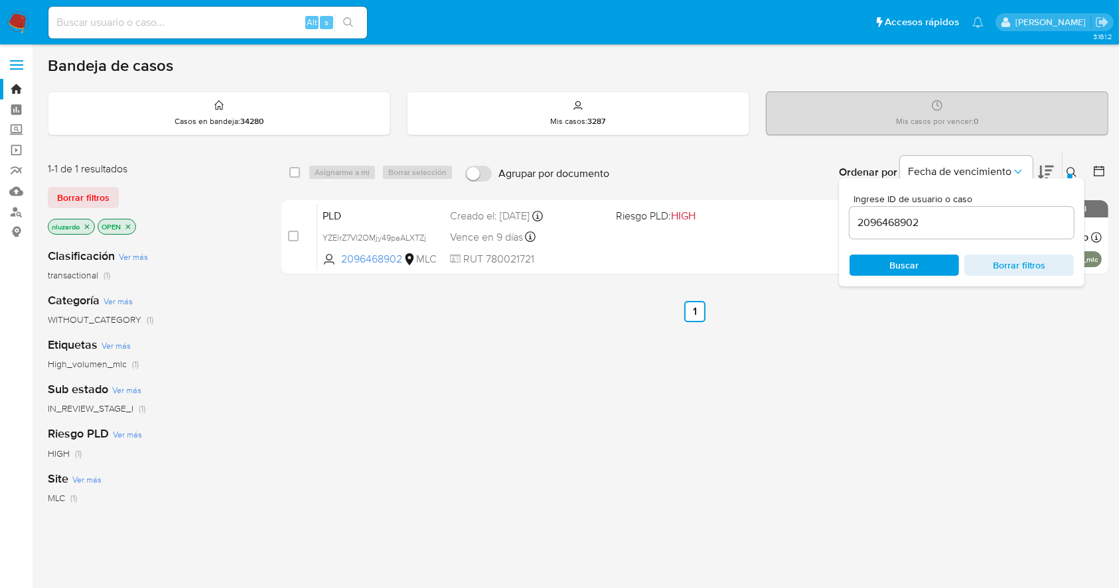
click at [1067, 176] on div at bounding box center [1069, 176] width 5 height 5
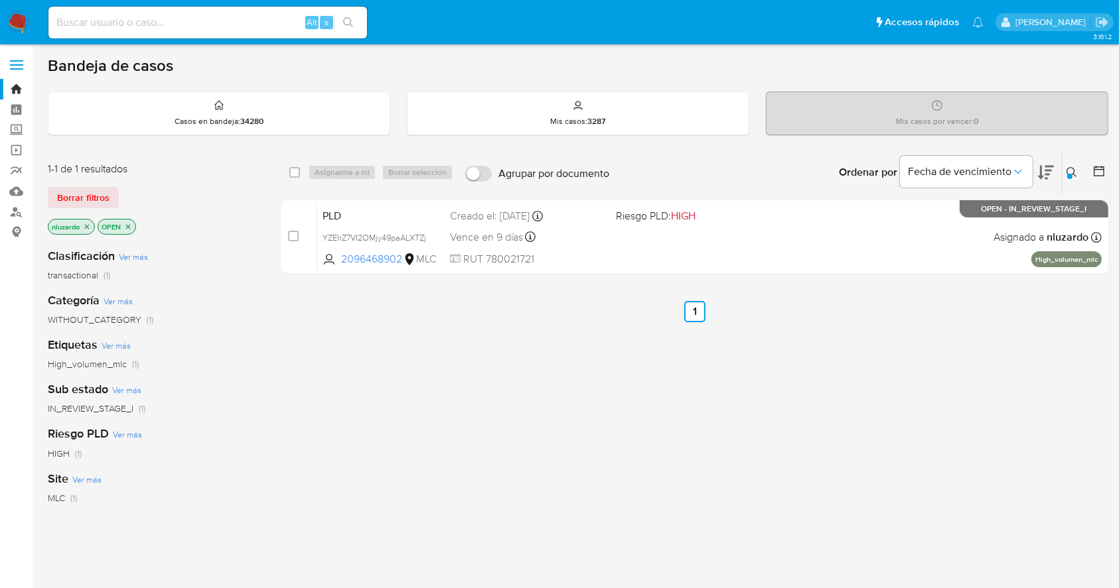
click at [833, 502] on div "select-all-cases-checkbox Asignarme a mí Borrar selección Agrupar por documento…" at bounding box center [694, 451] width 827 height 601
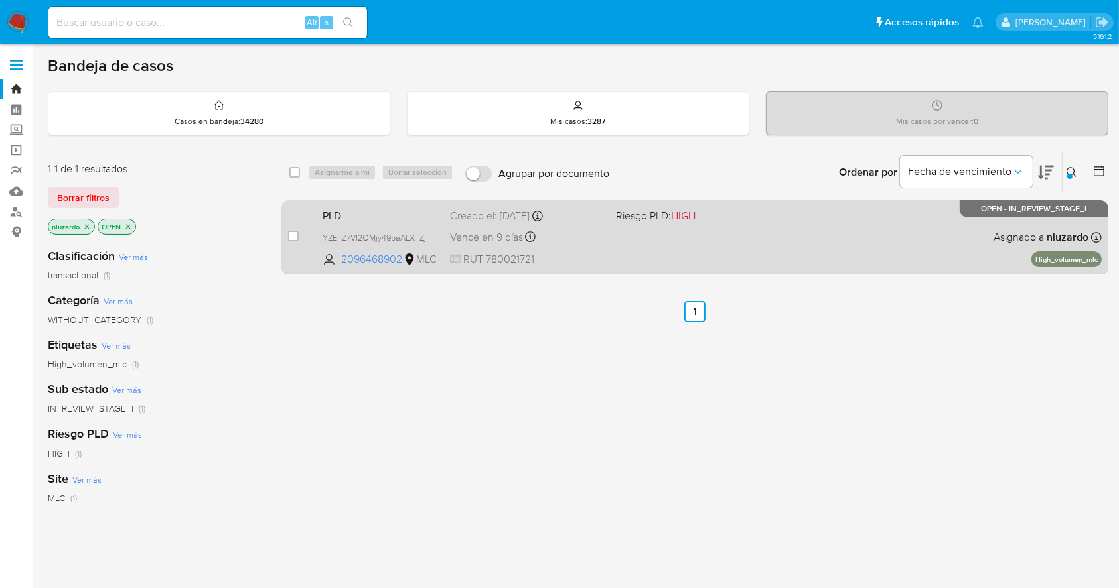
click at [749, 271] on div "case-item-checkbox No es posible asignar el caso PLD YZElrZ7VI2OMjy49paALXTZj 2…" at bounding box center [694, 237] width 827 height 74
click at [720, 239] on div "PLD YZElrZ7VI2OMjy49paALXTZj 2096468902 MLC Riesgo PLD: HIGH Creado el: [DATE] …" at bounding box center [709, 237] width 784 height 67
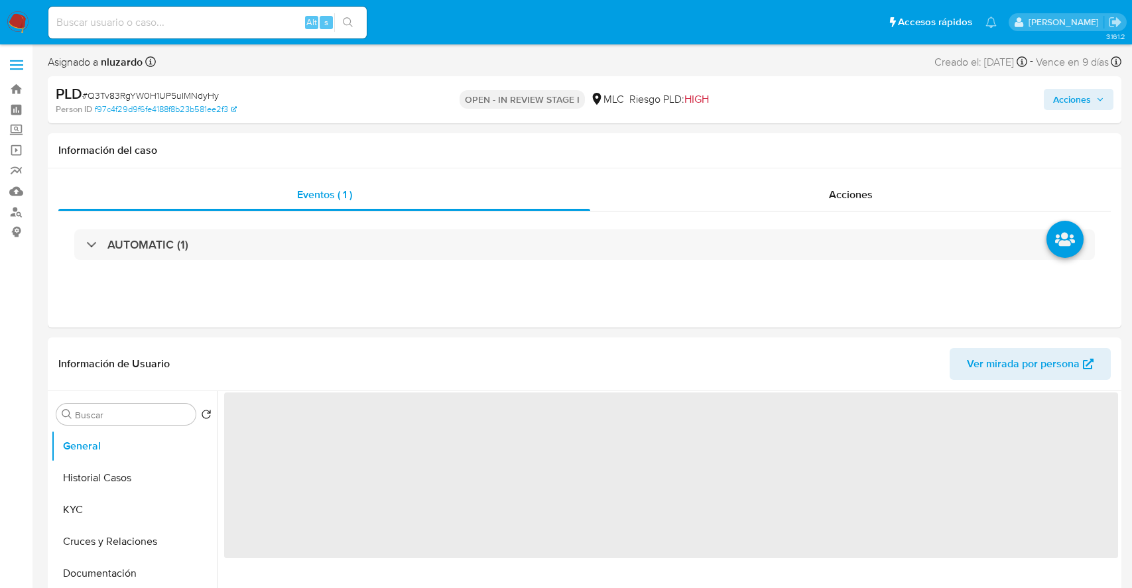
select select "10"
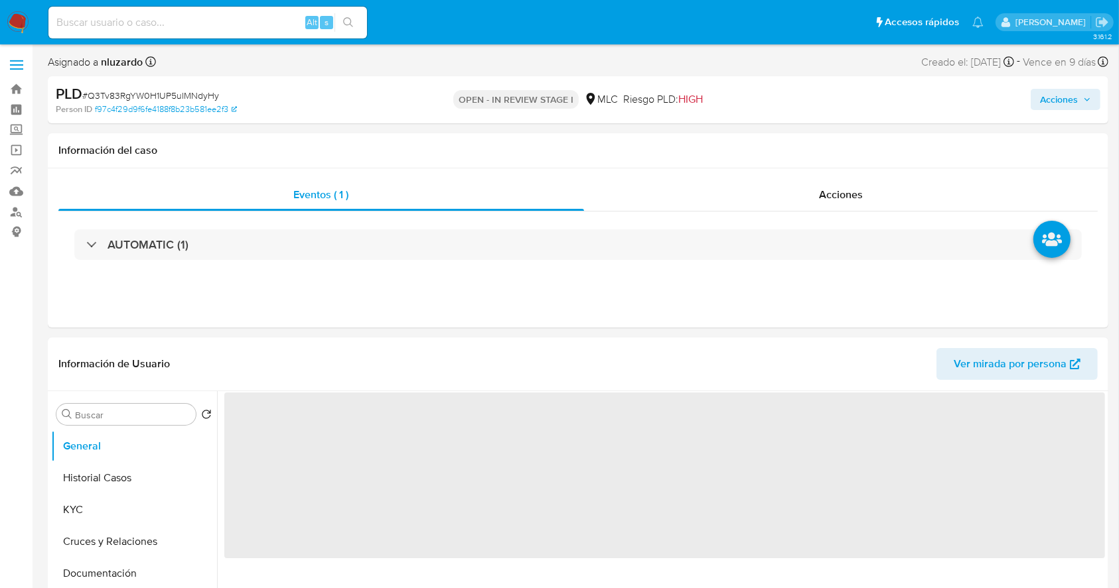
select select "10"
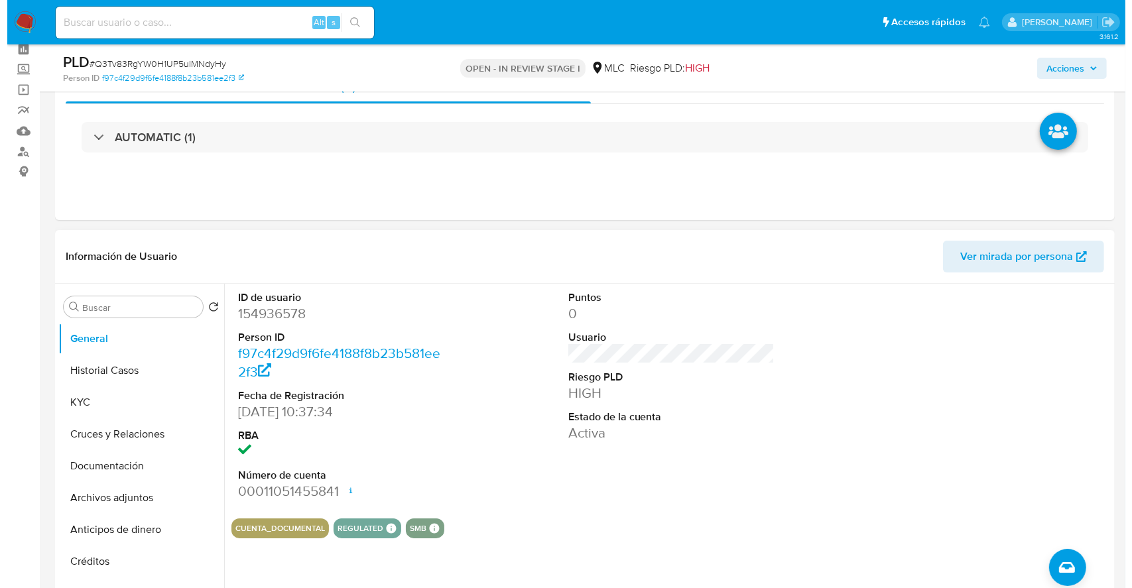
scroll to position [88, 0]
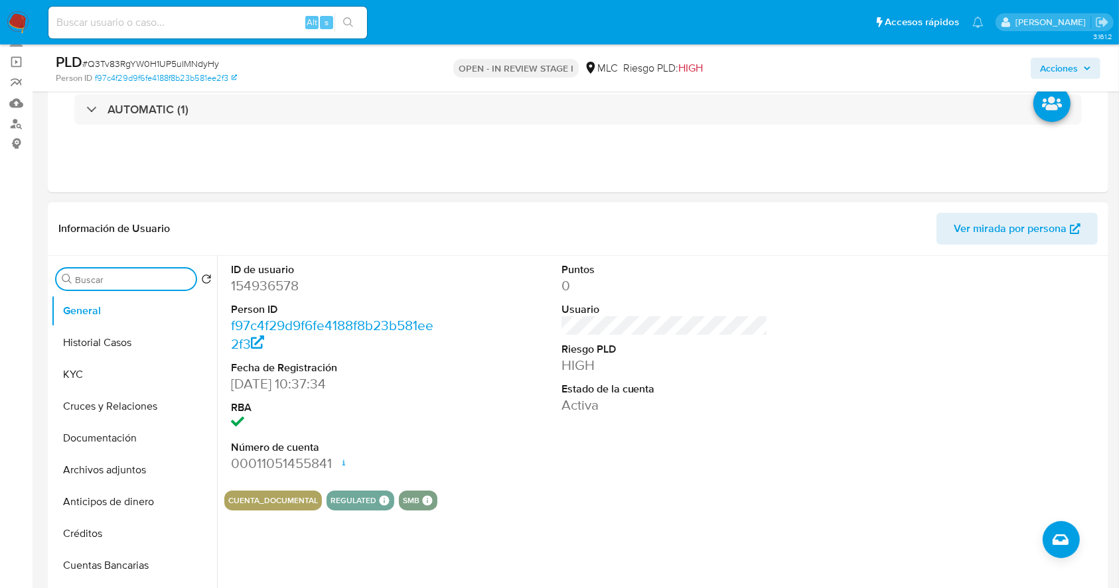
click at [119, 284] on input "Buscar" at bounding box center [132, 280] width 115 height 12
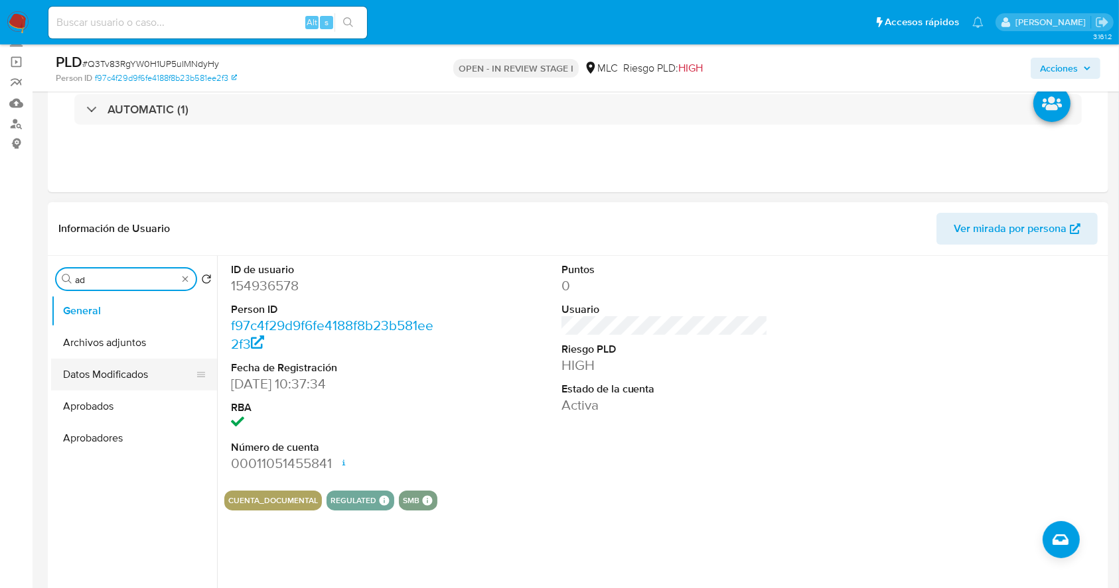
type input "ad"
click at [126, 337] on button "Archivos adjuntos" at bounding box center [134, 343] width 166 height 32
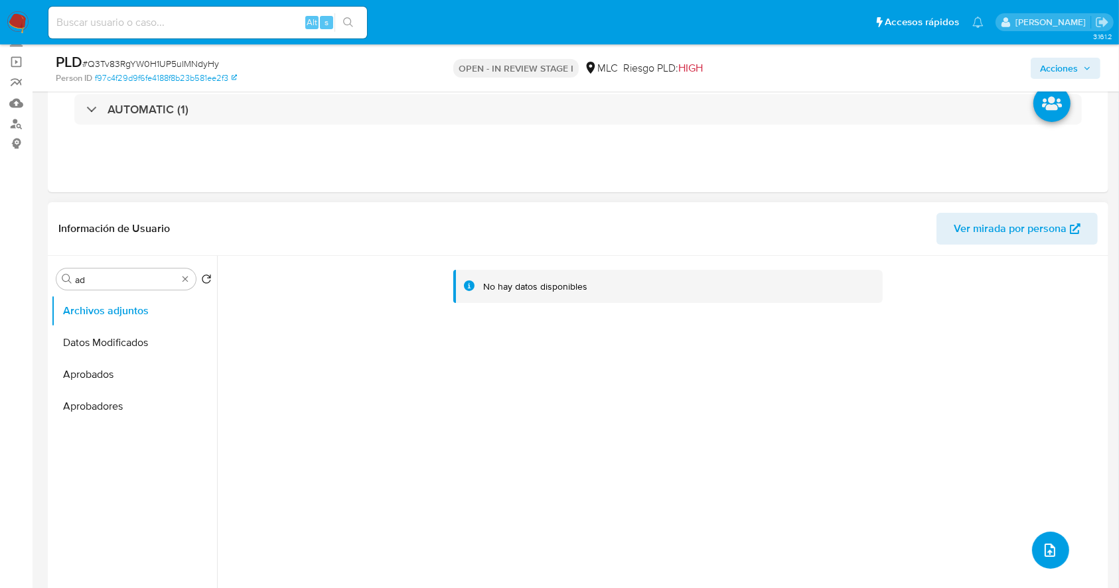
click at [1044, 543] on icon "upload-file" at bounding box center [1050, 551] width 16 height 16
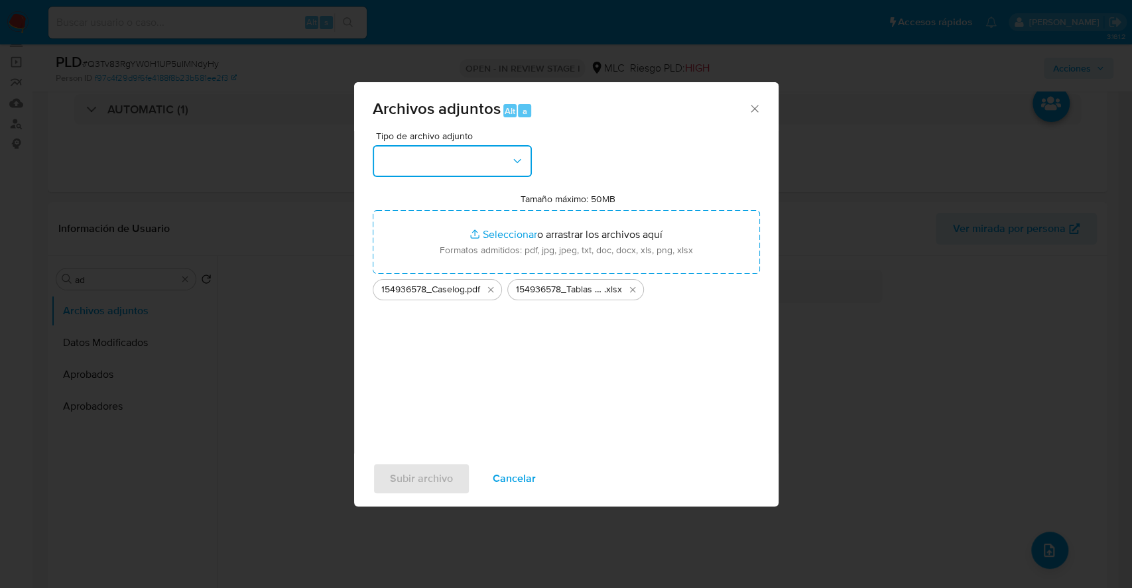
click at [504, 163] on button "button" at bounding box center [452, 161] width 159 height 32
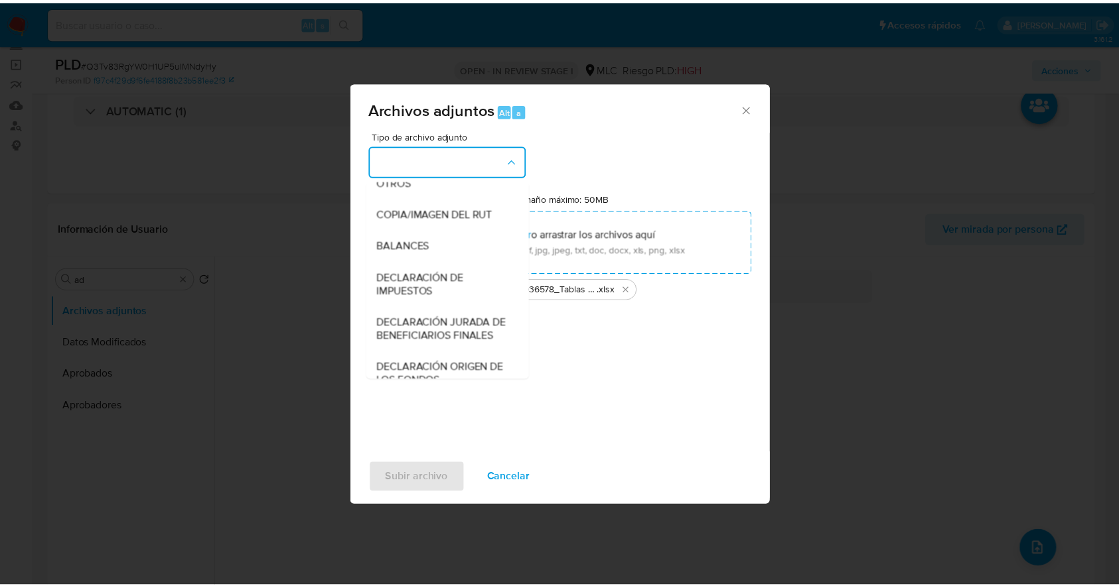
scroll to position [198, 0]
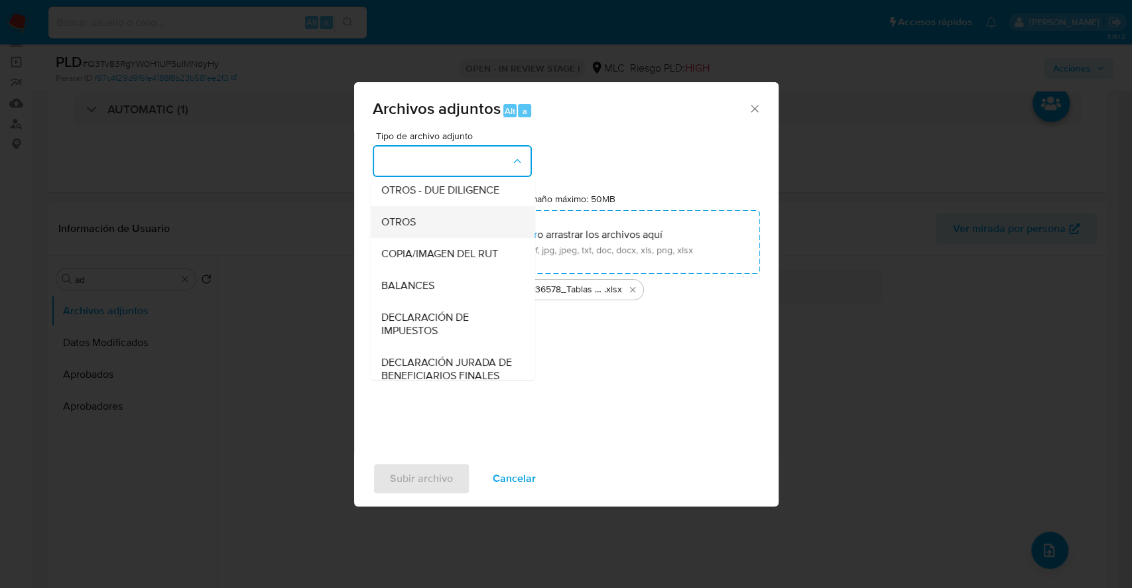
click at [425, 238] on div "OTROS" at bounding box center [448, 222] width 135 height 32
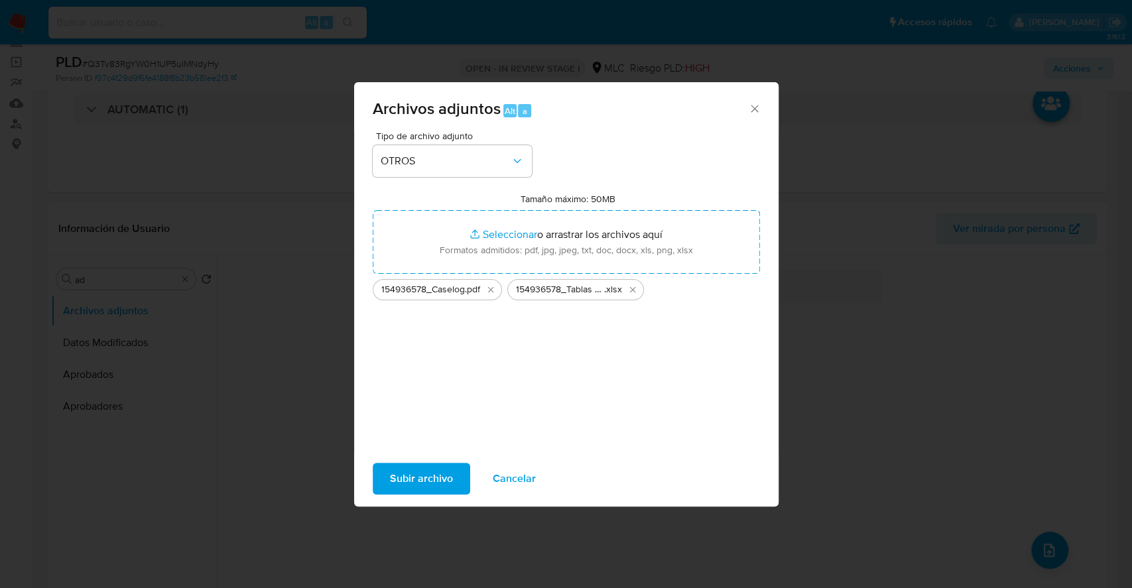
click at [415, 470] on span "Subir archivo" at bounding box center [421, 478] width 63 height 29
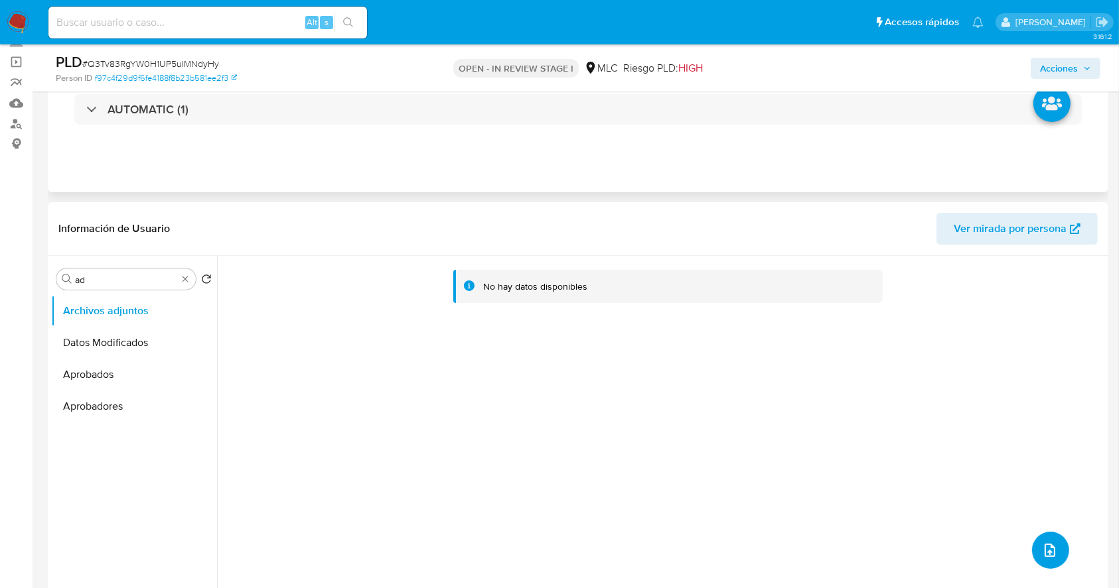
scroll to position [0, 0]
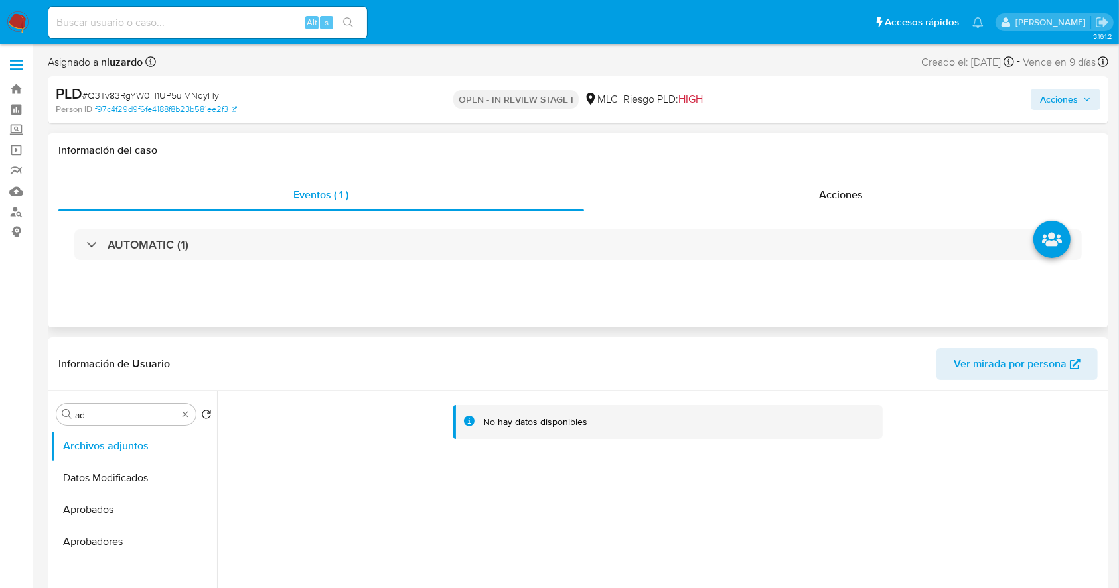
click at [813, 188] on div "Acciones" at bounding box center [841, 195] width 514 height 32
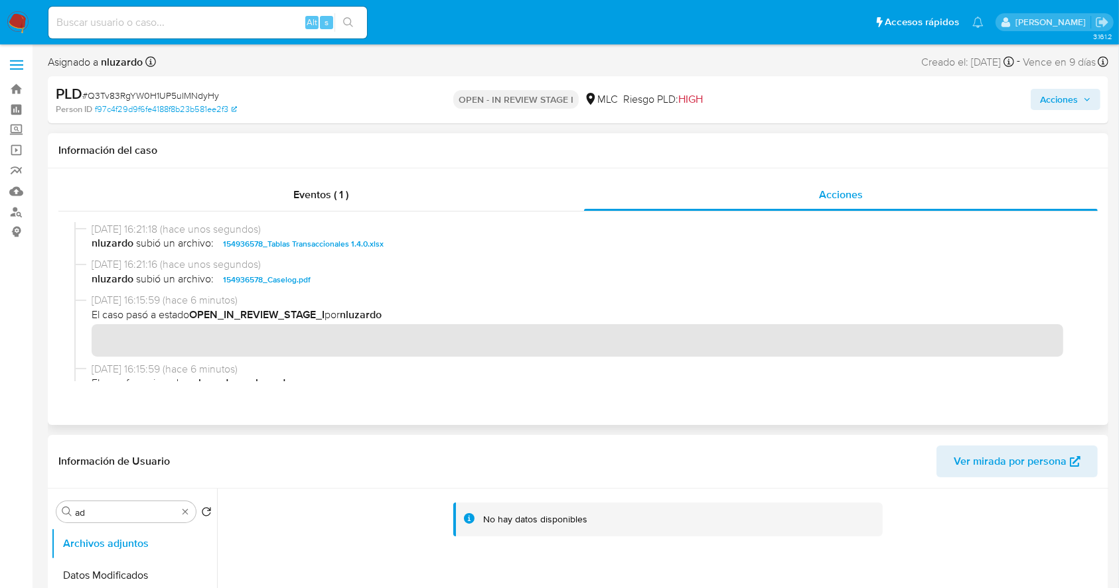
click at [342, 284] on span "nluzardo subió un archivo: 154936578_Caselog.pdf" at bounding box center [584, 280] width 985 height 16
click at [344, 284] on span "nluzardo subió un archivo: 154936578_Caselog.pdf" at bounding box center [584, 280] width 985 height 16
click at [344, 283] on span "nluzardo subió un archivo: 154936578_Caselog.pdf" at bounding box center [584, 280] width 985 height 16
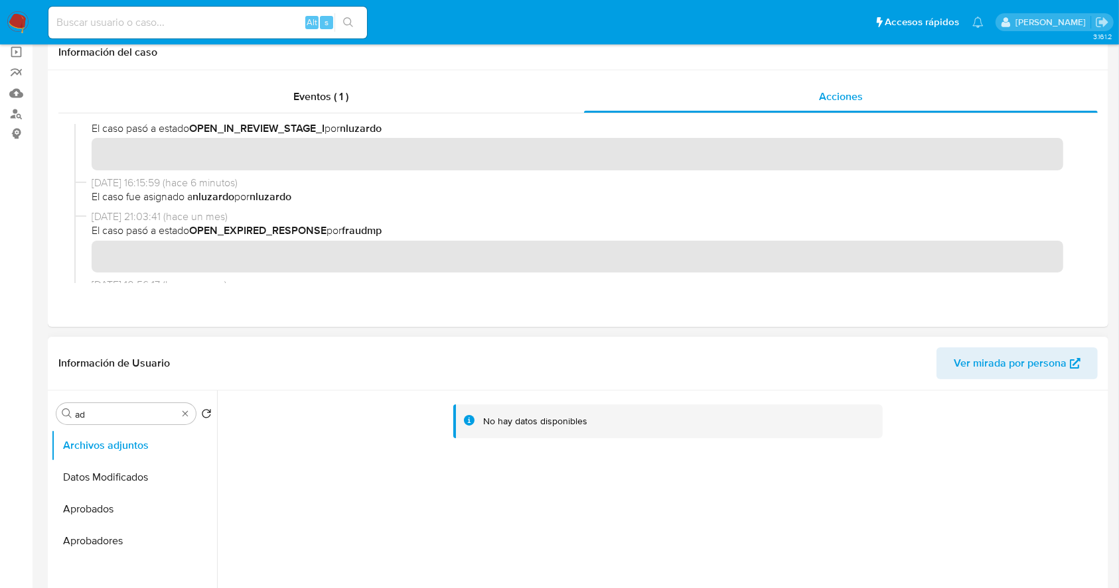
scroll to position [176, 0]
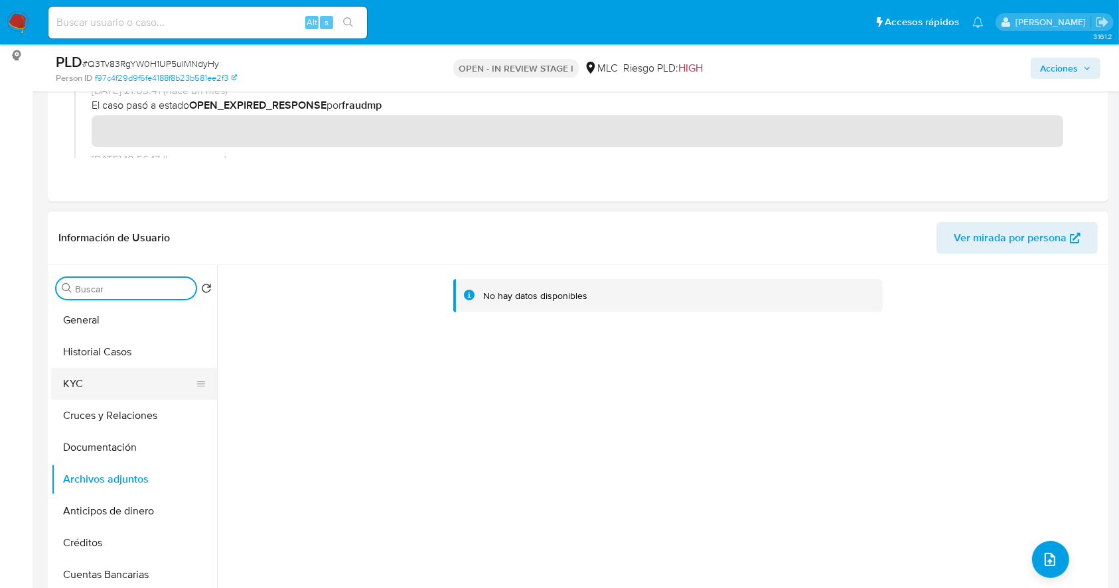
click at [154, 380] on button "KYC" at bounding box center [128, 384] width 155 height 32
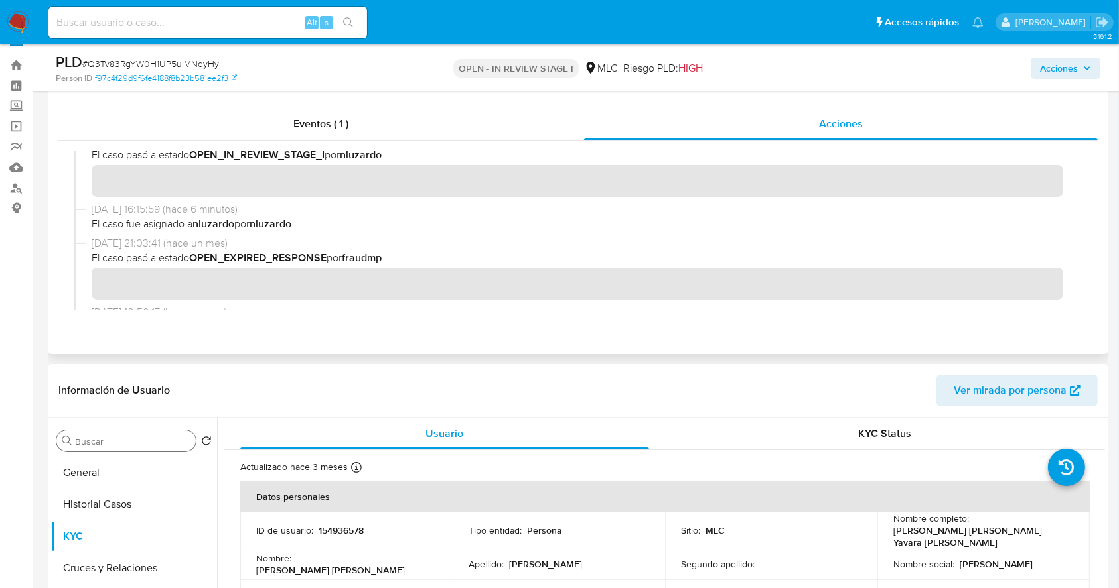
scroll to position [0, 0]
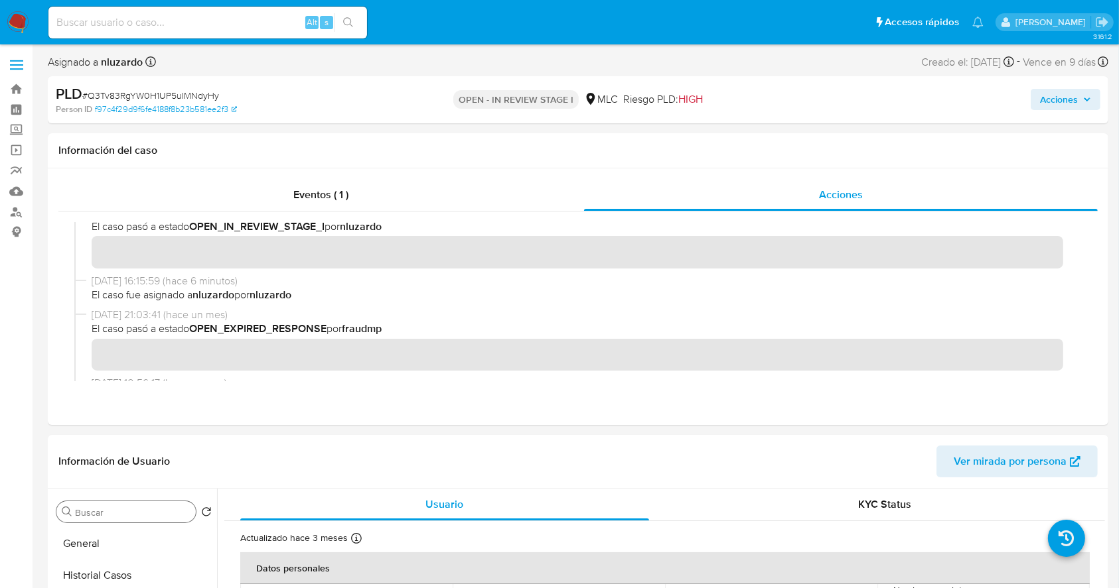
click at [1056, 96] on span "Acciones" at bounding box center [1059, 99] width 38 height 21
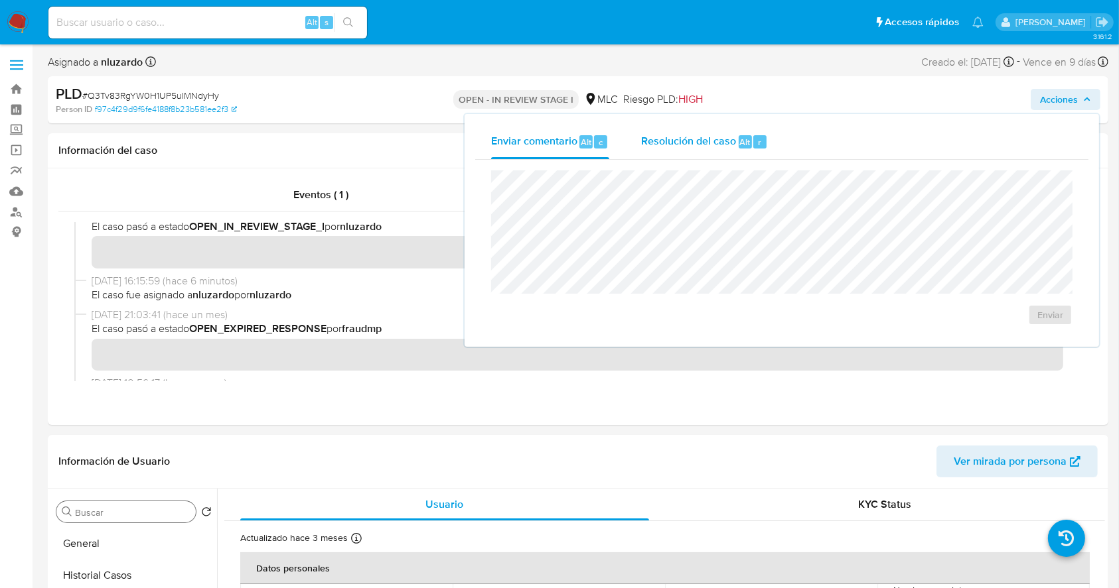
click at [761, 148] on div "r" at bounding box center [759, 141] width 13 height 13
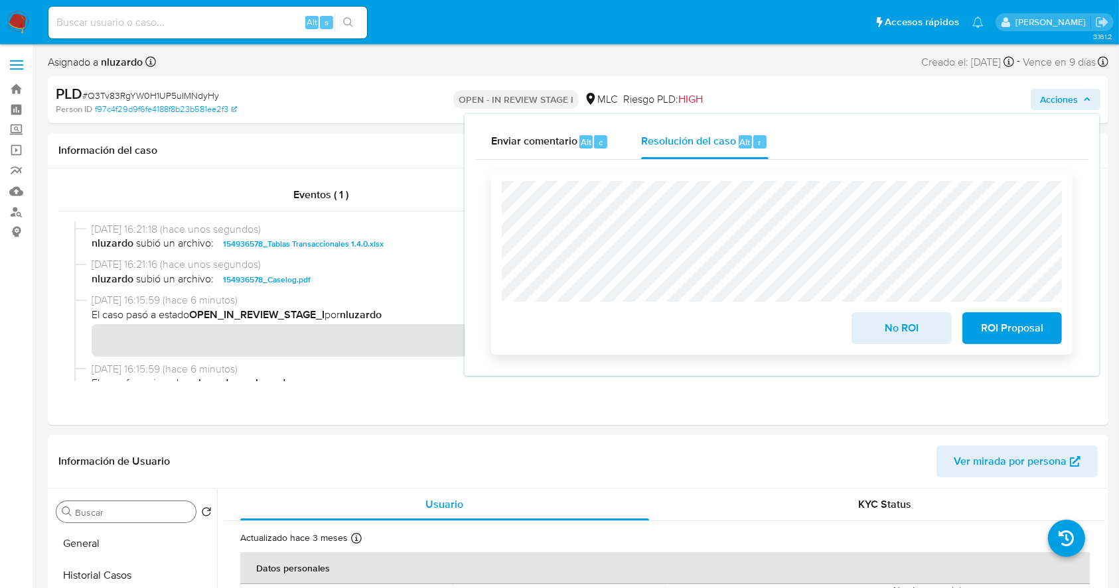
click at [906, 326] on span "No ROI" at bounding box center [900, 328] width 65 height 29
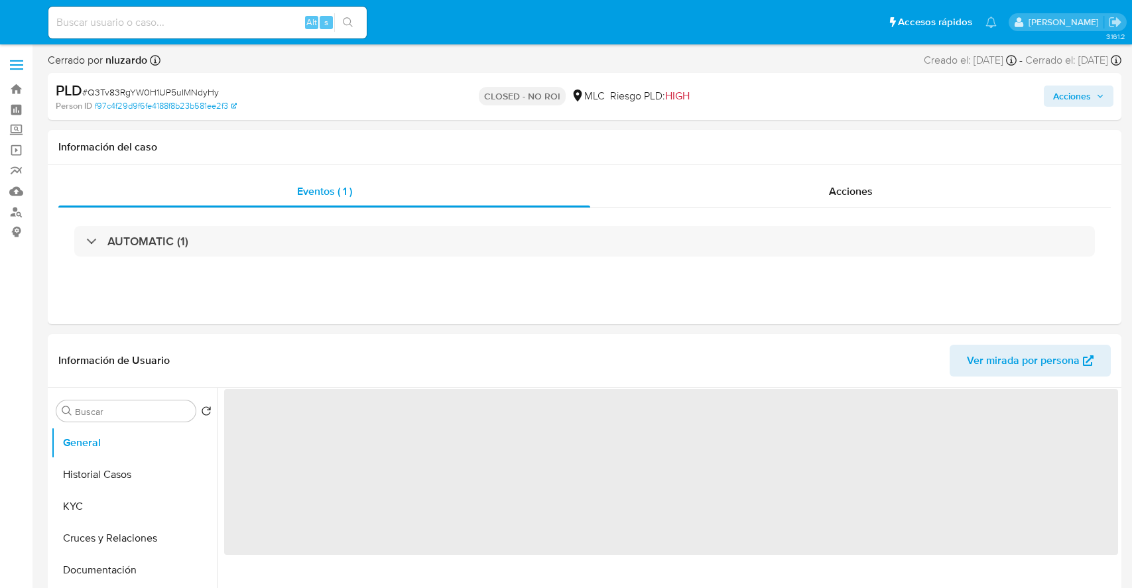
select select "10"
